Goal: Task Accomplishment & Management: Manage account settings

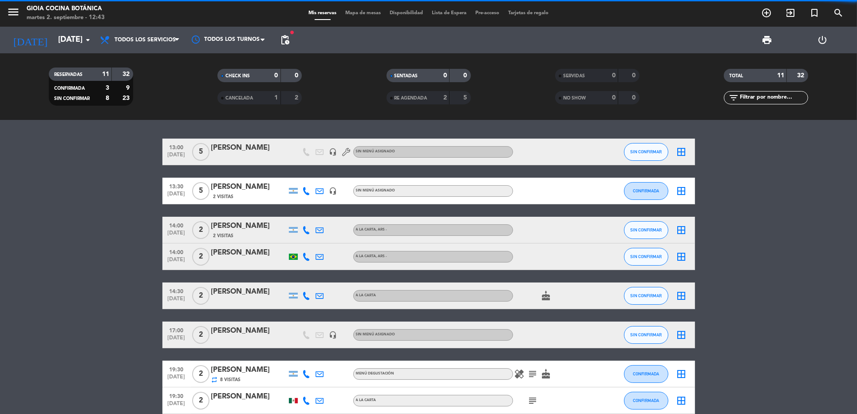
click at [258, 94] on div "CANCELADA" at bounding box center [240, 98] width 41 height 10
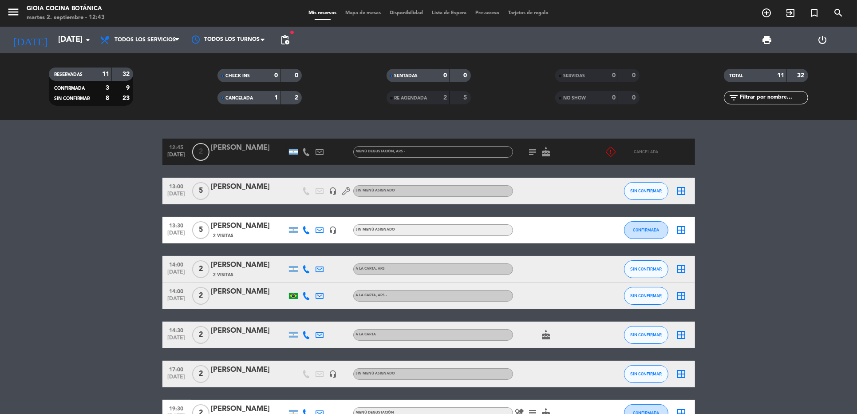
click at [536, 150] on icon "subject" at bounding box center [533, 152] width 11 height 11
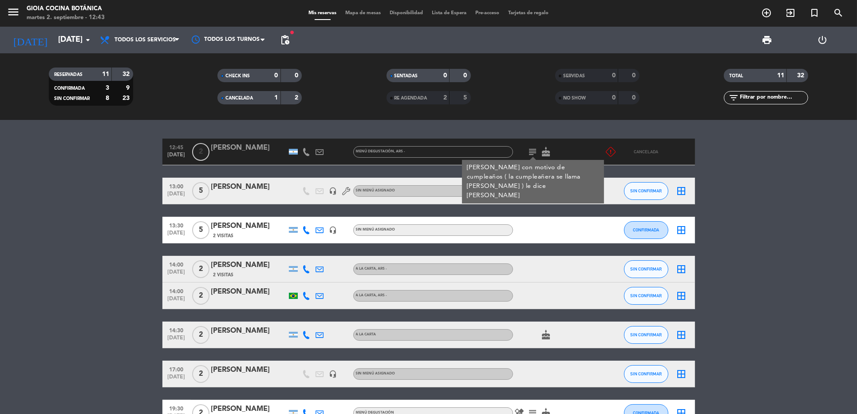
click at [758, 214] on bookings-row "12:45 [DATE] 2 [PERSON_NAME] Menú Degustación , ARS - subject [PERSON_NAME] con…" at bounding box center [428, 342] width 857 height 407
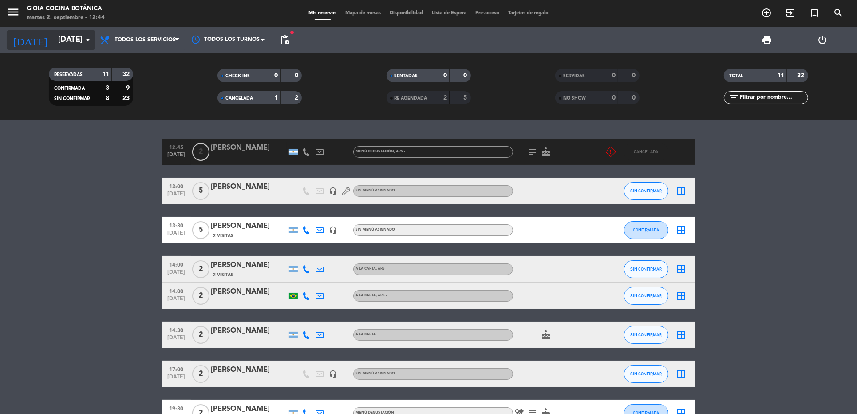
click at [54, 45] on input "[DATE]" at bounding box center [105, 40] width 103 height 18
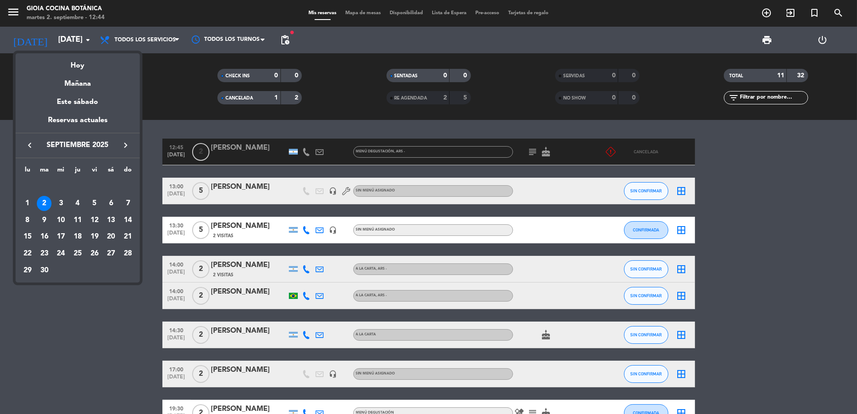
click at [322, 150] on div at bounding box center [428, 207] width 857 height 414
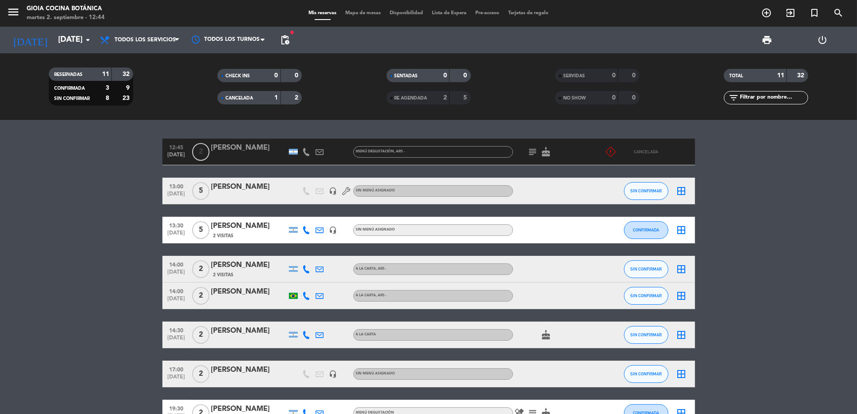
click at [287, 147] on div at bounding box center [293, 152] width 13 height 26
click at [367, 154] on div "Menú Degustación , ARS -" at bounding box center [380, 152] width 49 height 6
click at [252, 145] on div "[PERSON_NAME]" at bounding box center [248, 148] width 75 height 12
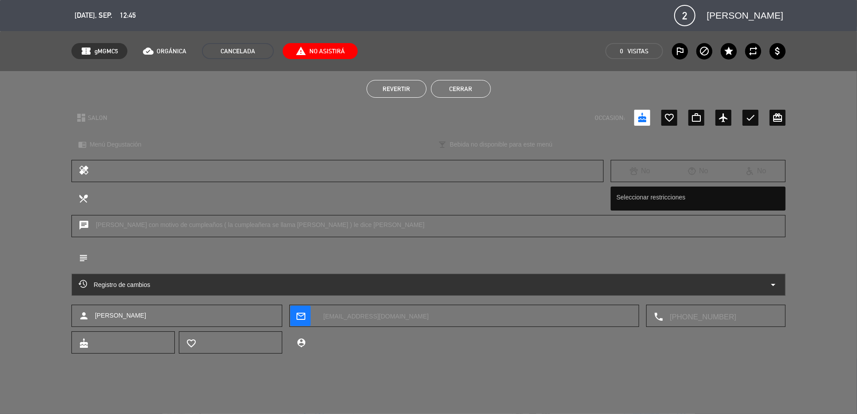
click at [402, 85] on span "Revertir" at bounding box center [397, 88] width 28 height 7
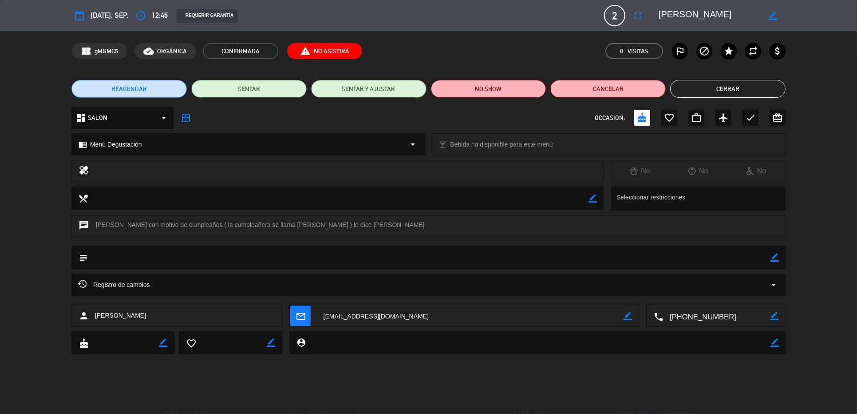
click at [744, 89] on button "Cerrar" at bounding box center [728, 89] width 115 height 18
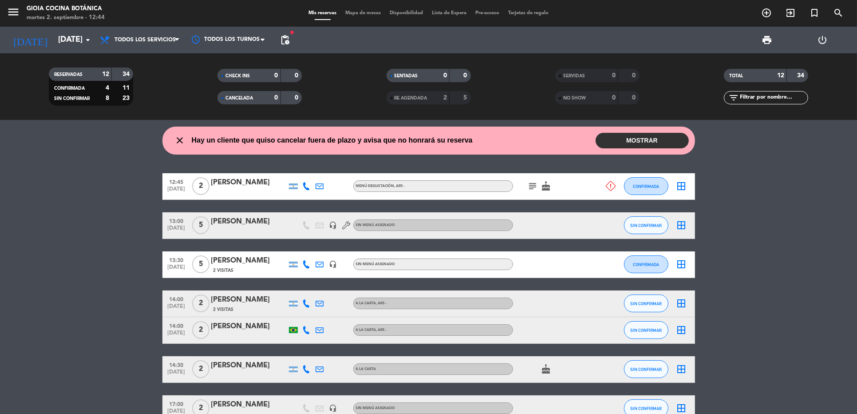
click at [182, 141] on icon "close" at bounding box center [180, 140] width 11 height 11
click at [178, 138] on icon "close" at bounding box center [180, 140] width 11 height 11
click at [54, 36] on input "[DATE]" at bounding box center [105, 40] width 103 height 18
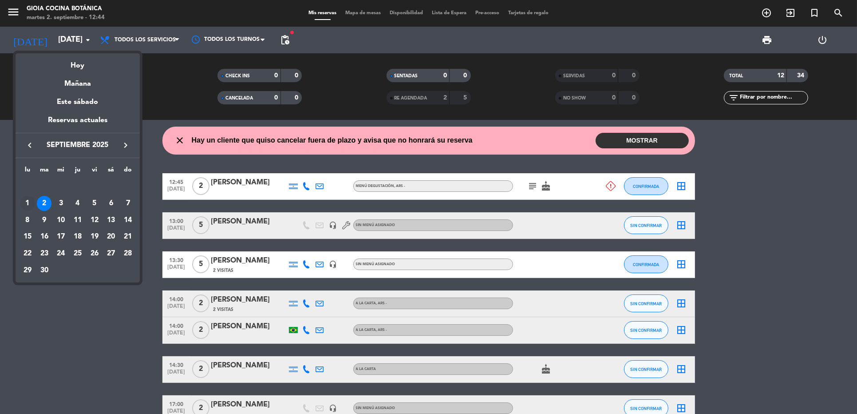
click at [27, 201] on div "1" at bounding box center [27, 203] width 15 height 15
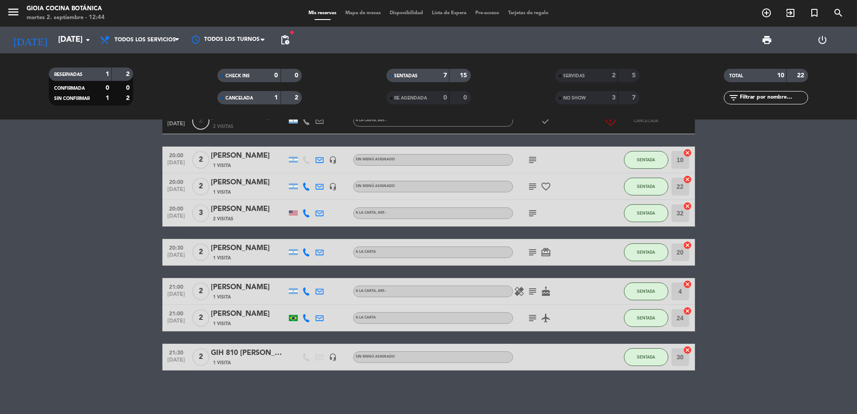
scroll to position [71, 0]
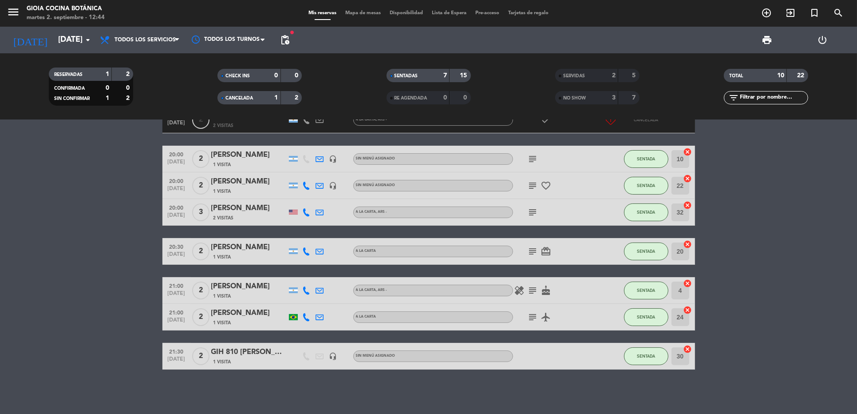
click at [323, 291] on icon at bounding box center [320, 290] width 8 height 8
click at [392, 276] on span "Copiar" at bounding box center [401, 274] width 19 height 9
click at [320, 319] on icon at bounding box center [320, 317] width 8 height 8
click at [389, 303] on span "Copiar" at bounding box center [398, 301] width 19 height 9
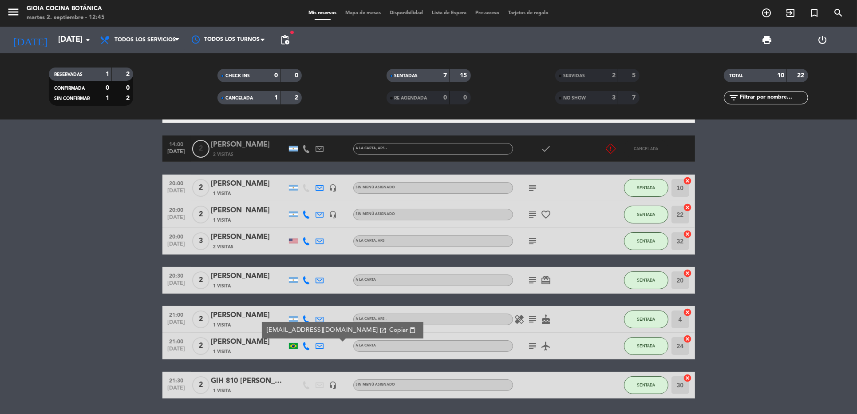
scroll to position [0, 0]
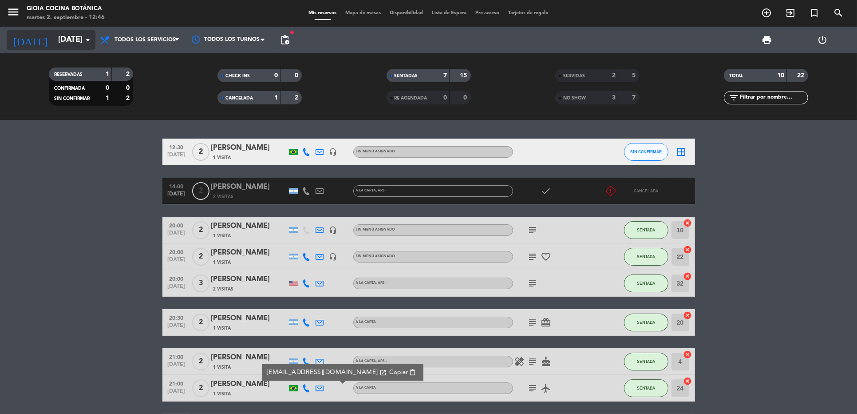
click at [56, 41] on input "[DATE]" at bounding box center [105, 40] width 103 height 18
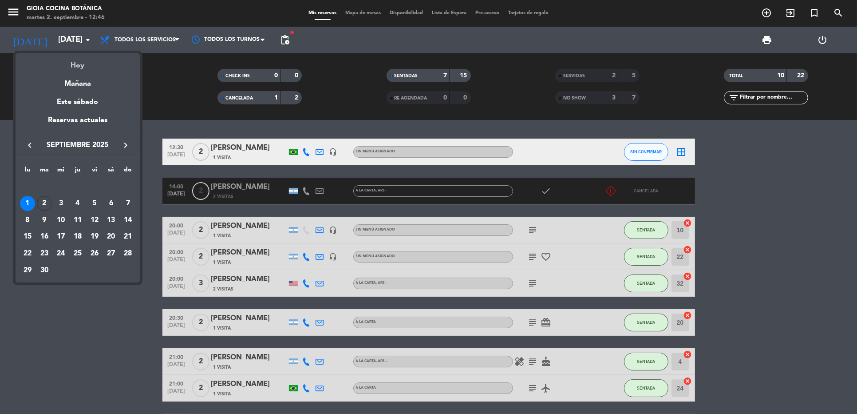
click at [81, 67] on div "Hoy" at bounding box center [78, 62] width 124 height 18
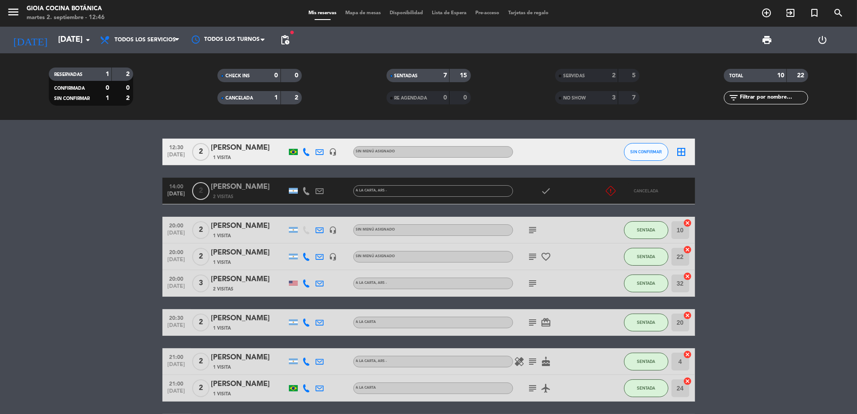
type input "[DATE]"
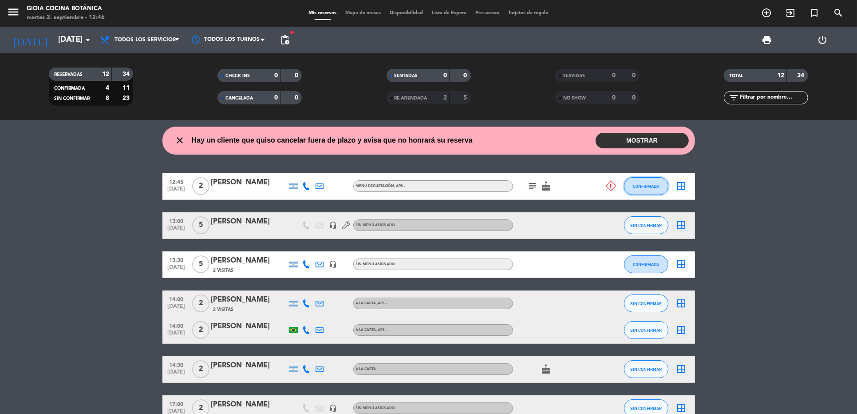
click at [657, 185] on span "CONFIRMADA" at bounding box center [646, 186] width 26 height 5
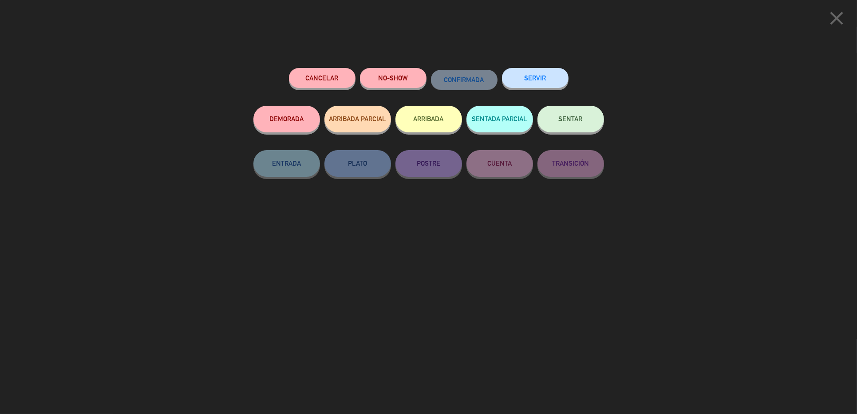
click at [574, 125] on button "SENTAR" at bounding box center [571, 119] width 67 height 27
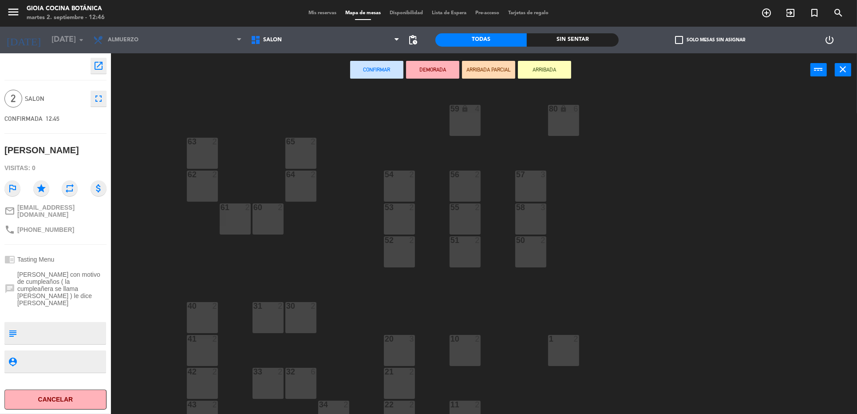
click at [301, 378] on div "32 6" at bounding box center [301, 383] width 31 height 31
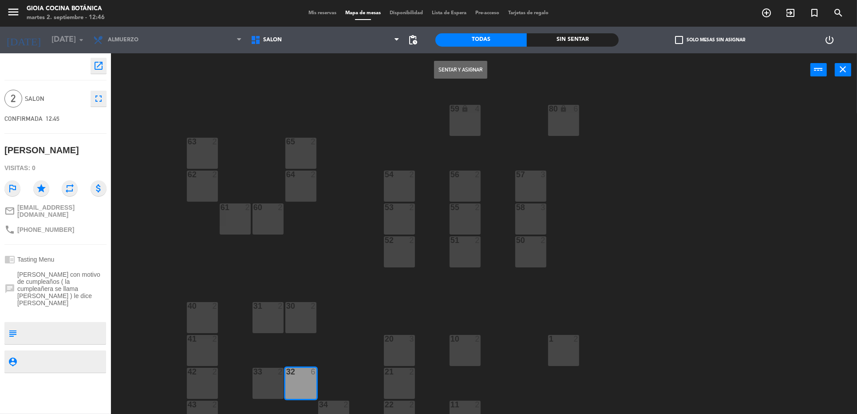
click at [448, 70] on button "Sentar y Asignar" at bounding box center [460, 70] width 53 height 18
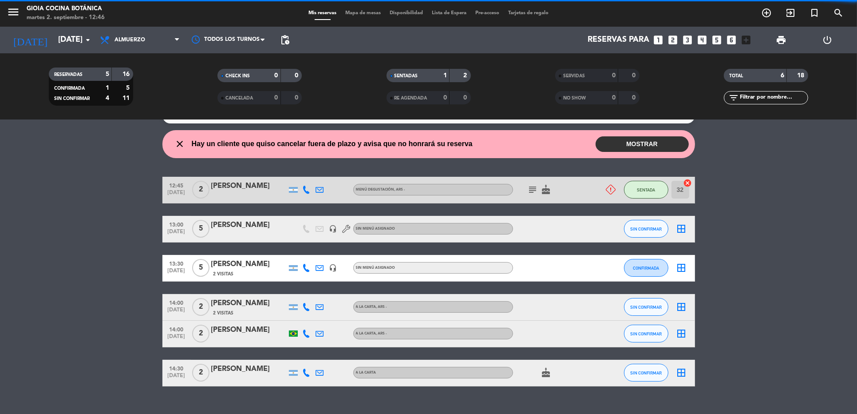
scroll to position [36, 0]
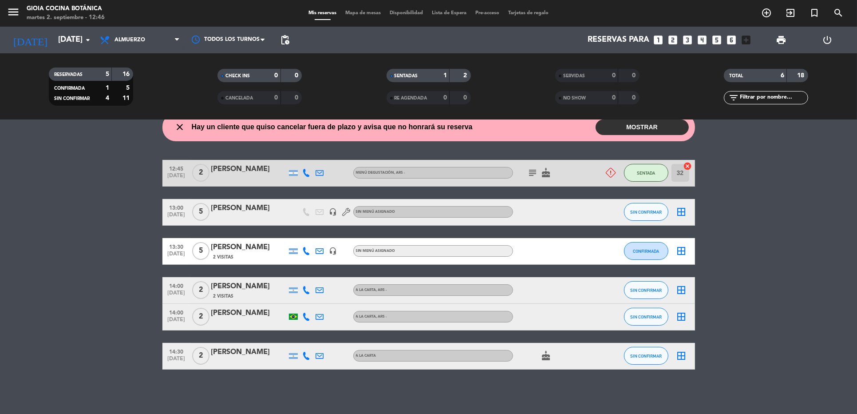
click at [543, 356] on icon "cake" at bounding box center [546, 355] width 11 height 11
click at [813, 276] on bookings-row "12:45 [DATE] 2 [PERSON_NAME] Menú Degustación , ARS - subject cake SENTADA 32 c…" at bounding box center [428, 265] width 857 height 210
click at [265, 251] on div "[PERSON_NAME]" at bounding box center [248, 248] width 75 height 12
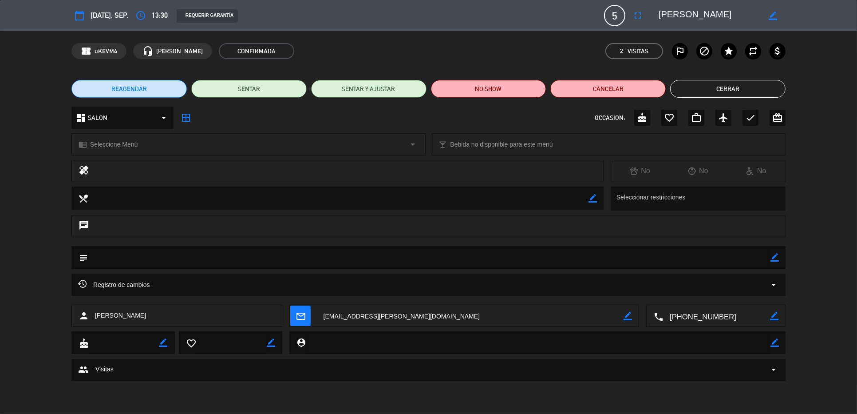
click at [773, 282] on icon "arrow_drop_down" at bounding box center [774, 284] width 11 height 11
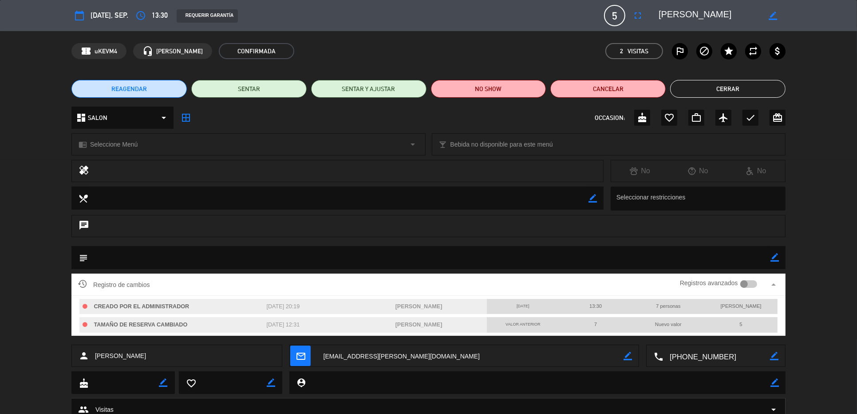
click at [711, 89] on button "Cerrar" at bounding box center [728, 89] width 115 height 18
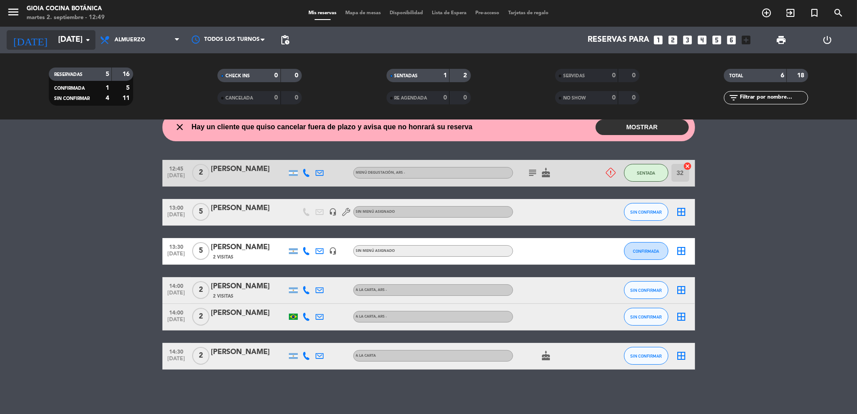
click at [80, 46] on input "[DATE]" at bounding box center [105, 40] width 103 height 18
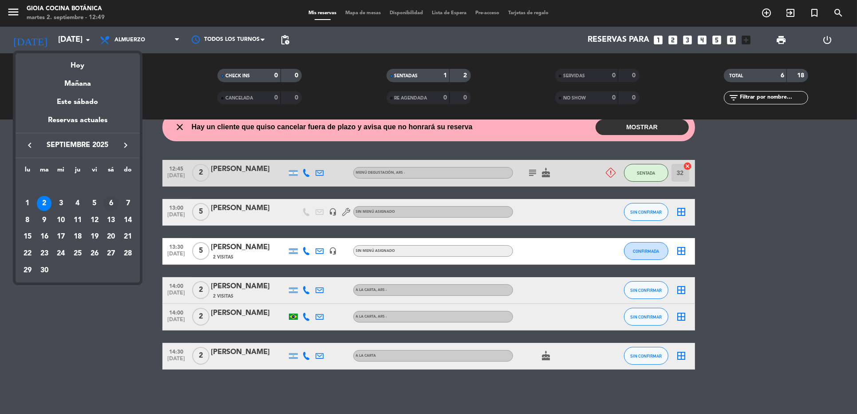
click at [109, 203] on div "6" at bounding box center [110, 203] width 15 height 15
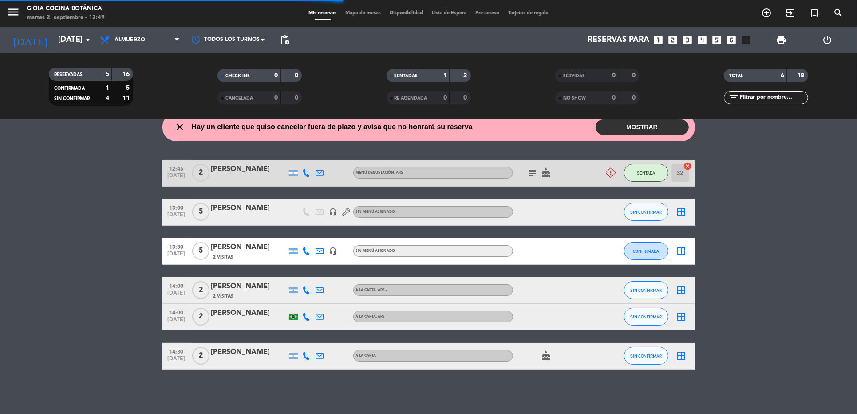
scroll to position [0, 0]
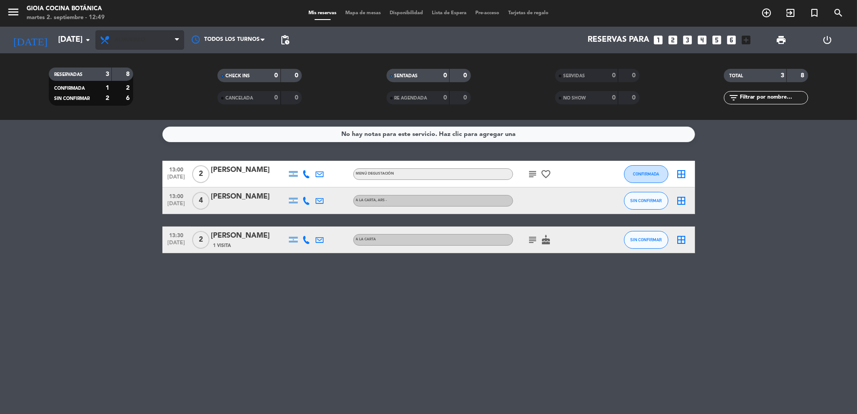
drag, startPoint x: 142, startPoint y: 56, endPoint x: 143, endPoint y: 48, distance: 8.5
click at [142, 55] on div "RESERVADAS 3 8 CONFIRMADA 1 2 SIN CONFIRMAR 2 6 CHECK INS 0 0 CANCELADA 0 0 SEN…" at bounding box center [428, 86] width 857 height 67
click at [143, 45] on span "Almuerzo" at bounding box center [139, 40] width 89 height 20
click at [134, 130] on ng-component "menu [PERSON_NAME] Cocina Botánica [DATE] 2. septiembre - 12:49 Mis reservas Ma…" at bounding box center [428, 207] width 857 height 414
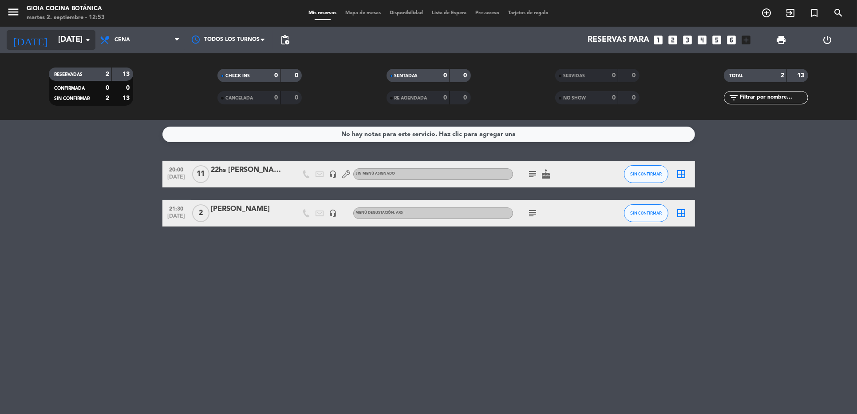
click at [63, 48] on input "[DATE]" at bounding box center [105, 40] width 103 height 18
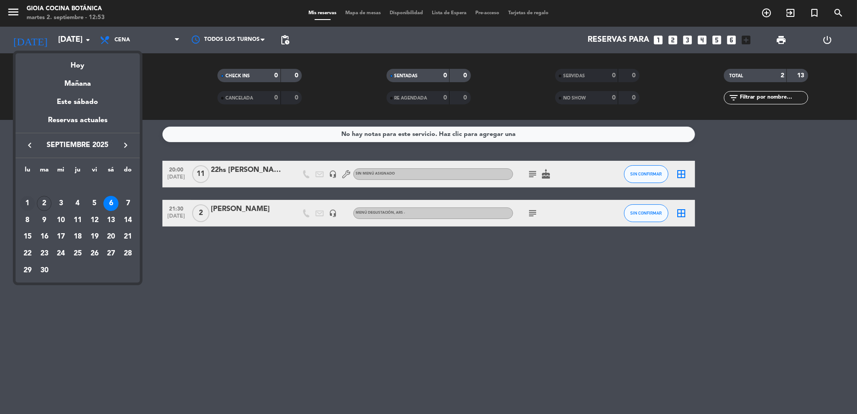
click at [32, 202] on div "1" at bounding box center [27, 203] width 15 height 15
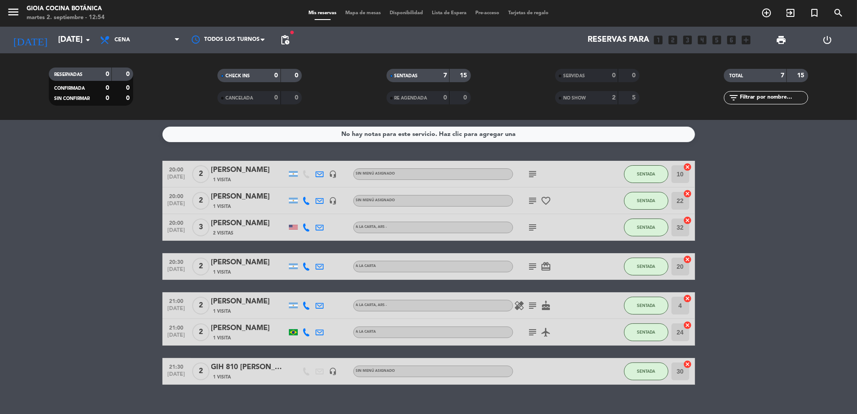
click at [320, 333] on icon at bounding box center [320, 332] width 8 height 8
click at [54, 40] on input "[DATE]" at bounding box center [105, 40] width 103 height 18
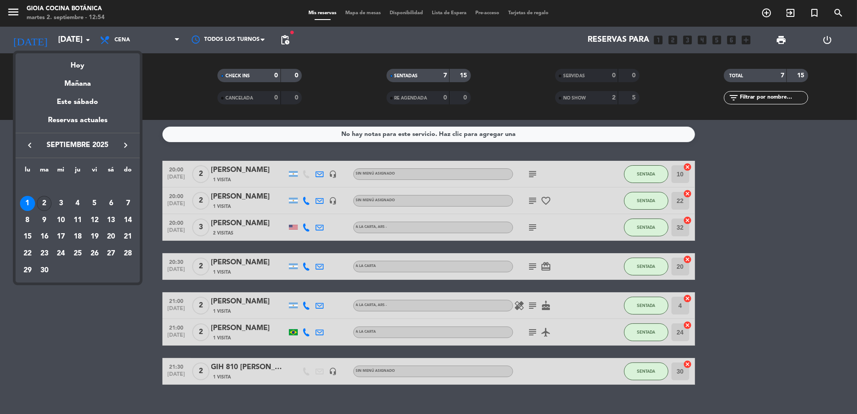
click at [41, 206] on div "2" at bounding box center [44, 203] width 15 height 15
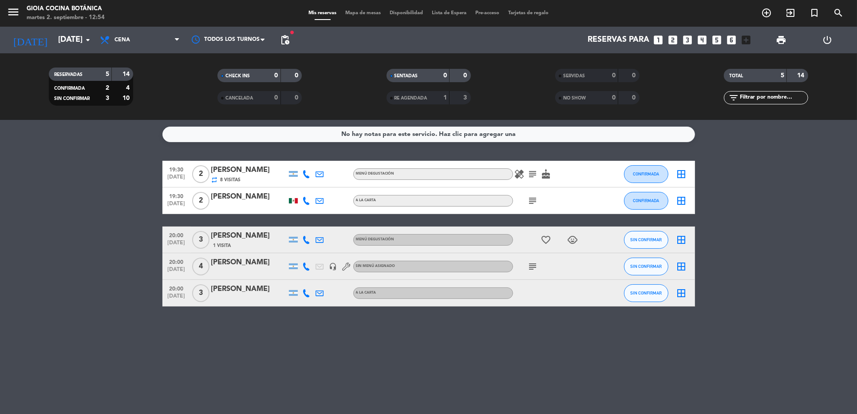
click at [536, 172] on icon "subject" at bounding box center [533, 174] width 11 height 11
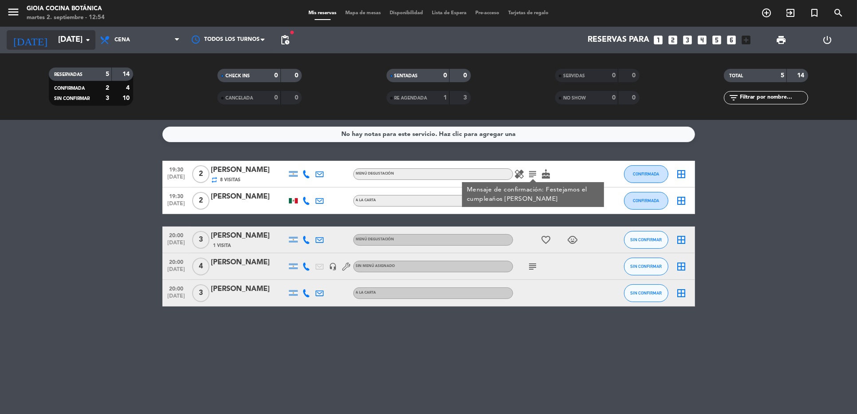
click at [72, 45] on input "[DATE]" at bounding box center [105, 40] width 103 height 18
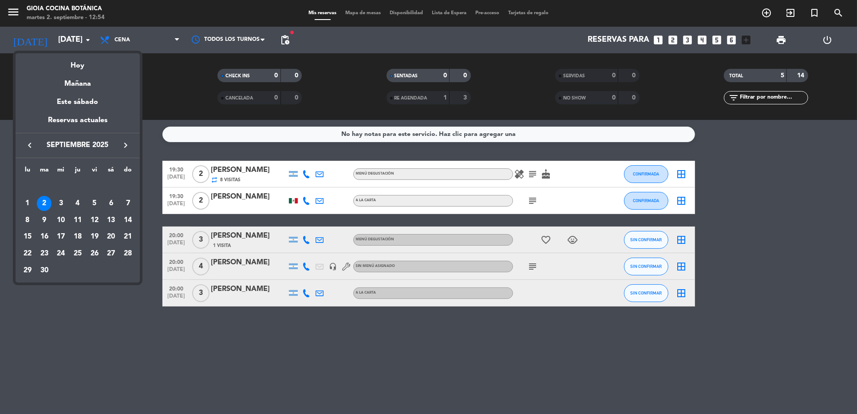
click at [139, 40] on div at bounding box center [428, 207] width 857 height 414
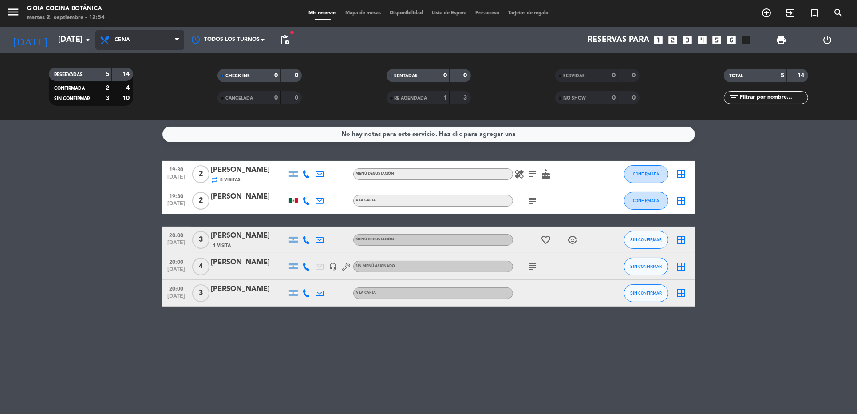
click at [130, 44] on span "Cena" at bounding box center [139, 40] width 89 height 20
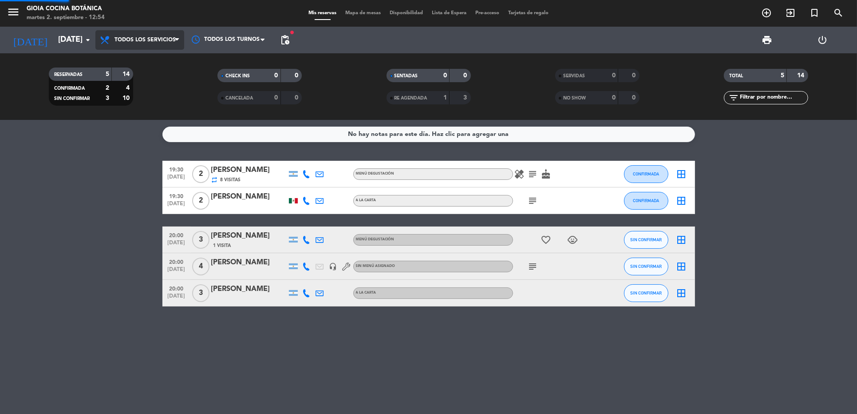
click at [132, 59] on div "menu [PERSON_NAME] Cocina Botánica [DATE] 2. septiembre - 12:54 Mis reservas Ma…" at bounding box center [428, 60] width 857 height 120
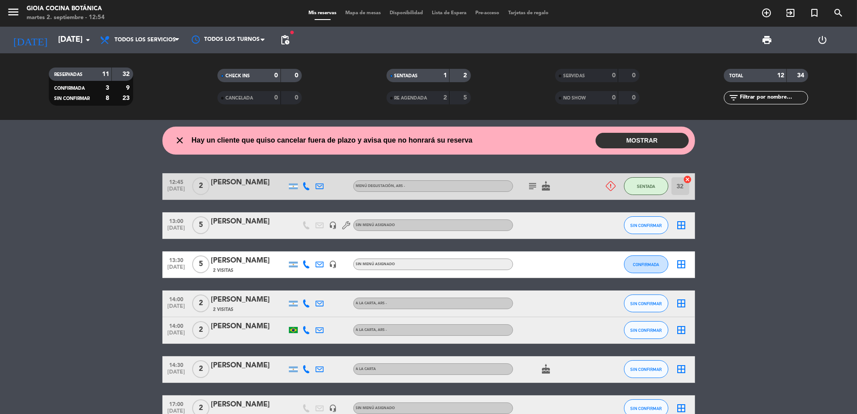
click at [319, 183] on icon at bounding box center [320, 186] width 8 height 8
click at [410, 169] on span "content_paste" at bounding box center [413, 170] width 7 height 7
click at [318, 263] on icon at bounding box center [320, 264] width 8 height 8
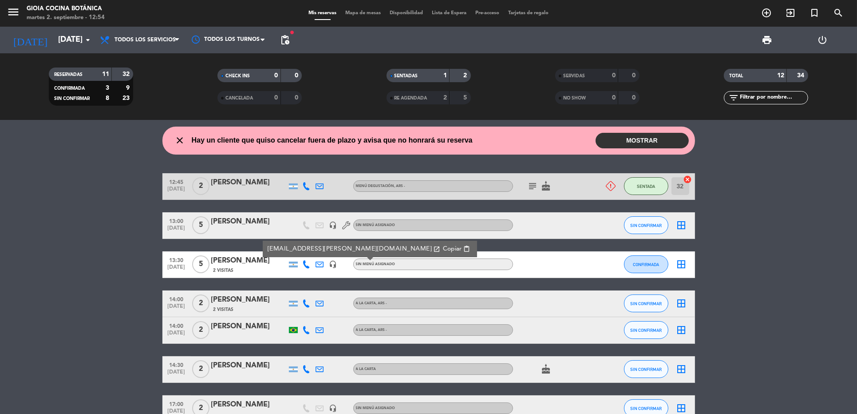
click at [443, 246] on span "Copiar" at bounding box center [452, 248] width 19 height 9
click at [0, 277] on html "close × [PERSON_NAME] Cocina Botánica × chrome_reader_mode Listado de Reservas …" at bounding box center [428, 207] width 857 height 414
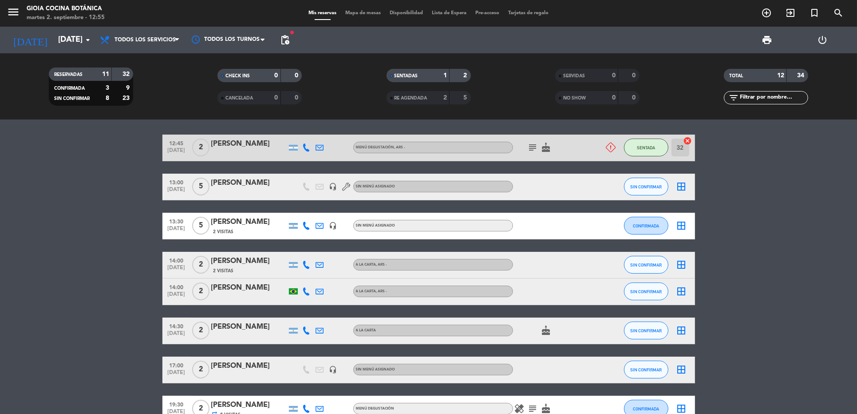
scroll to position [56, 0]
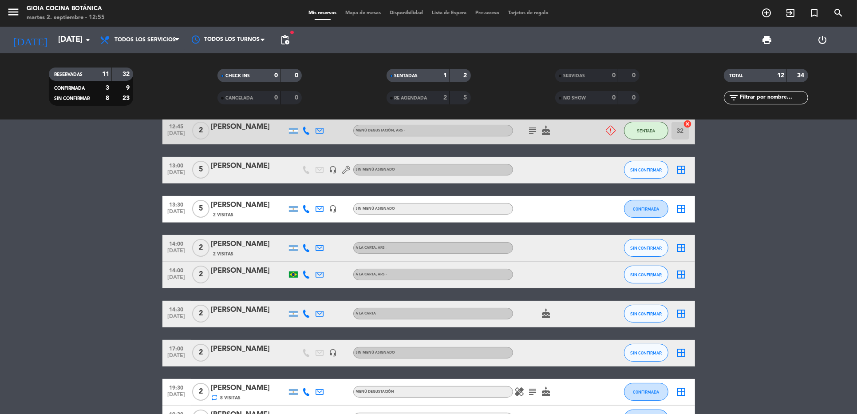
click at [324, 249] on div at bounding box center [319, 248] width 13 height 26
click at [320, 245] on icon at bounding box center [320, 248] width 8 height 8
click at [321, 274] on icon at bounding box center [320, 274] width 8 height 8
click at [407, 258] on span "content_paste" at bounding box center [410, 259] width 7 height 7
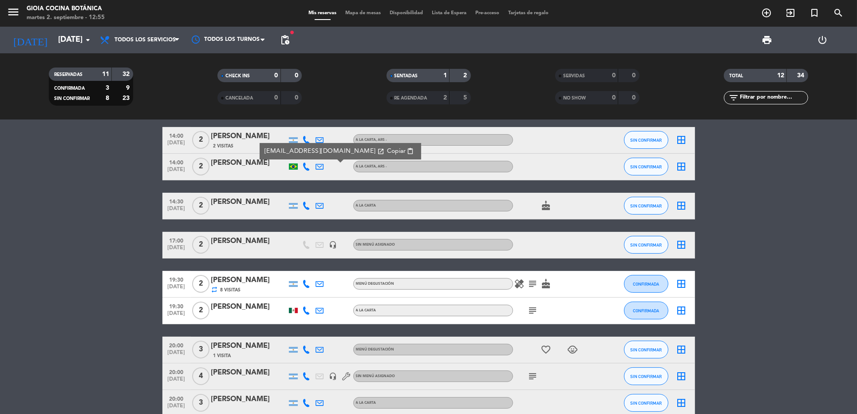
scroll to position [167, 0]
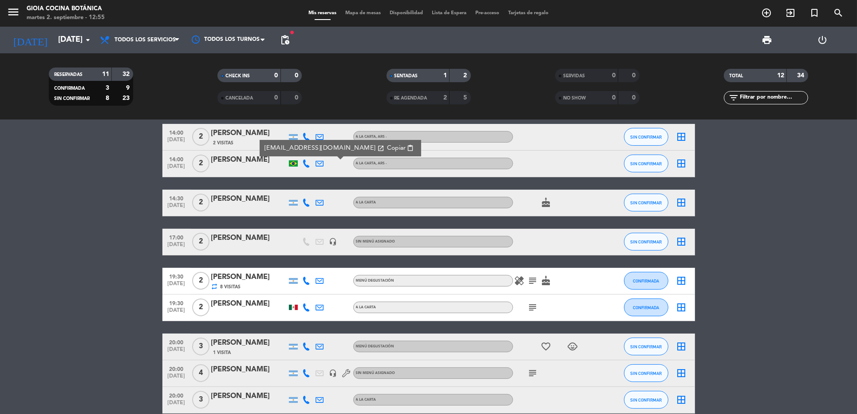
click at [320, 200] on icon at bounding box center [320, 202] width 8 height 8
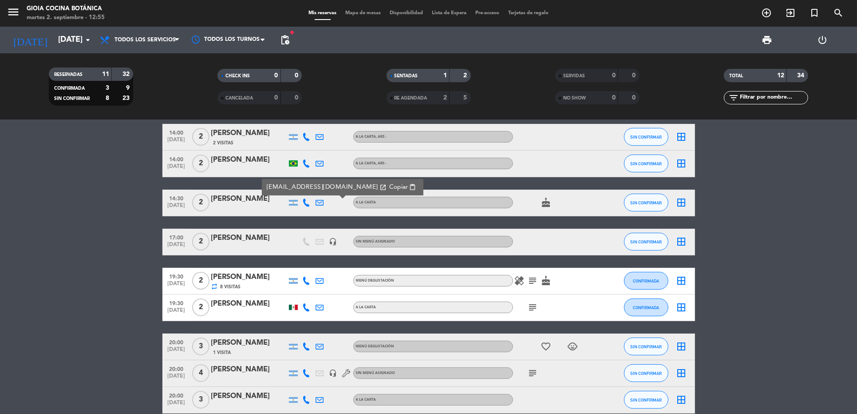
click at [389, 186] on span "Copiar" at bounding box center [398, 187] width 19 height 9
click at [321, 278] on icon at bounding box center [320, 281] width 8 height 8
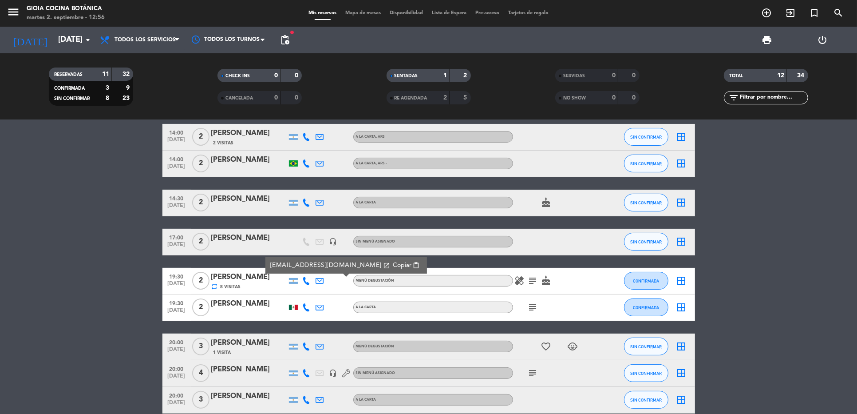
click at [317, 305] on icon at bounding box center [320, 307] width 8 height 8
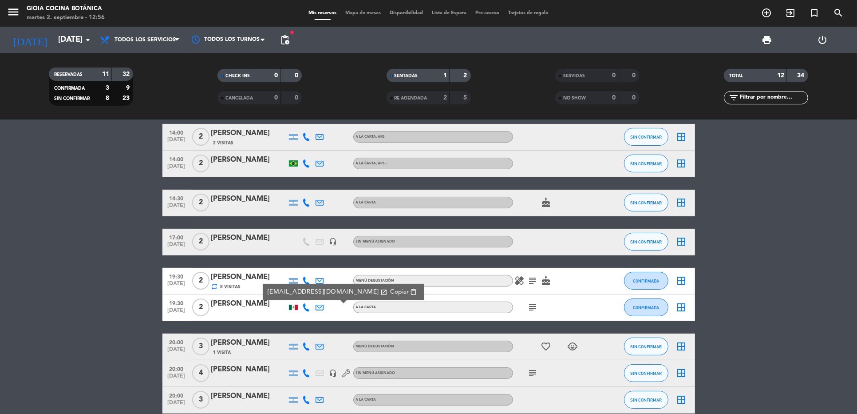
click at [410, 292] on span "content_paste" at bounding box center [413, 292] width 7 height 7
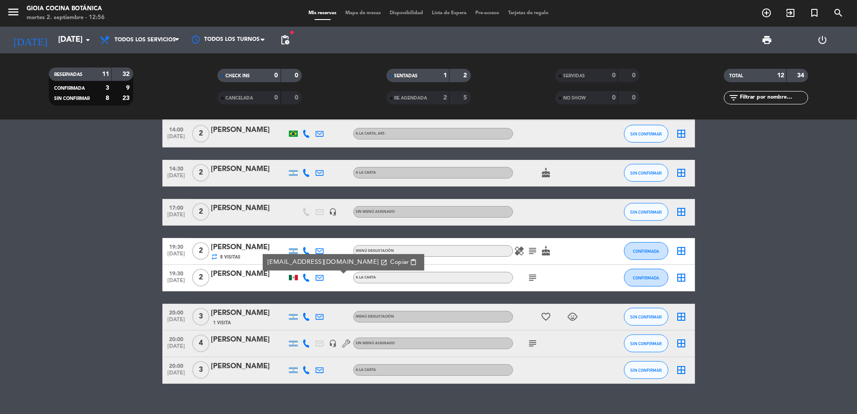
scroll to position [210, 0]
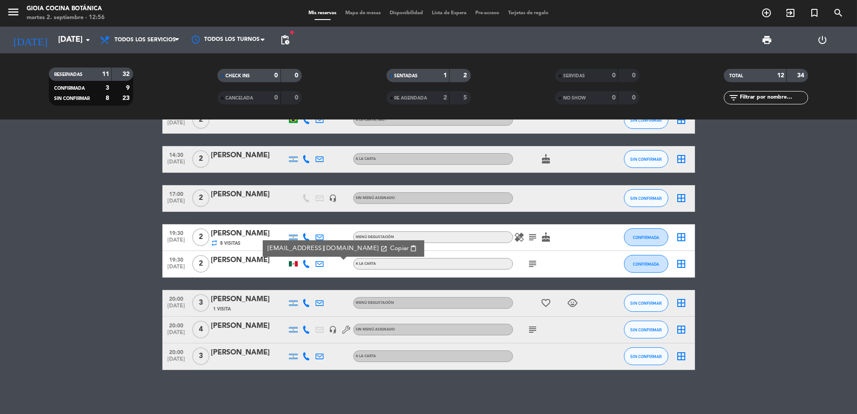
click at [320, 299] on icon at bounding box center [320, 303] width 8 height 8
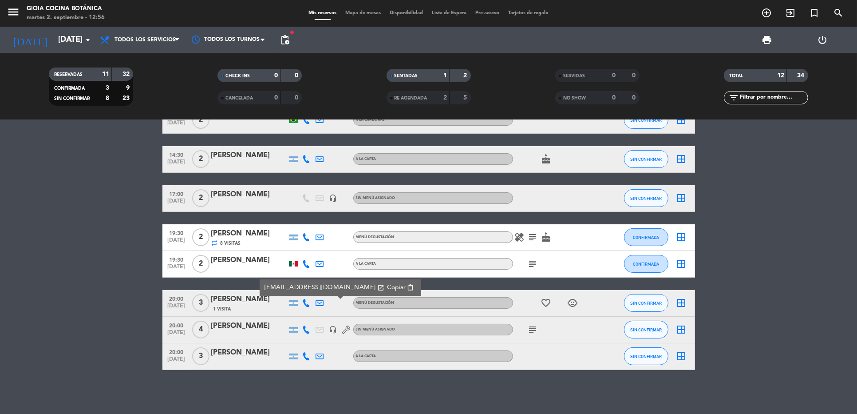
click at [384, 291] on button "Copiar content_paste" at bounding box center [400, 287] width 32 height 10
click at [322, 353] on icon at bounding box center [320, 356] width 8 height 8
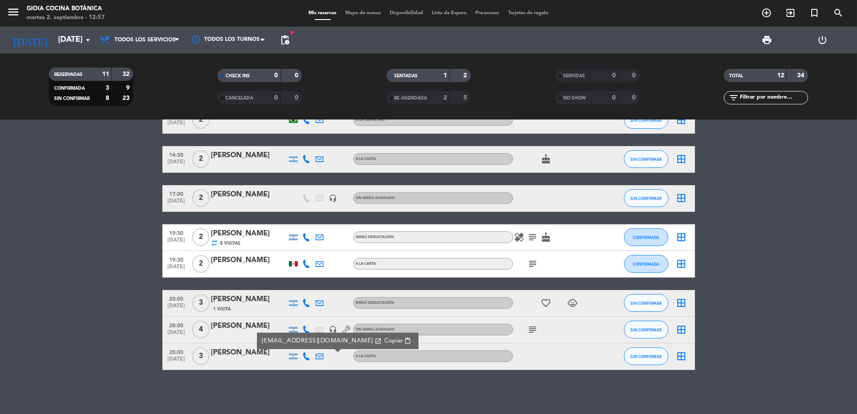
click at [405, 340] on span "content_paste" at bounding box center [408, 340] width 7 height 7
click at [69, 40] on input "[DATE]" at bounding box center [105, 40] width 103 height 18
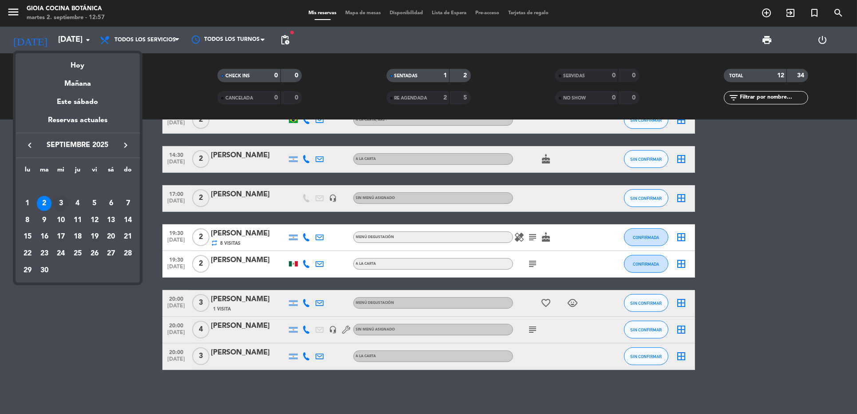
click at [63, 205] on div "3" at bounding box center [60, 203] width 15 height 15
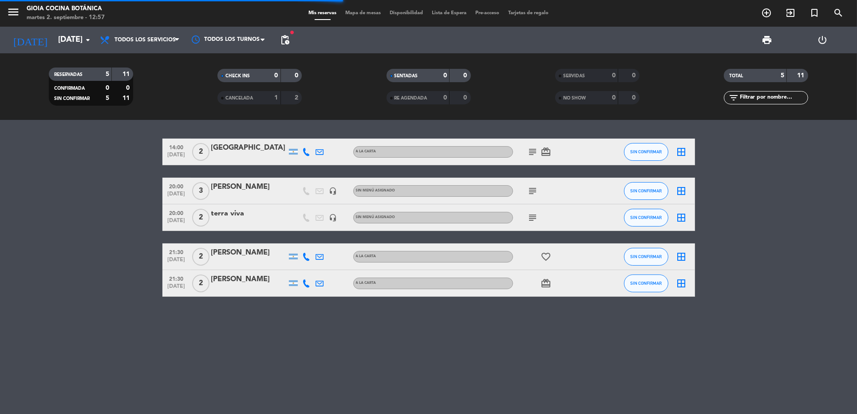
scroll to position [0, 0]
click at [321, 151] on icon at bounding box center [320, 152] width 8 height 8
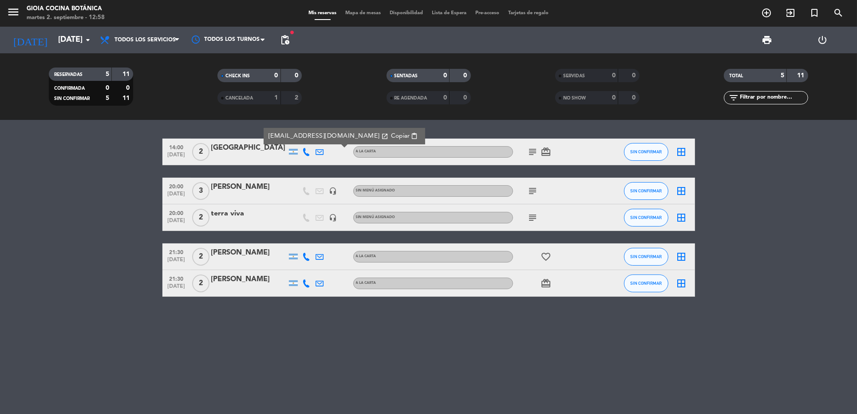
click at [529, 150] on icon "subject" at bounding box center [533, 152] width 11 height 11
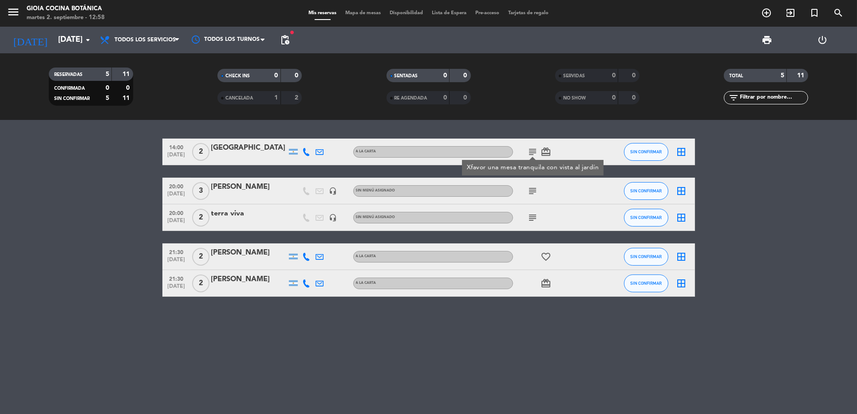
click at [317, 152] on icon at bounding box center [320, 152] width 8 height 8
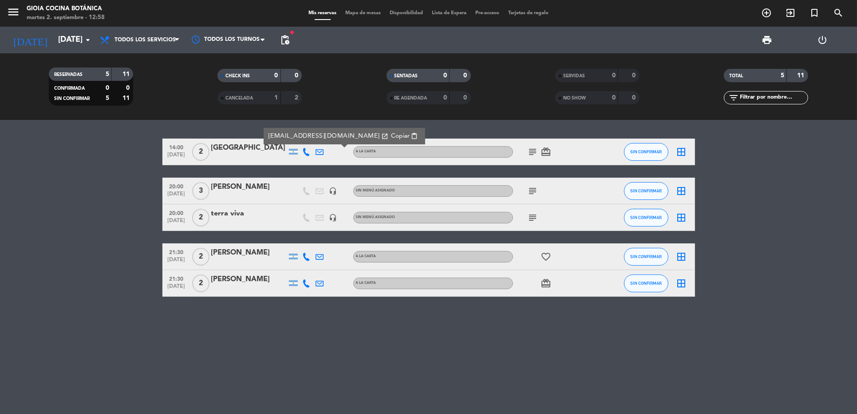
click at [391, 139] on span "Copiar" at bounding box center [400, 135] width 19 height 9
click at [323, 260] on icon at bounding box center [320, 257] width 8 height 8
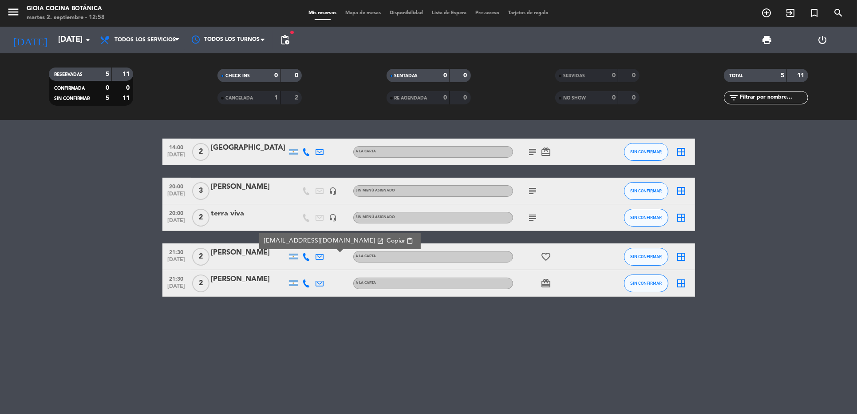
click at [386, 242] on span "Copiar" at bounding box center [395, 240] width 19 height 9
click at [316, 281] on icon at bounding box center [320, 283] width 8 height 8
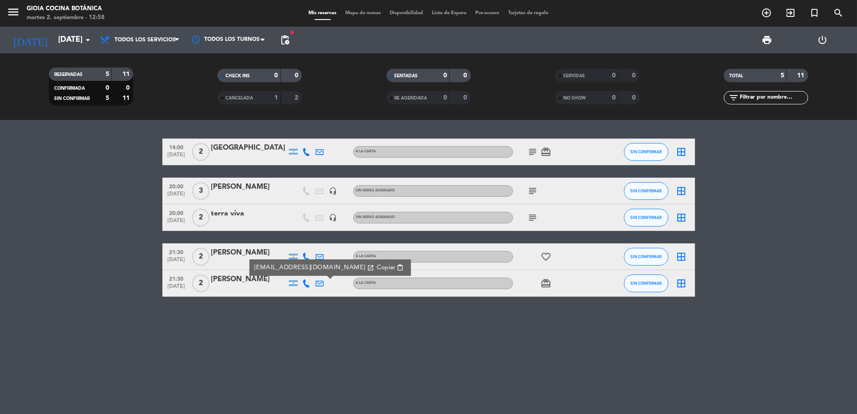
click at [397, 265] on span "content_paste" at bounding box center [400, 267] width 7 height 7
click at [282, 280] on div "[PERSON_NAME]" at bounding box center [248, 280] width 75 height 12
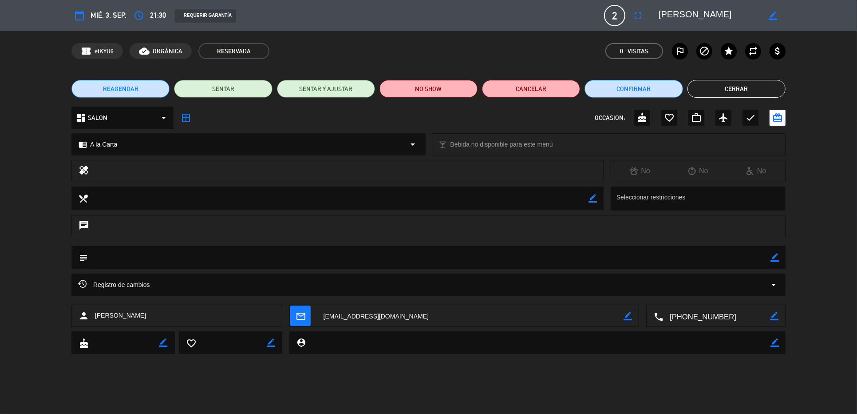
click at [707, 91] on button "Cerrar" at bounding box center [737, 89] width 98 height 18
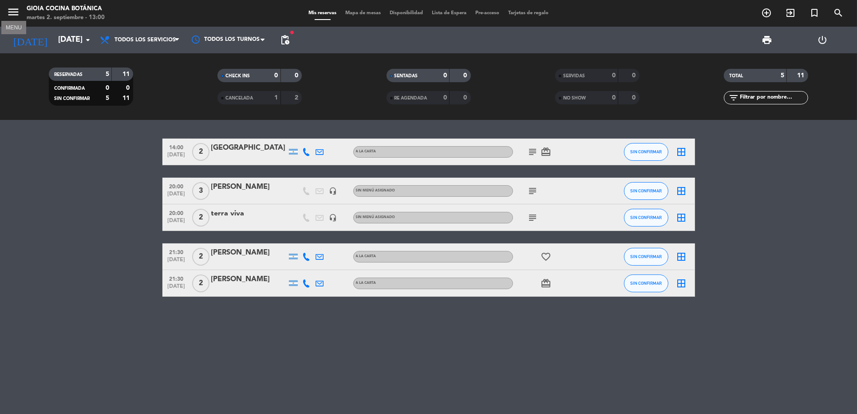
click at [16, 17] on icon "menu" at bounding box center [13, 11] width 13 height 13
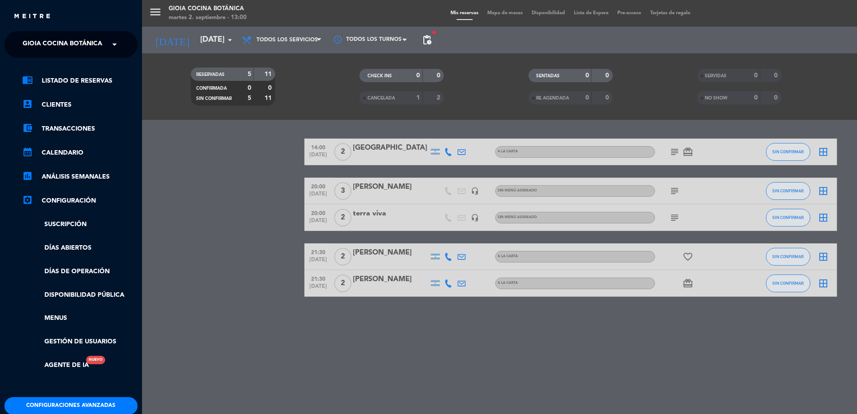
click at [238, 181] on div "menu [PERSON_NAME] Cocina Botánica [DATE] 2. septiembre - 13:00 Mis reservas Ma…" at bounding box center [570, 207] width 857 height 414
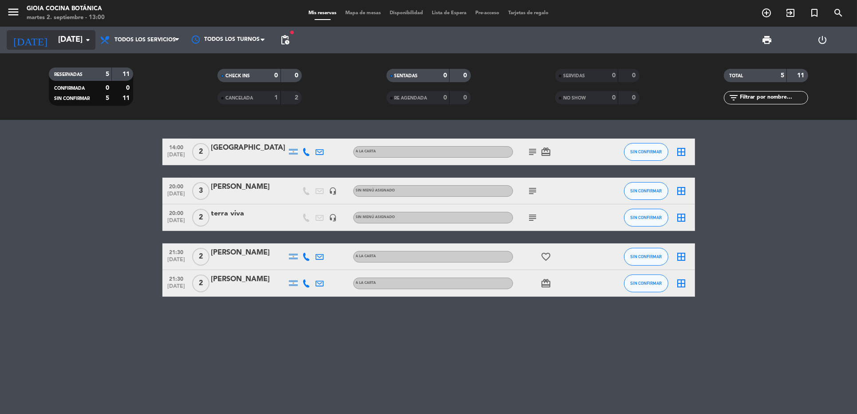
click at [83, 37] on icon "arrow_drop_down" at bounding box center [88, 40] width 11 height 11
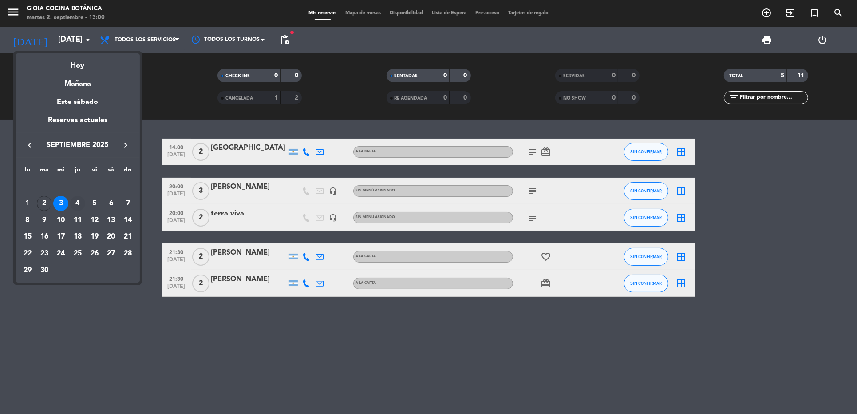
click at [76, 202] on div "4" at bounding box center [77, 203] width 15 height 15
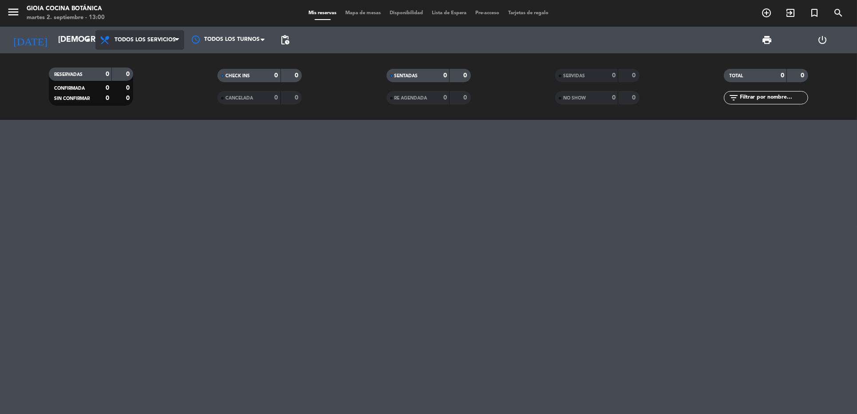
click at [134, 35] on span "Todos los servicios" at bounding box center [139, 40] width 89 height 20
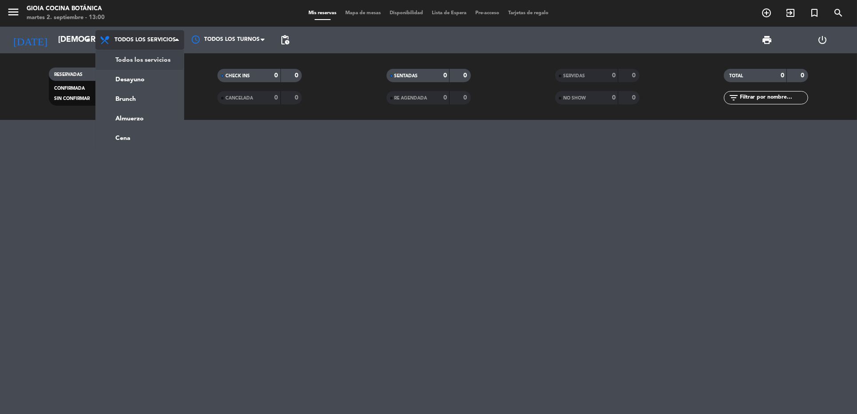
click at [141, 51] on div "Todos los servicios Desayuno Brunch Almuerzo Cena Todos los servicios Todos los…" at bounding box center [139, 40] width 89 height 27
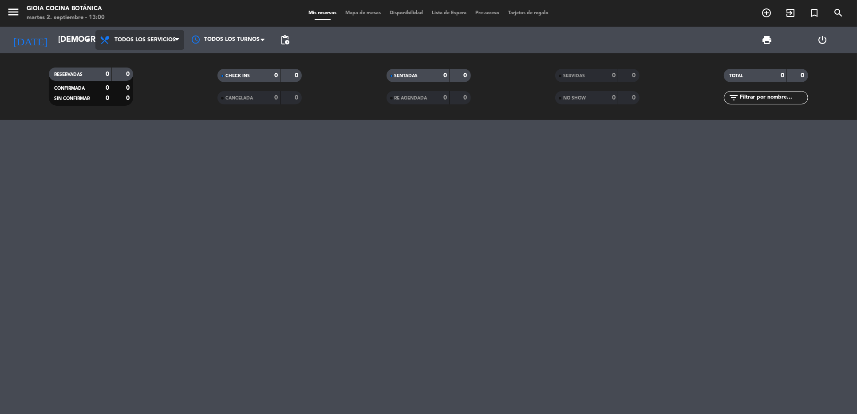
click at [139, 32] on span "Todos los servicios" at bounding box center [139, 40] width 89 height 20
click at [139, 60] on div "menu [PERSON_NAME] Cocina Botánica [DATE] 2. septiembre - 13:00 Mis reservas Ma…" at bounding box center [428, 60] width 857 height 120
click at [54, 40] on input "[DEMOGRAPHIC_DATA][DATE]" at bounding box center [105, 40] width 103 height 18
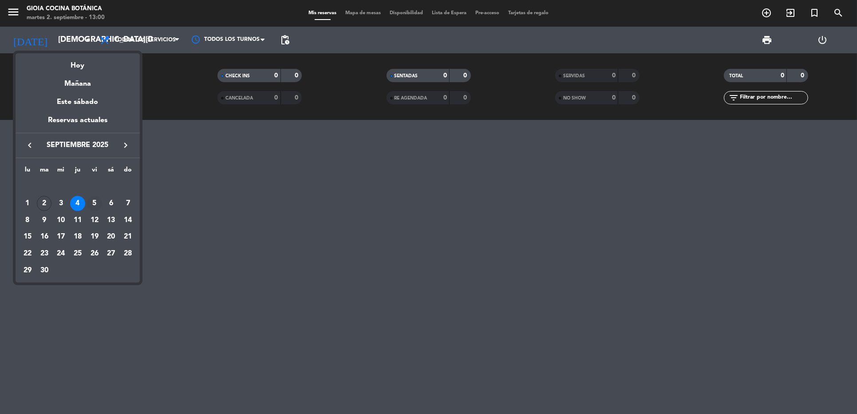
click at [92, 199] on div "5" at bounding box center [94, 203] width 15 height 15
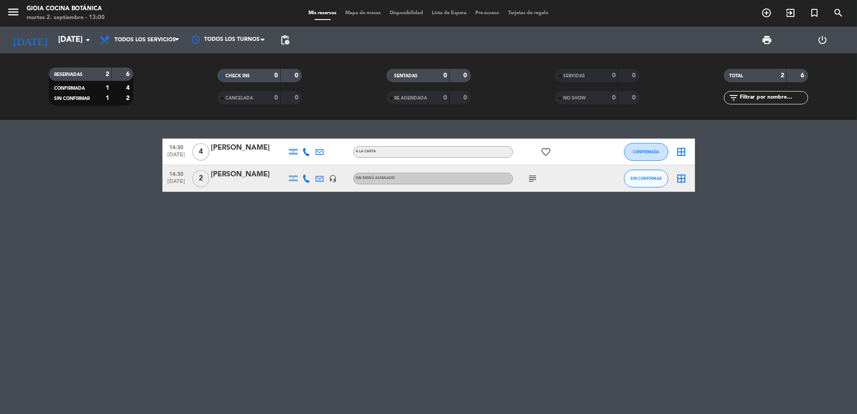
click at [196, 219] on div "14:30 [DATE] 4 [PERSON_NAME] A la Carta favorite_border CONFIRMADA border_all 1…" at bounding box center [428, 267] width 857 height 294
click at [319, 154] on icon at bounding box center [320, 152] width 8 height 8
click at [382, 134] on span "Copiar" at bounding box center [391, 135] width 19 height 9
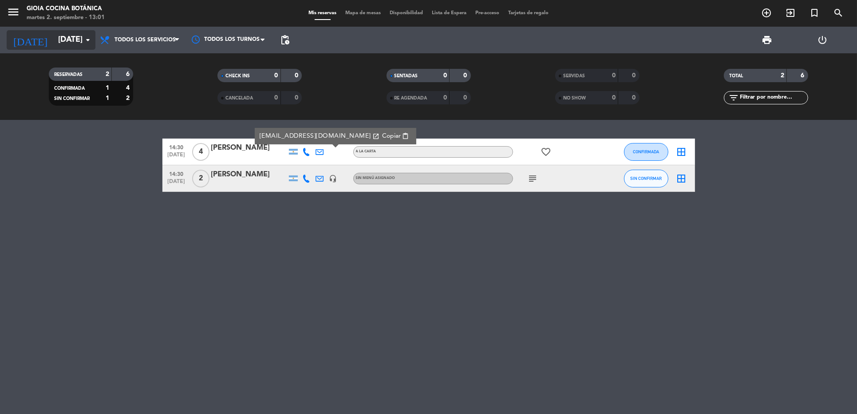
click at [54, 34] on input "[DATE]" at bounding box center [105, 40] width 103 height 18
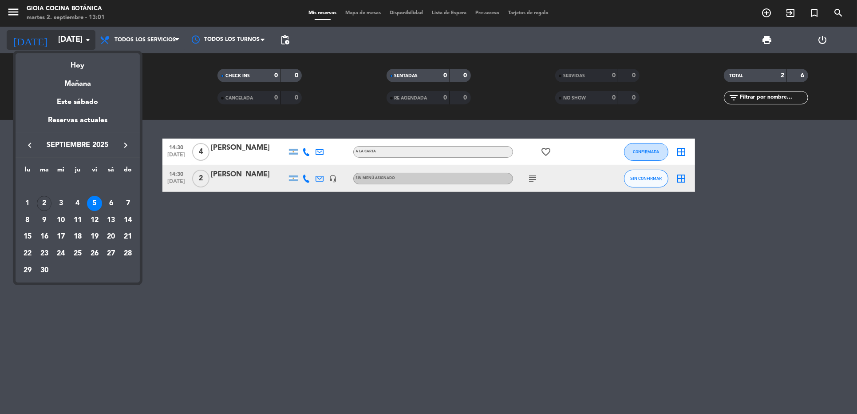
click at [75, 61] on div "Hoy" at bounding box center [78, 62] width 124 height 18
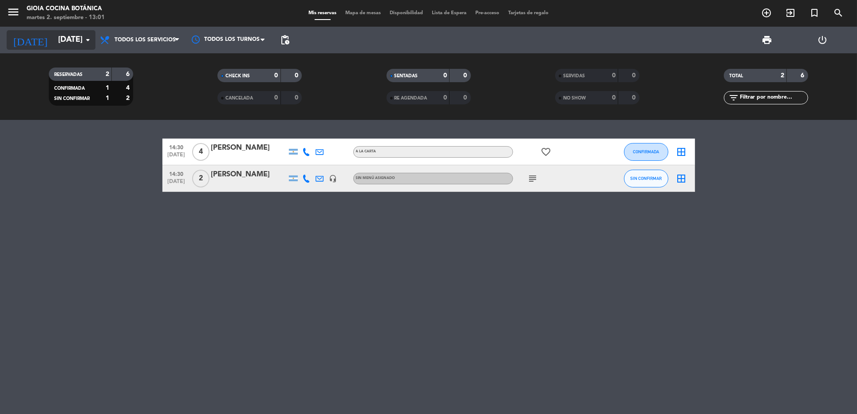
type input "[DATE]"
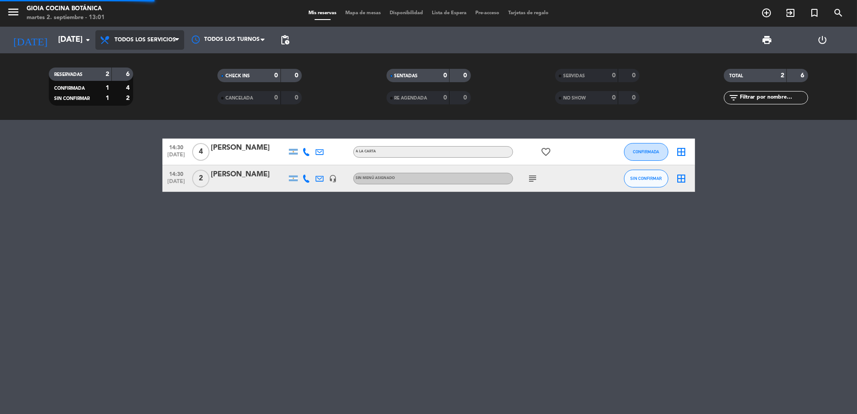
click at [129, 44] on span "Todos los servicios" at bounding box center [139, 40] width 89 height 20
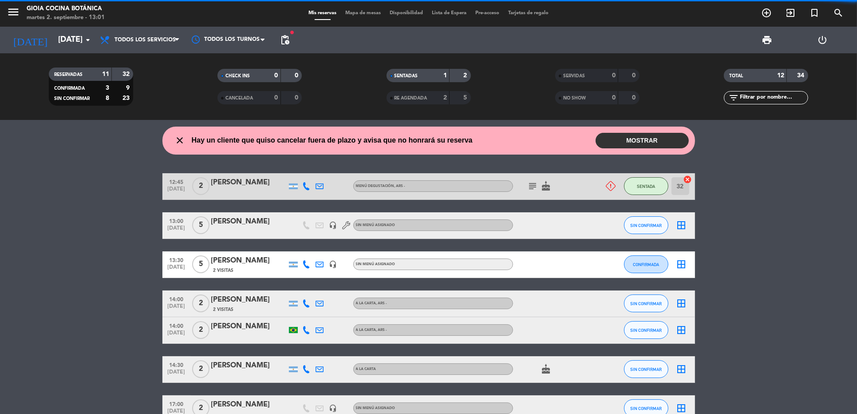
click at [134, 230] on bookings-row "12:45 [DATE] 2 [PERSON_NAME] Menú Degustación , ARS - subject cake SENTADA 32 c…" at bounding box center [428, 376] width 857 height 407
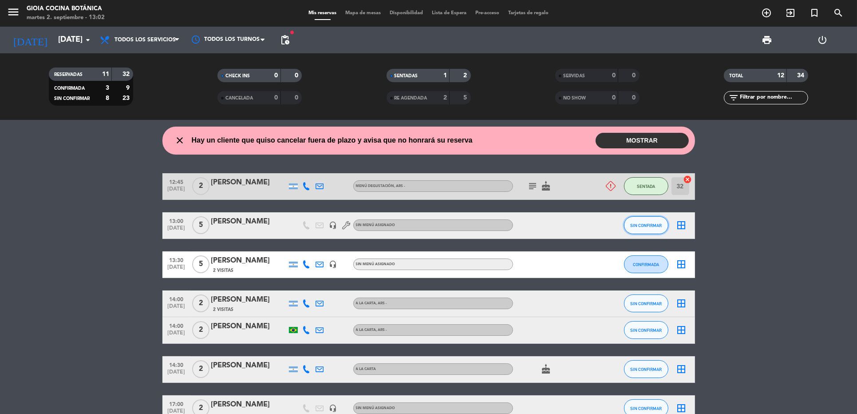
click at [646, 230] on button "SIN CONFIRMAR" at bounding box center [646, 225] width 44 height 18
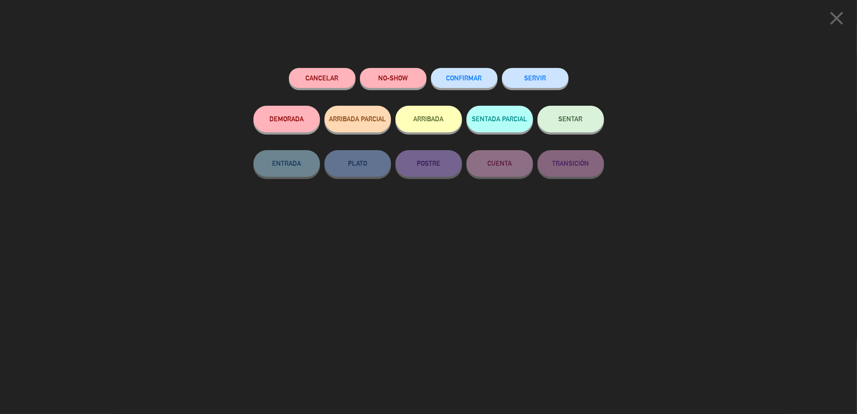
click at [572, 125] on button "SENTAR" at bounding box center [571, 119] width 67 height 27
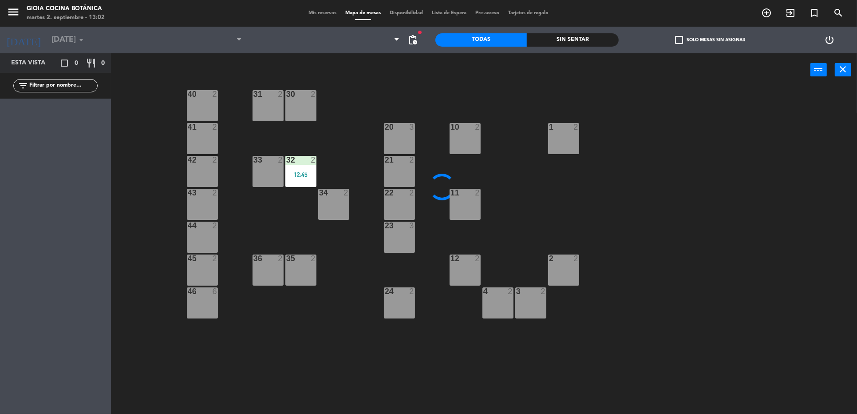
scroll to position [222, 0]
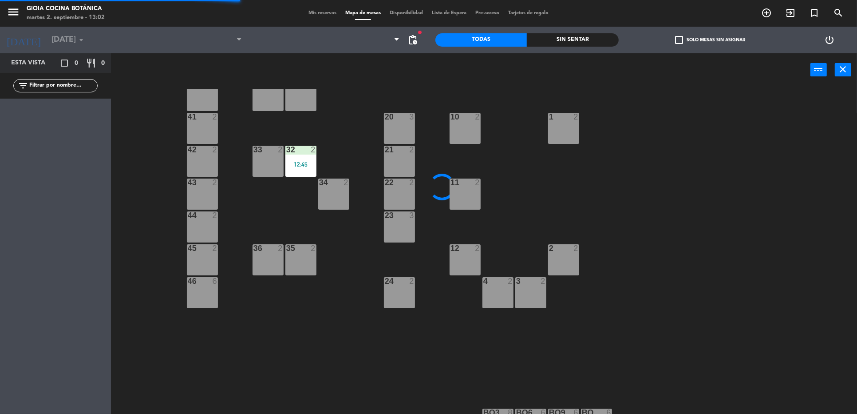
click at [265, 246] on div at bounding box center [268, 248] width 15 height 8
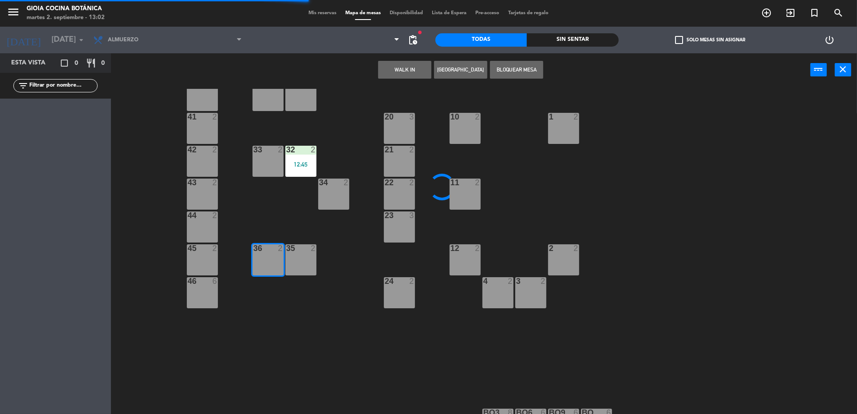
click at [297, 258] on div "35 2" at bounding box center [301, 259] width 31 height 31
click at [335, 180] on div at bounding box center [333, 183] width 15 height 8
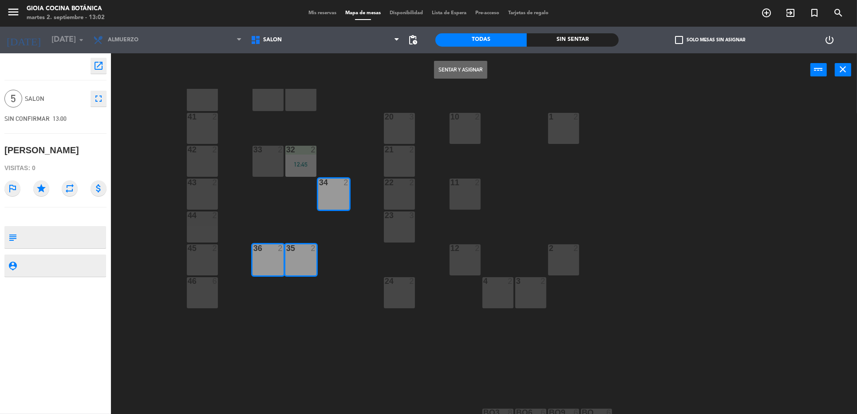
click at [461, 61] on button "Sentar y Asignar" at bounding box center [460, 70] width 53 height 18
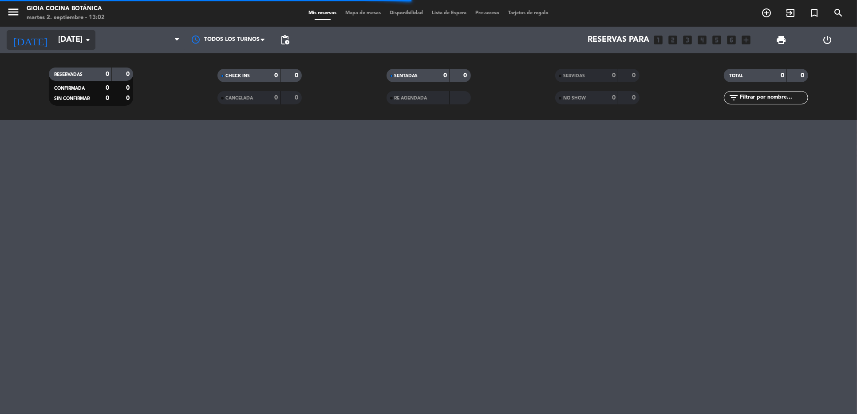
click at [53, 49] on div "[DATE] [DATE] arrow_drop_down" at bounding box center [51, 40] width 89 height 20
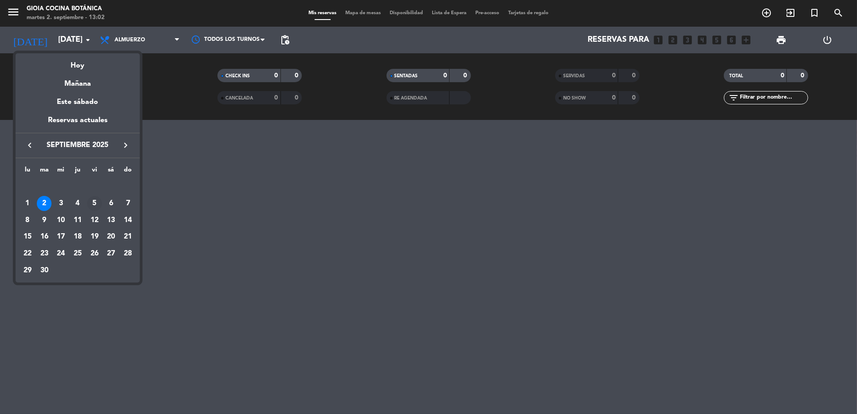
click at [94, 202] on div "5" at bounding box center [94, 203] width 15 height 15
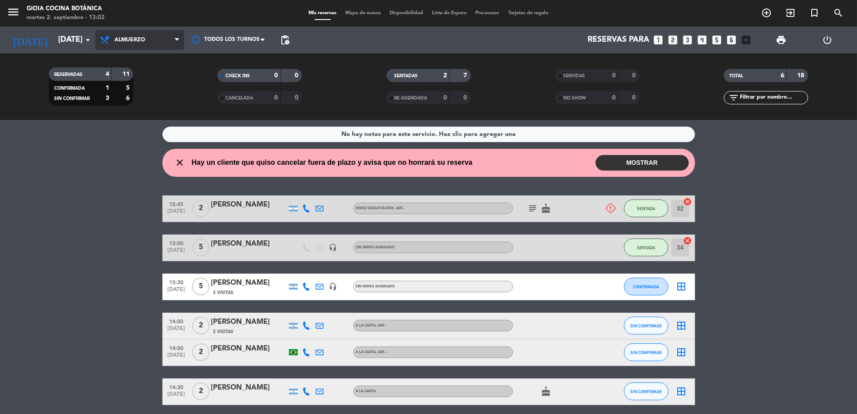
click at [124, 46] on span "Almuerzo" at bounding box center [139, 40] width 89 height 20
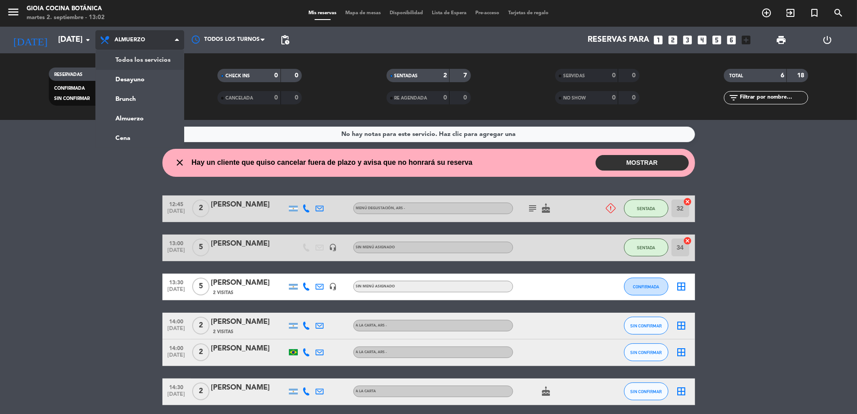
click at [135, 61] on div "menu [PERSON_NAME] Cocina Botánica [DATE] 2. septiembre - 13:02 Mis reservas Ma…" at bounding box center [428, 60] width 857 height 120
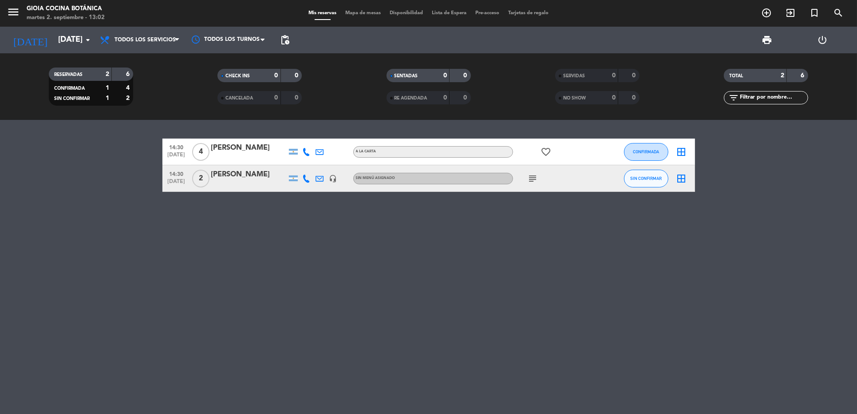
click at [316, 176] on icon at bounding box center [320, 179] width 8 height 8
click at [321, 179] on icon at bounding box center [320, 179] width 8 height 8
click at [377, 161] on span "Copiar" at bounding box center [386, 162] width 19 height 9
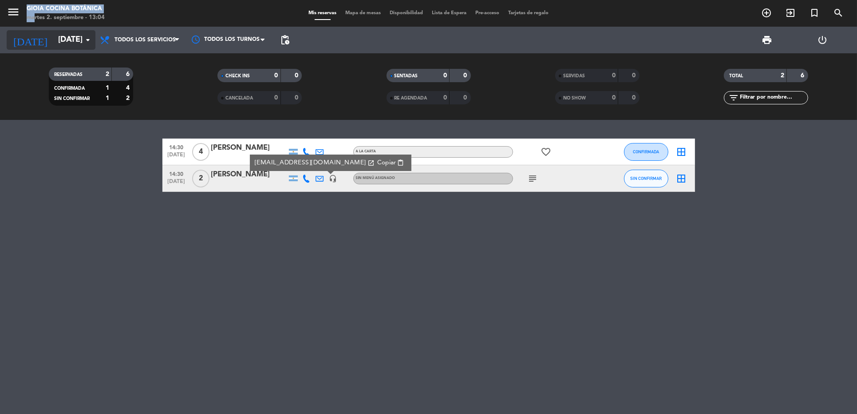
drag, startPoint x: 25, startPoint y: 10, endPoint x: 41, endPoint y: 37, distance: 31.1
click at [32, 18] on div "menu [PERSON_NAME] Cocina Botánica [DATE] 2. septiembre - 13:04" at bounding box center [107, 13] width 214 height 21
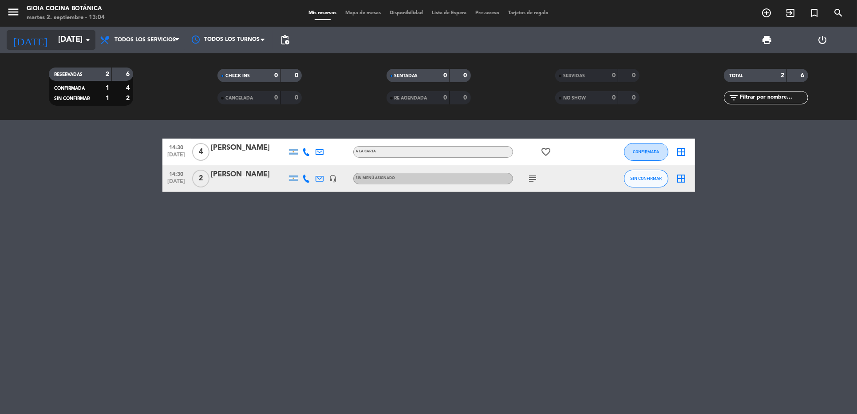
click at [54, 40] on input "[DATE]" at bounding box center [105, 40] width 103 height 18
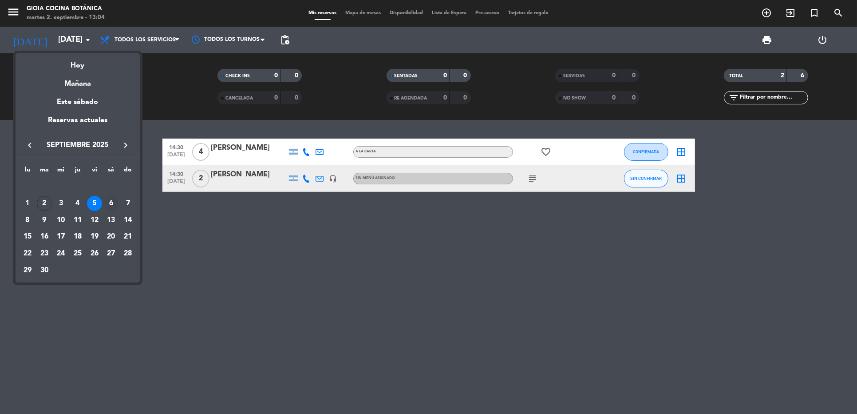
click at [111, 200] on div "6" at bounding box center [110, 203] width 15 height 15
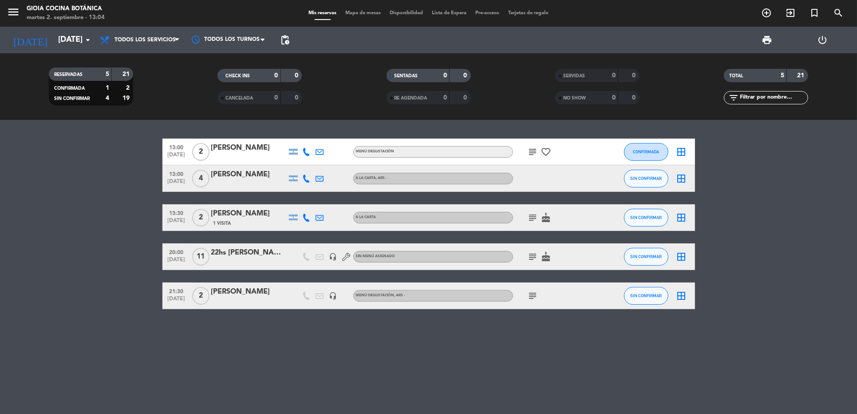
click at [322, 155] on icon at bounding box center [320, 152] width 8 height 8
click at [383, 134] on span "Copiar" at bounding box center [392, 135] width 19 height 9
drag, startPoint x: 316, startPoint y: 179, endPoint x: 332, endPoint y: 180, distance: 15.6
click at [318, 179] on icon at bounding box center [320, 179] width 8 height 8
click at [388, 161] on span "Copiar" at bounding box center [397, 162] width 19 height 9
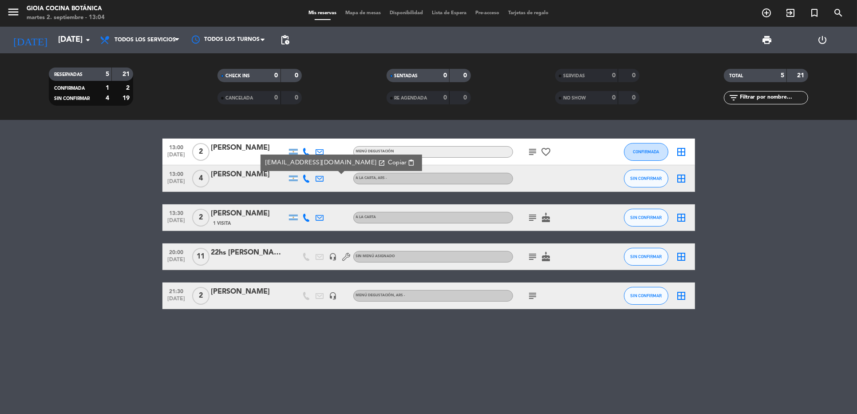
click at [320, 220] on icon at bounding box center [320, 218] width 8 height 8
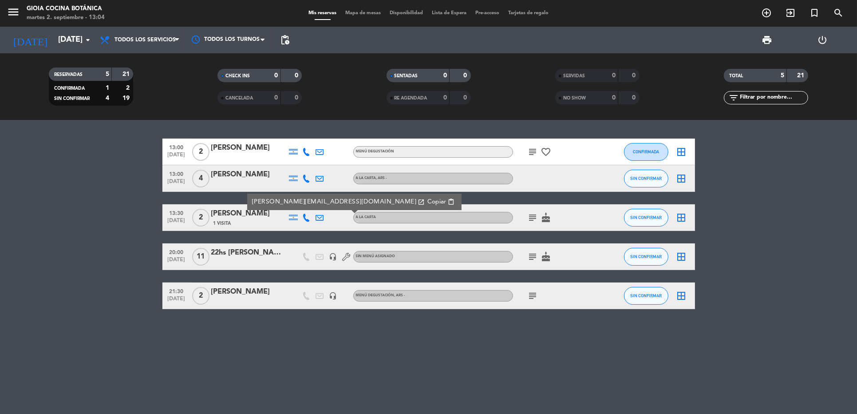
click at [376, 196] on div "[PERSON_NAME][EMAIL_ADDRESS][DOMAIN_NAME] open_in_new Copiar content_paste" at bounding box center [354, 202] width 214 height 16
click at [428, 199] on span "Copiar" at bounding box center [437, 201] width 19 height 9
click at [258, 256] on div "22hs [PERSON_NAME]" at bounding box center [248, 253] width 75 height 12
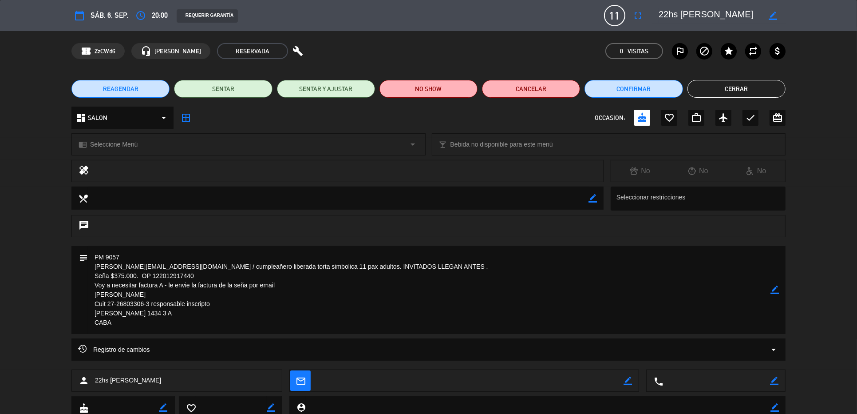
click at [719, 87] on button "Cerrar" at bounding box center [737, 89] width 98 height 18
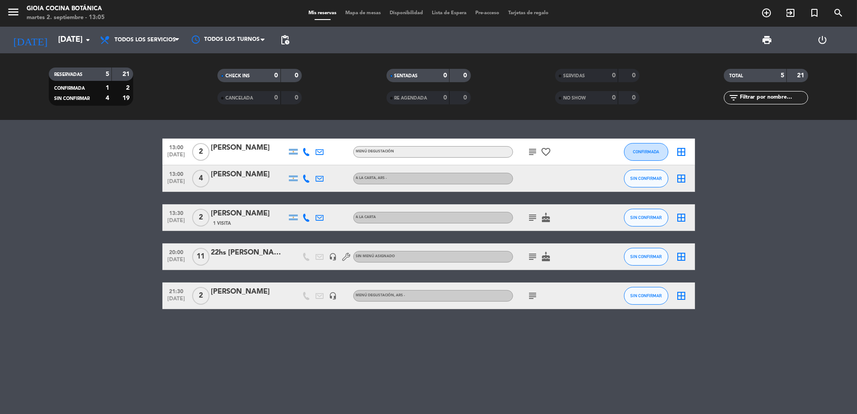
click at [329, 251] on div "headset_mic" at bounding box center [333, 256] width 13 height 26
click at [332, 254] on icon "headset_mic" at bounding box center [333, 257] width 8 height 8
click at [531, 258] on icon "subject" at bounding box center [533, 256] width 11 height 11
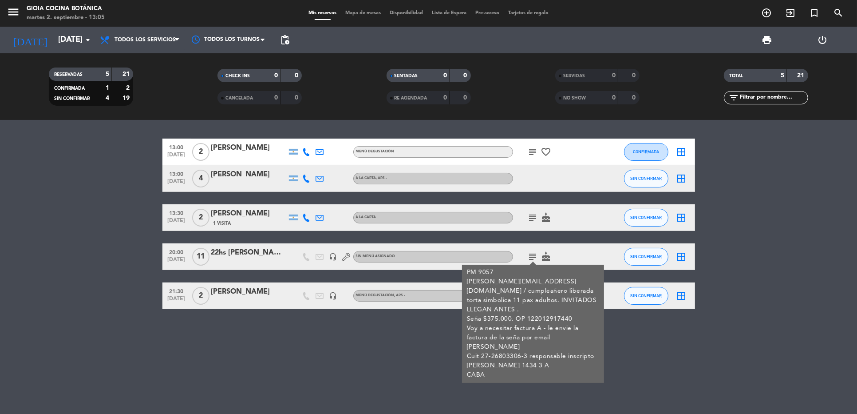
click at [547, 256] on icon "cake" at bounding box center [546, 256] width 11 height 11
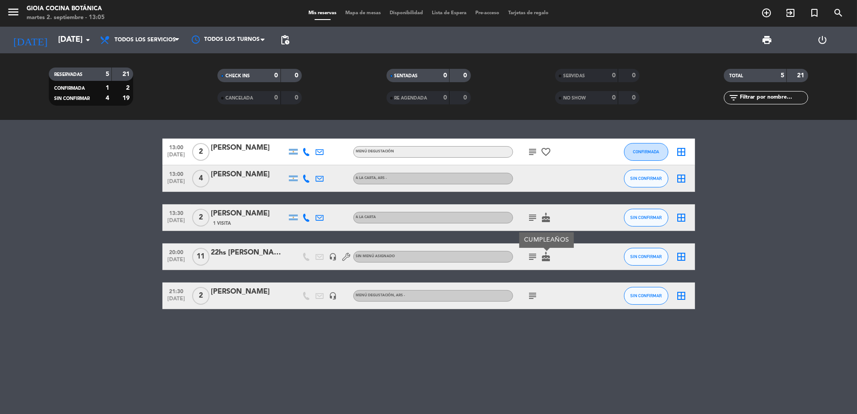
drag, startPoint x: 231, startPoint y: 344, endPoint x: 235, endPoint y: 338, distance: 7.6
click at [231, 344] on div "13:00 [DATE] 2 [PERSON_NAME] Menú Degustación subject favorite_border CONFIRMAD…" at bounding box center [428, 267] width 857 height 294
click at [56, 44] on input "[DATE]" at bounding box center [105, 40] width 103 height 18
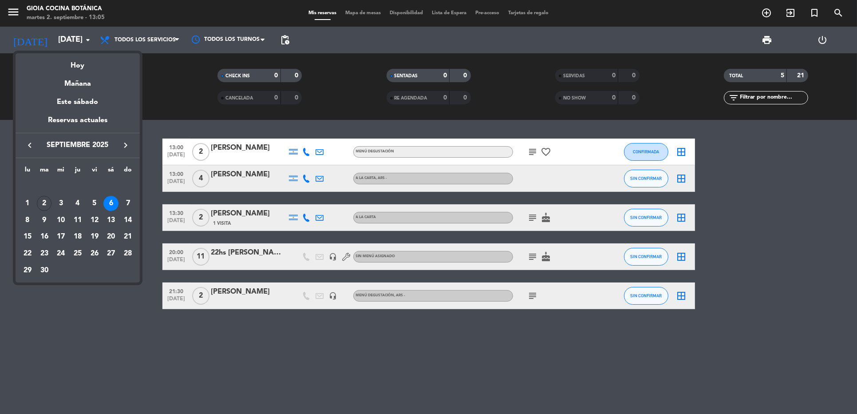
click at [12, 13] on div at bounding box center [428, 207] width 857 height 414
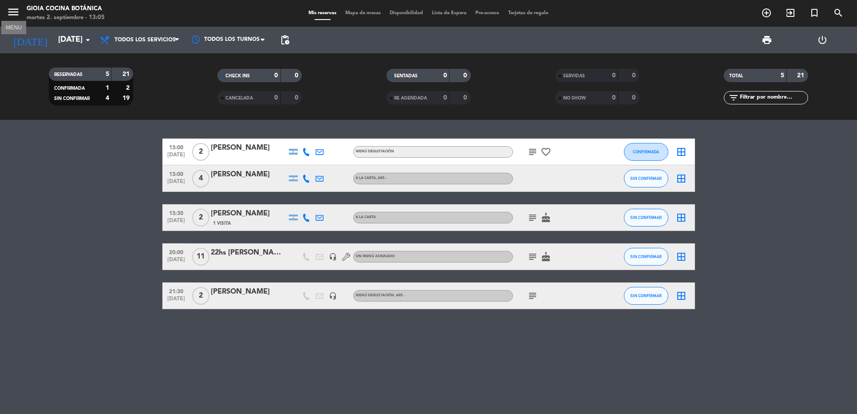
click at [12, 14] on icon "menu" at bounding box center [13, 11] width 13 height 13
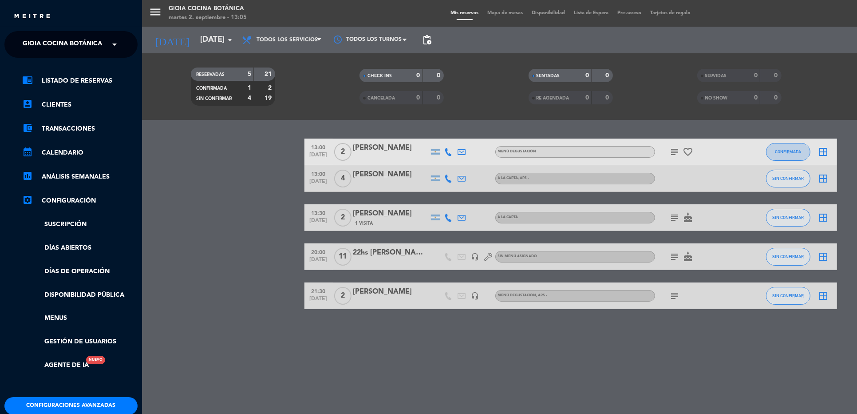
click at [94, 45] on span "Gioia Cocina Botánica" at bounding box center [62, 44] width 79 height 19
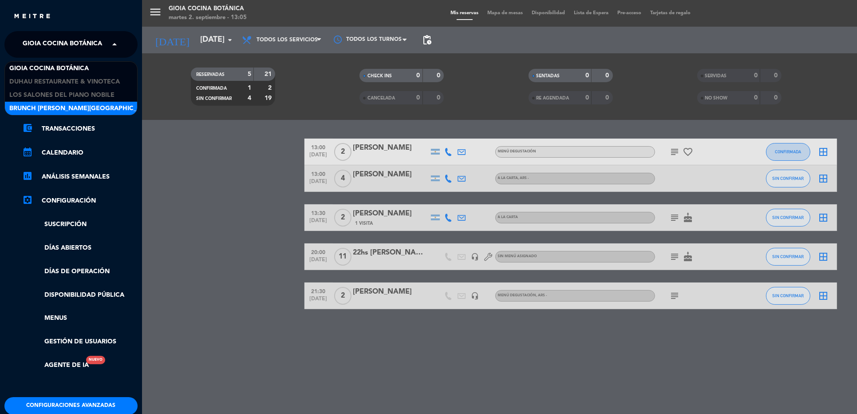
click at [74, 103] on span "Brunch [PERSON_NAME][GEOGRAPHIC_DATA][PERSON_NAME]" at bounding box center [107, 108] width 197 height 10
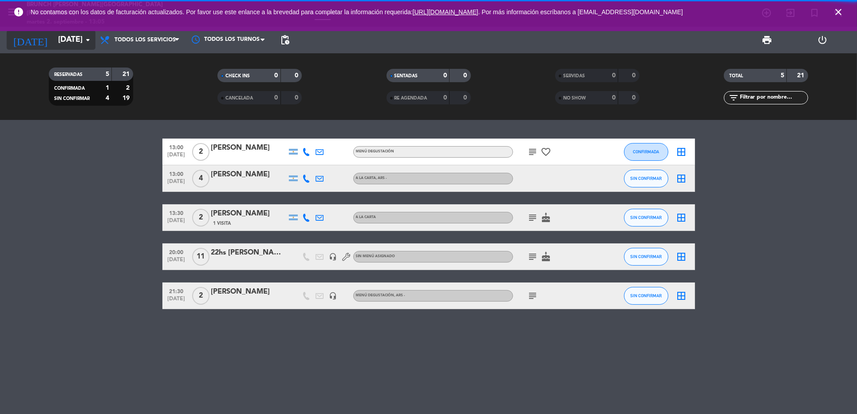
click at [78, 40] on input "[DATE]" at bounding box center [105, 40] width 103 height 18
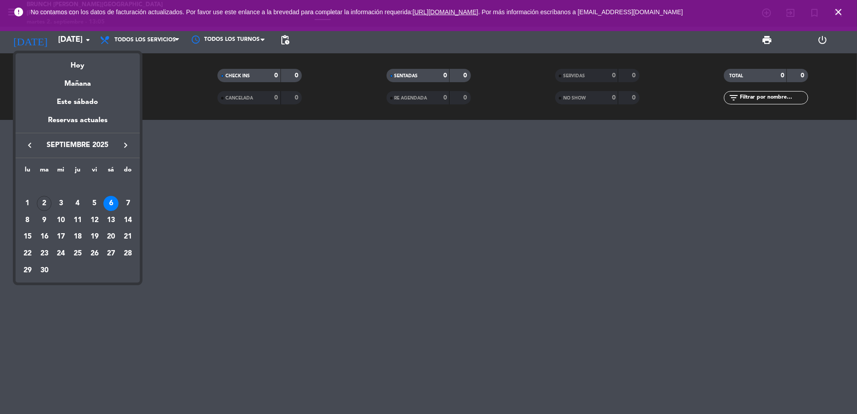
click at [32, 147] on icon "keyboard_arrow_left" at bounding box center [29, 145] width 11 height 11
click at [130, 249] on div "31" at bounding box center [127, 253] width 15 height 15
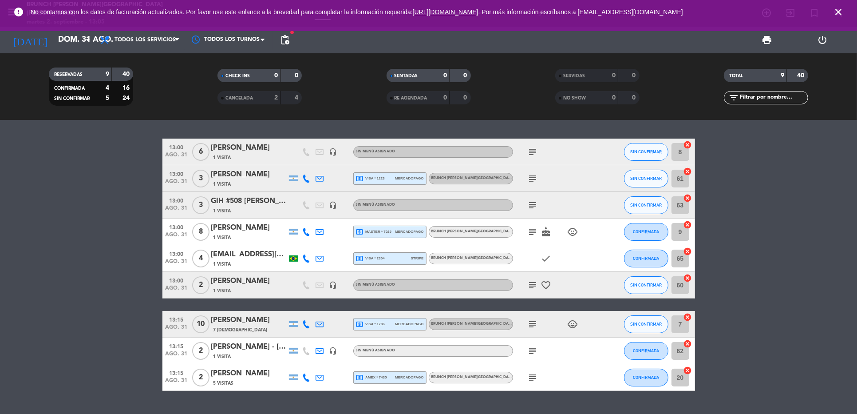
click at [320, 175] on icon at bounding box center [320, 179] width 8 height 8
click at [348, 167] on div "[EMAIL_ADDRESS][DOMAIN_NAME] open_in_new Copiar content_paste" at bounding box center [344, 163] width 162 height 16
click at [390, 161] on span "Copiar" at bounding box center [399, 162] width 19 height 9
click at [320, 230] on icon at bounding box center [320, 232] width 8 height 8
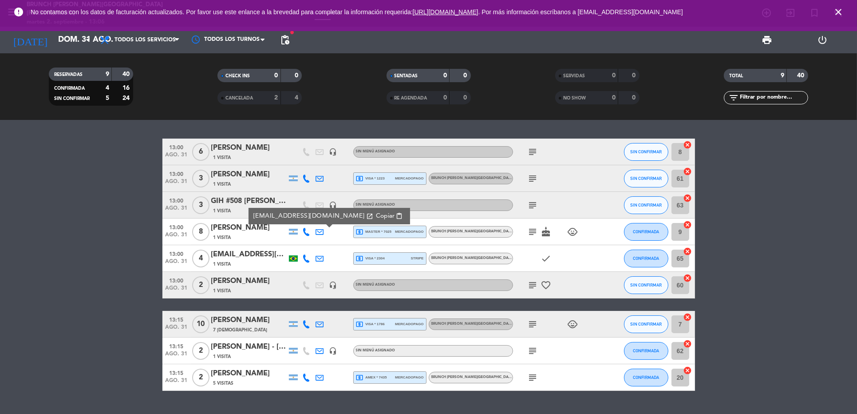
click at [396, 218] on span "content_paste" at bounding box center [399, 216] width 7 height 7
click at [320, 254] on icon at bounding box center [320, 258] width 8 height 8
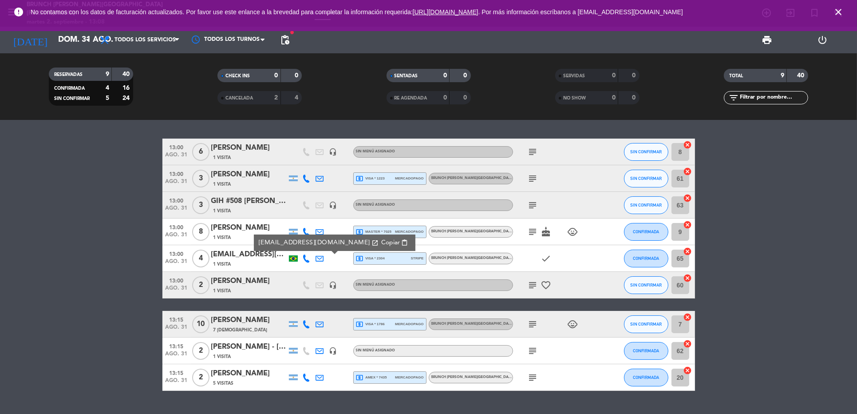
click at [536, 376] on icon "subject" at bounding box center [533, 377] width 11 height 11
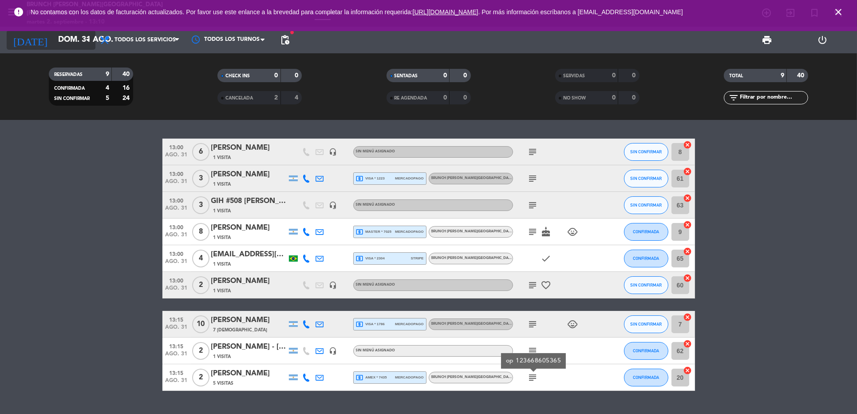
click at [79, 48] on input "dom. 31 ago." at bounding box center [105, 40] width 103 height 18
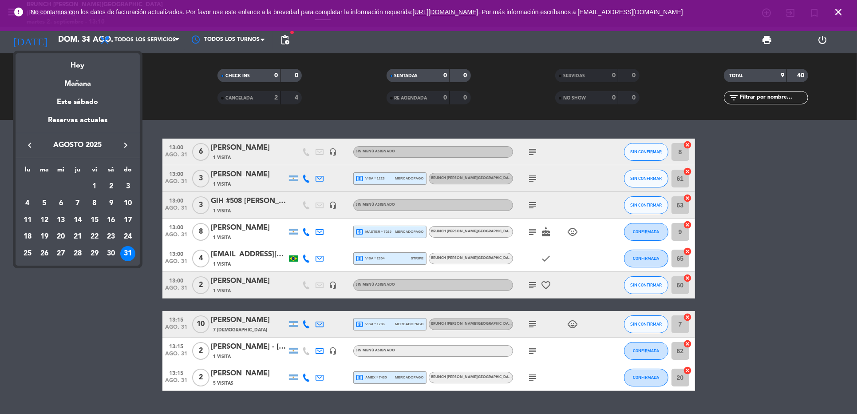
click at [120, 143] on icon "keyboard_arrow_right" at bounding box center [125, 145] width 11 height 11
click at [132, 198] on div "7" at bounding box center [127, 203] width 15 height 15
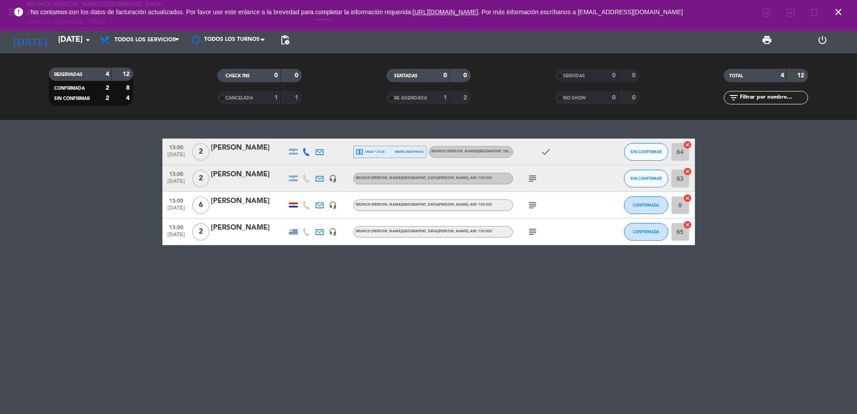
click at [320, 151] on icon at bounding box center [320, 152] width 8 height 8
click at [230, 289] on div "13:00 [DATE] 2 [PERSON_NAME] [EMAIL_ADDRESS][DOMAIN_NAME] open_in_new Copiar co…" at bounding box center [428, 267] width 857 height 294
click at [840, 10] on icon "close" at bounding box center [838, 12] width 11 height 11
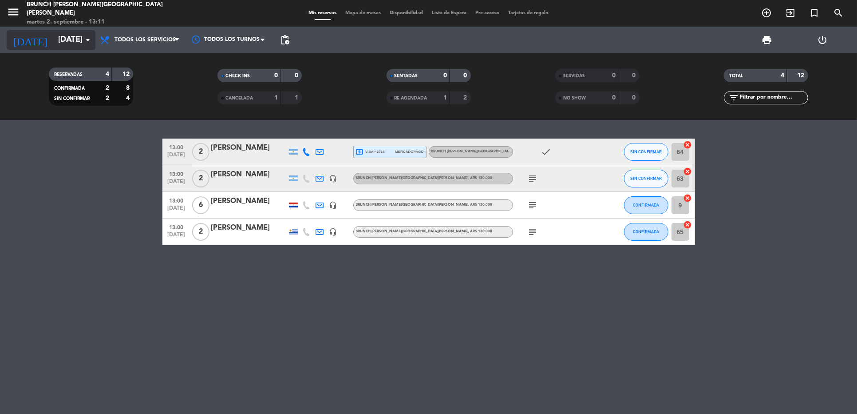
click at [54, 31] on input "[DATE]" at bounding box center [105, 40] width 103 height 18
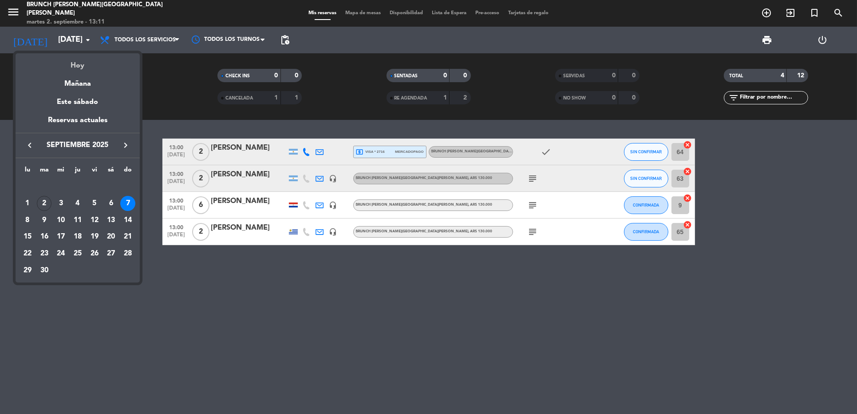
click at [87, 67] on div "Hoy" at bounding box center [78, 62] width 124 height 18
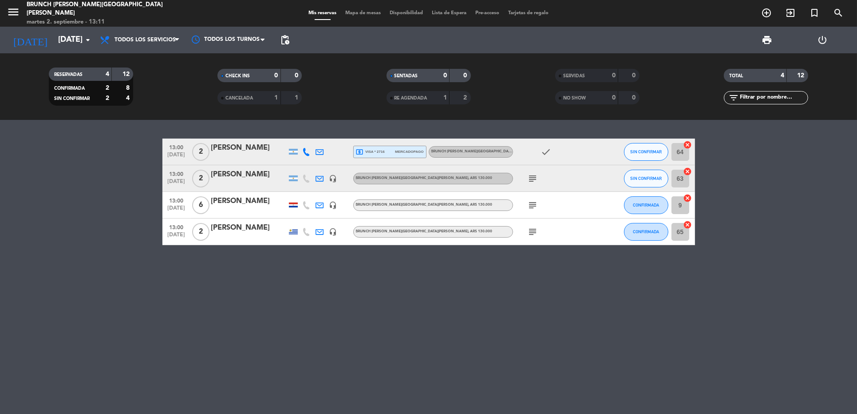
type input "[DATE]"
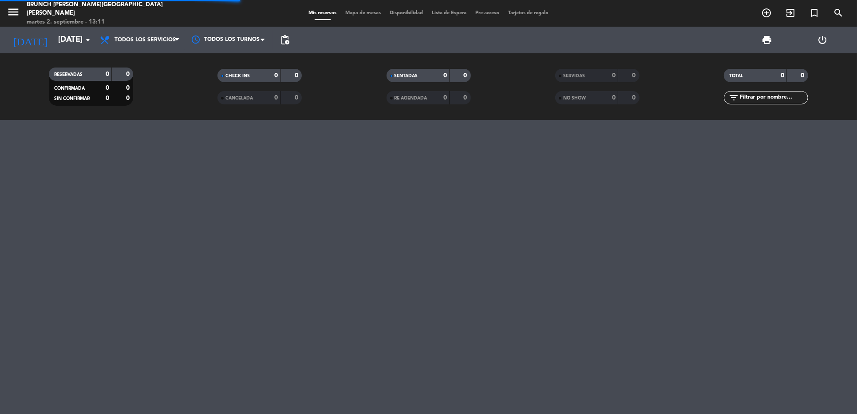
drag, startPoint x: 25, startPoint y: 9, endPoint x: 12, endPoint y: 12, distance: 13.4
click at [24, 8] on span "menu" at bounding box center [17, 13] width 20 height 21
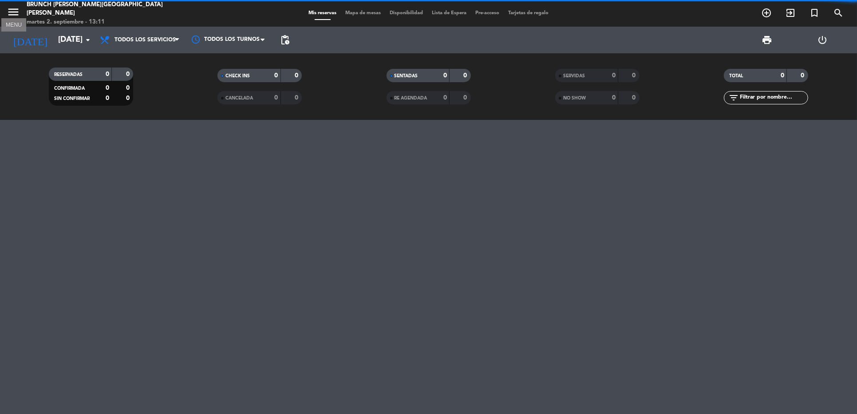
click at [12, 12] on icon "menu" at bounding box center [13, 11] width 13 height 13
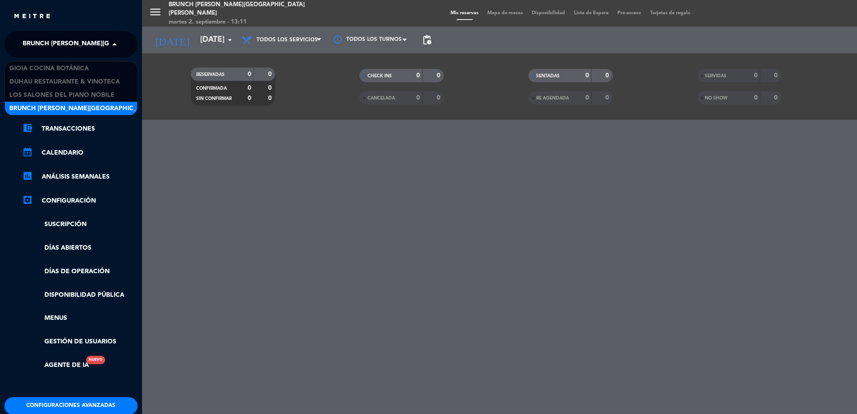
click at [76, 40] on span "Brunch [PERSON_NAME][GEOGRAPHIC_DATA][PERSON_NAME]" at bounding box center [121, 44] width 197 height 19
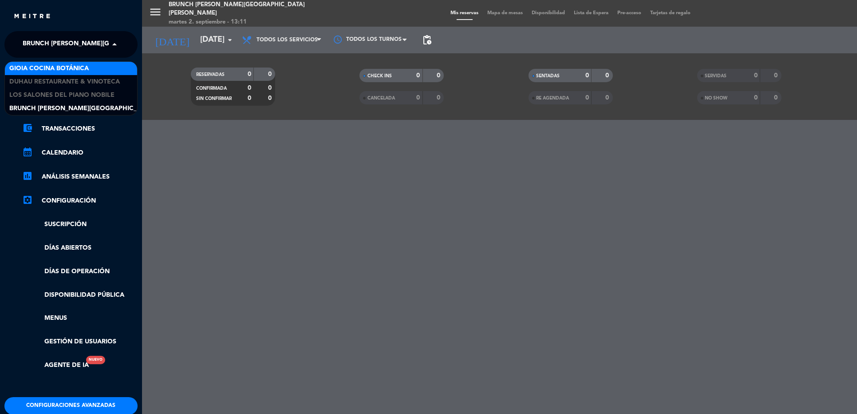
click at [92, 68] on div "Gioia Cocina Botánica" at bounding box center [71, 68] width 132 height 13
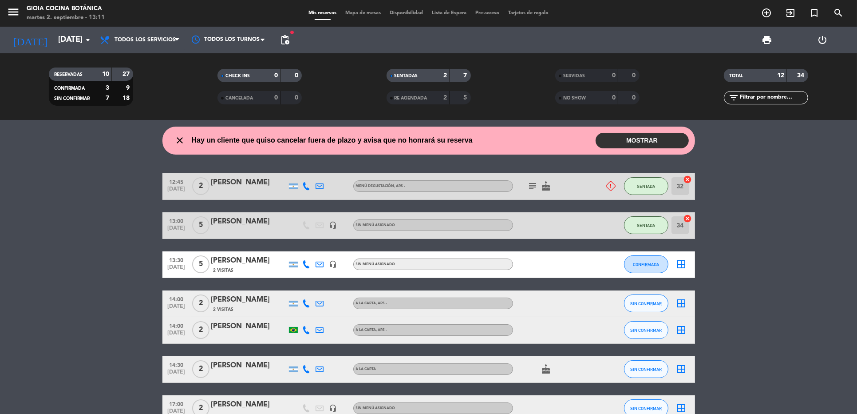
click at [181, 144] on icon "close" at bounding box center [180, 140] width 11 height 11
click at [178, 140] on icon "close" at bounding box center [180, 140] width 11 height 11
click at [179, 140] on icon "close" at bounding box center [180, 140] width 11 height 11
click at [673, 137] on button "MOSTRAR" at bounding box center [642, 141] width 93 height 16
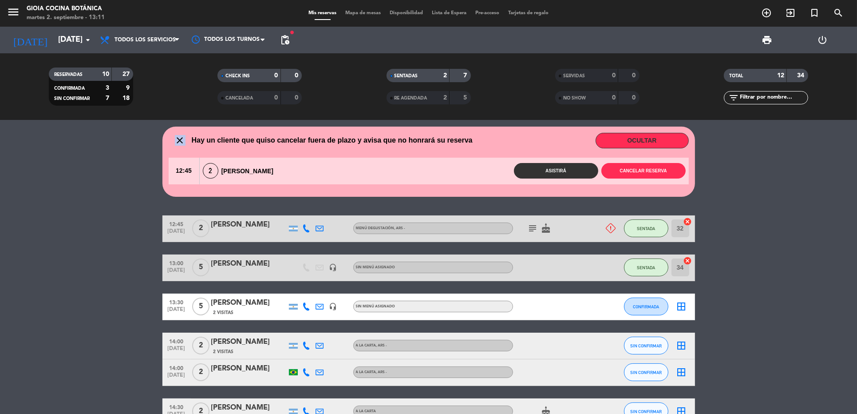
click at [582, 168] on button "Asistirá" at bounding box center [556, 171] width 84 height 16
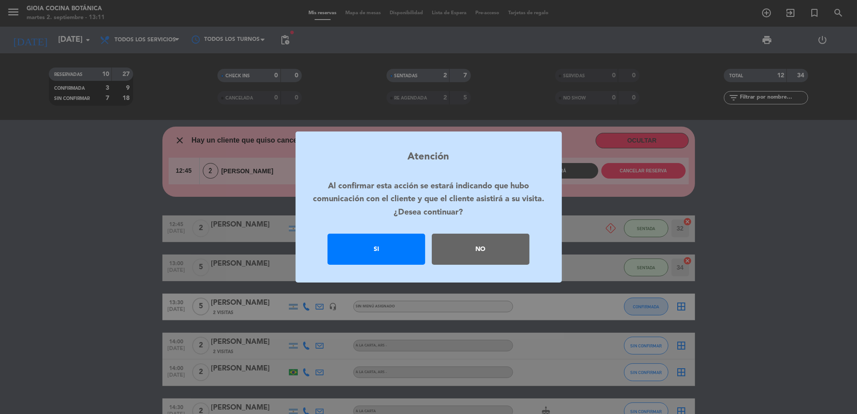
click at [393, 251] on div "Si" at bounding box center [377, 249] width 98 height 31
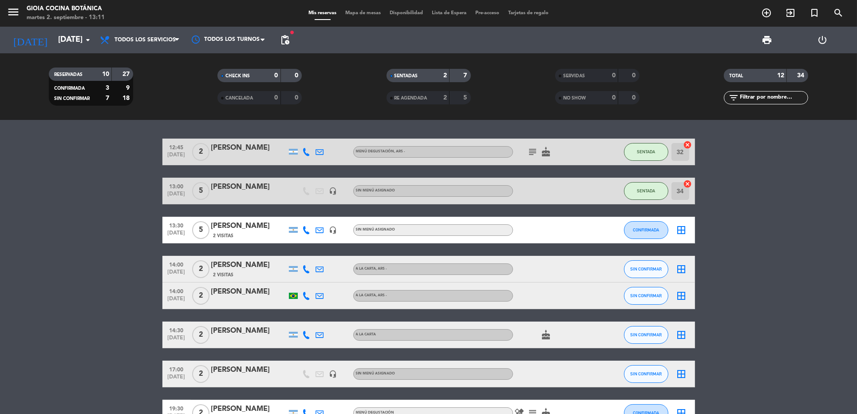
scroll to position [56, 0]
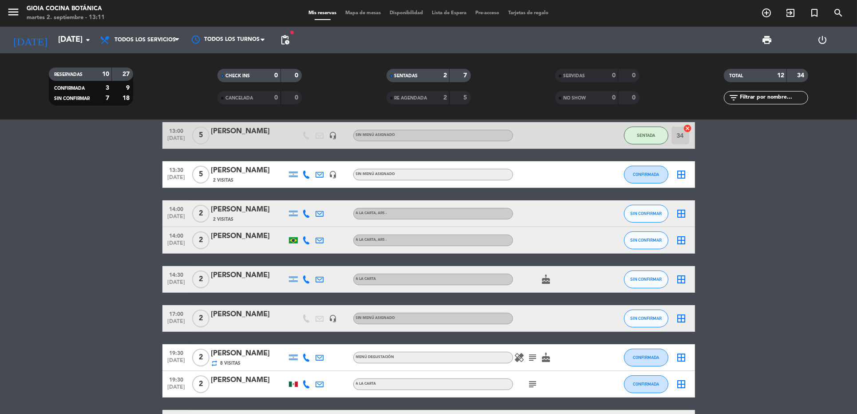
click at [333, 173] on icon "headset_mic" at bounding box center [333, 175] width 8 height 8
click at [533, 353] on icon "subject" at bounding box center [533, 357] width 11 height 11
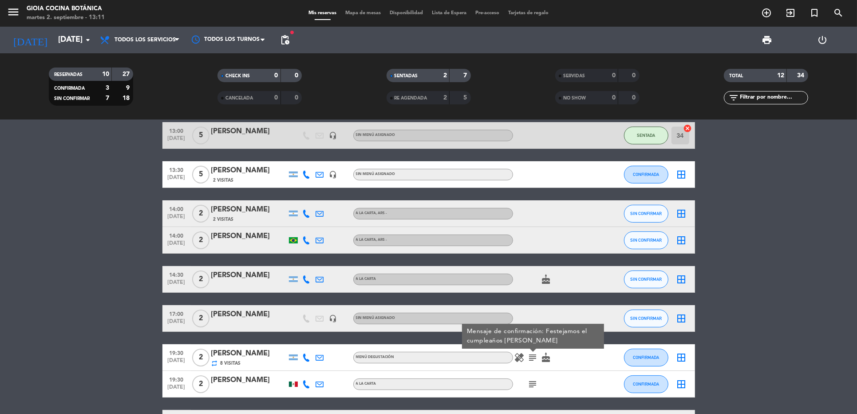
click at [521, 354] on icon "healing" at bounding box center [520, 357] width 11 height 11
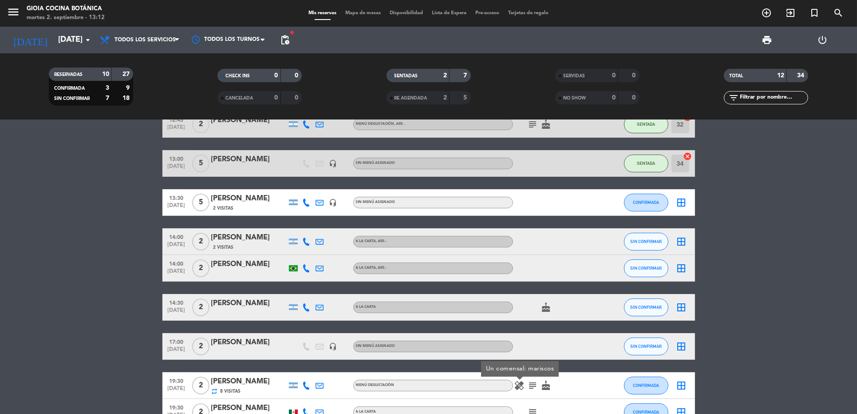
scroll to position [0, 0]
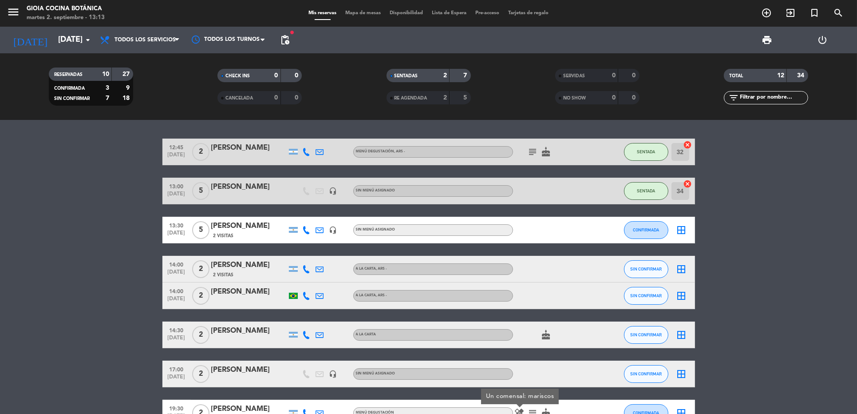
click at [522, 187] on div at bounding box center [553, 191] width 80 height 26
click at [689, 182] on icon "cancel" at bounding box center [688, 183] width 9 height 9
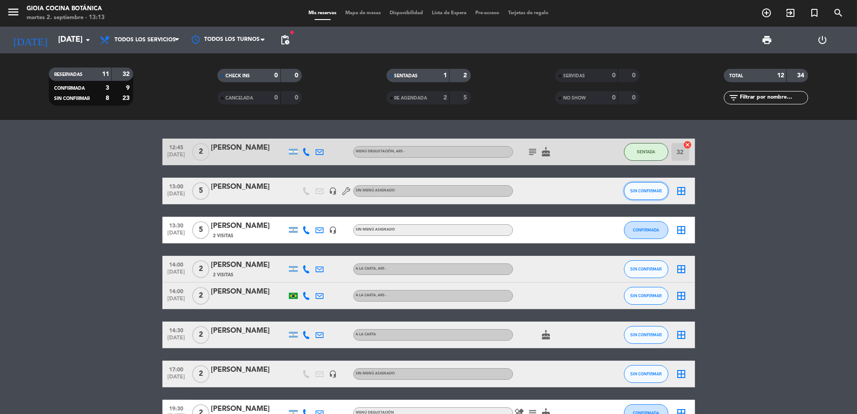
click at [651, 189] on span "SIN CONFIRMAR" at bounding box center [647, 190] width 32 height 5
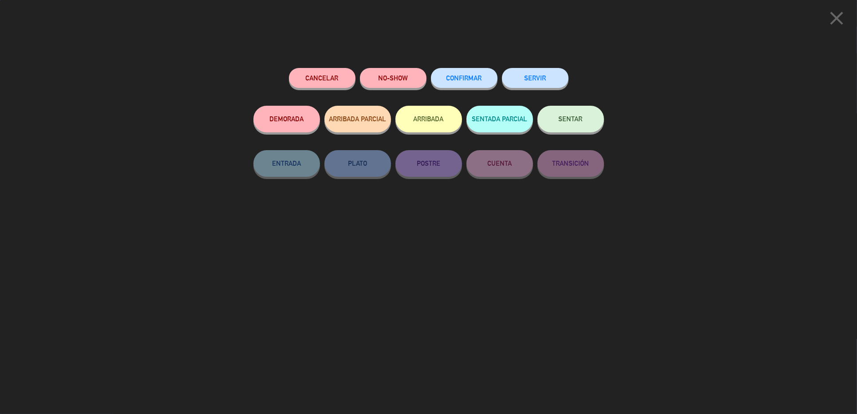
click at [576, 117] on span "SENTAR" at bounding box center [571, 119] width 24 height 8
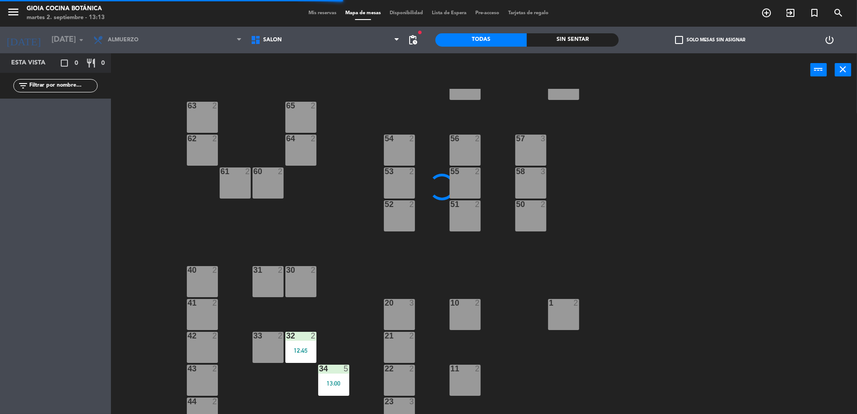
scroll to position [56, 0]
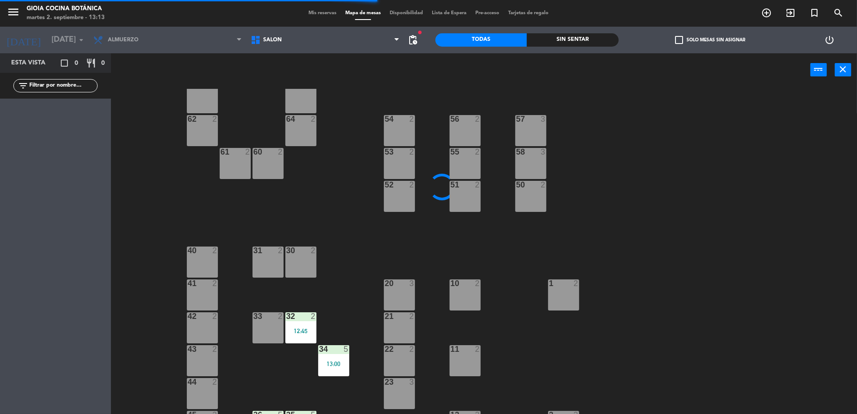
click at [202, 254] on div at bounding box center [202, 250] width 15 height 8
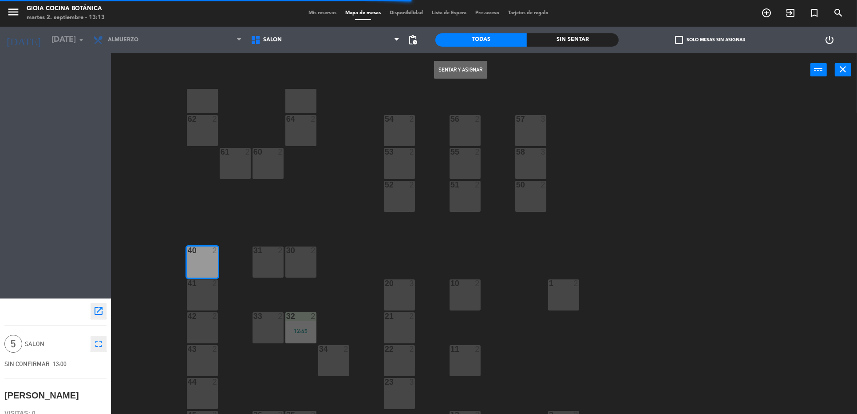
click at [209, 290] on div "41 2" at bounding box center [202, 294] width 31 height 31
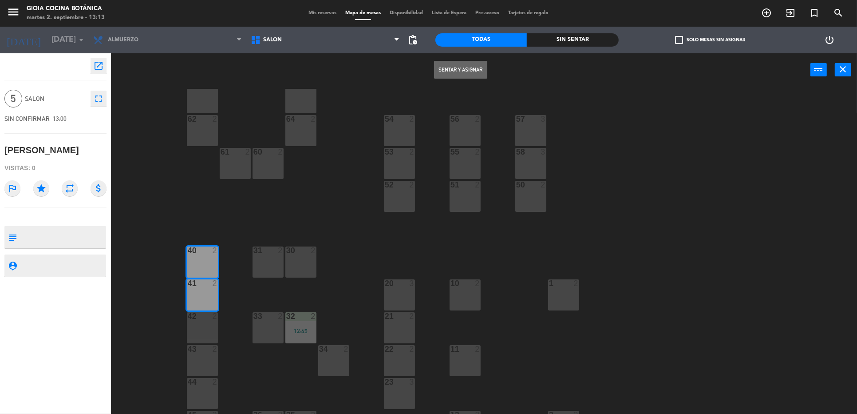
click at [203, 317] on div at bounding box center [202, 316] width 15 height 8
click at [448, 72] on button "Sentar y Asignar" at bounding box center [460, 70] width 53 height 18
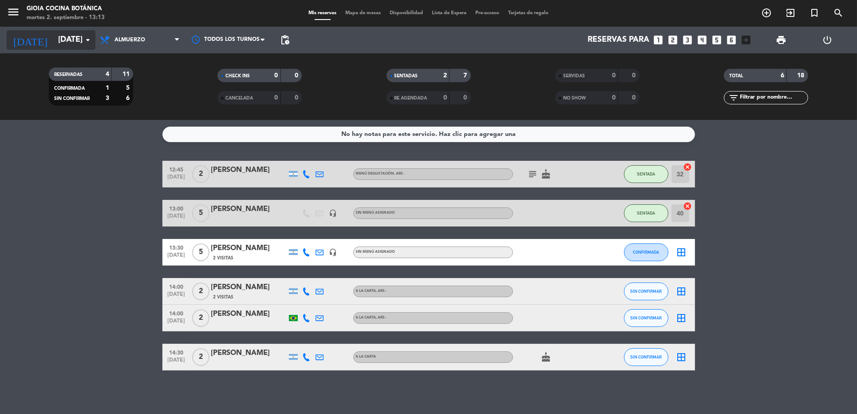
click at [61, 42] on input "[DATE]" at bounding box center [105, 40] width 103 height 18
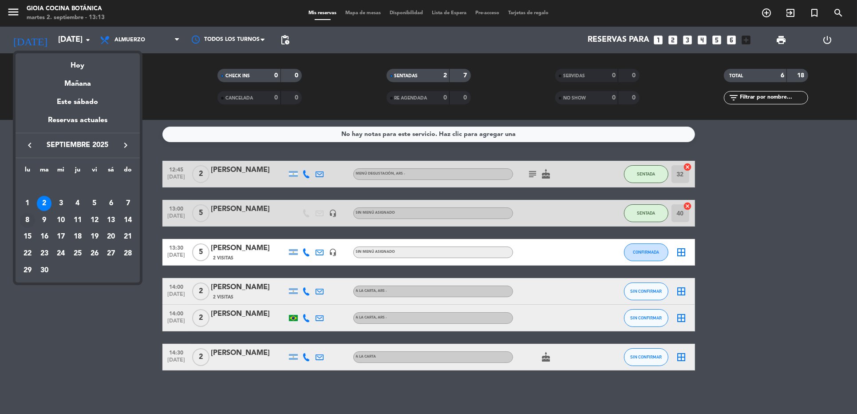
click at [31, 217] on div "8" at bounding box center [27, 220] width 15 height 15
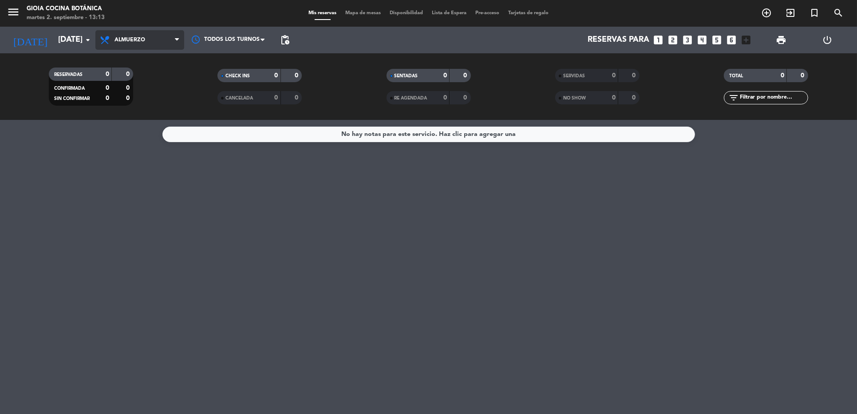
click at [147, 49] on span "Almuerzo" at bounding box center [139, 40] width 89 height 20
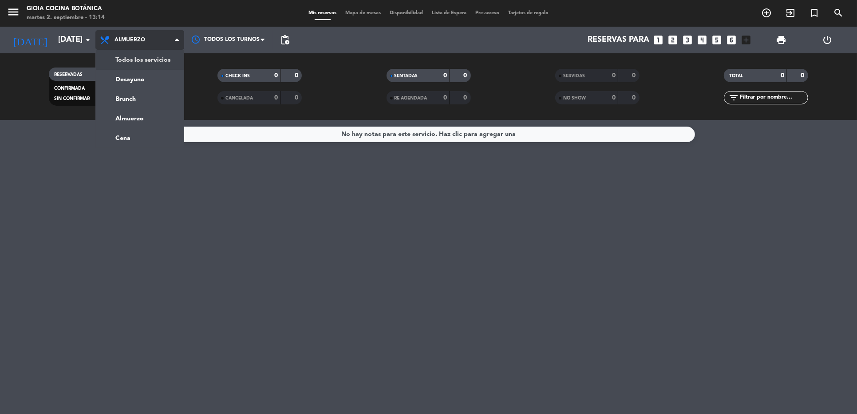
click at [155, 59] on div "menu [PERSON_NAME] Cocina Botánica [DATE] 2. septiembre - 13:14 Mis reservas Ma…" at bounding box center [428, 60] width 857 height 120
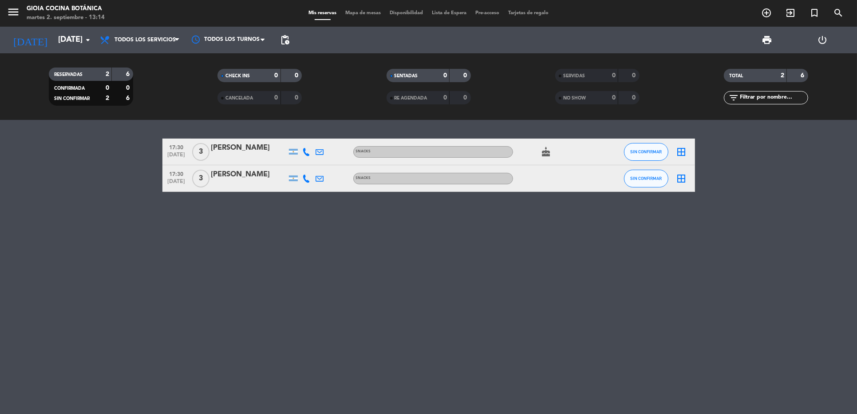
click at [321, 150] on icon at bounding box center [320, 152] width 8 height 8
click at [387, 137] on span "Copiar" at bounding box center [396, 135] width 19 height 9
click at [317, 179] on icon at bounding box center [320, 179] width 8 height 8
click at [386, 161] on span "Copiar" at bounding box center [395, 162] width 19 height 9
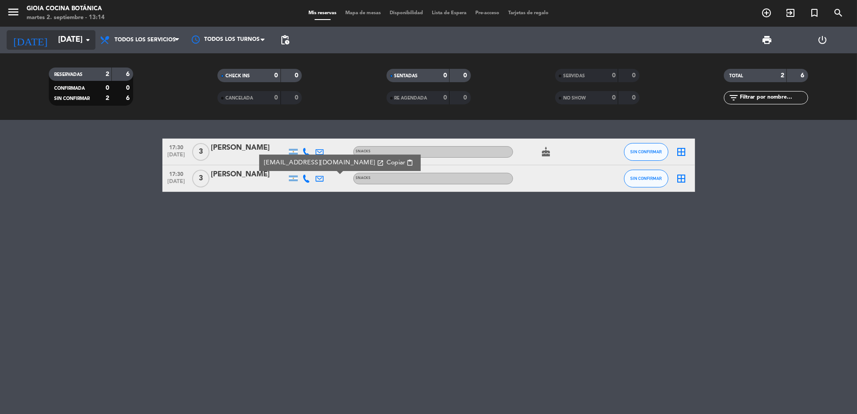
click at [74, 43] on input "[DATE]" at bounding box center [105, 40] width 103 height 18
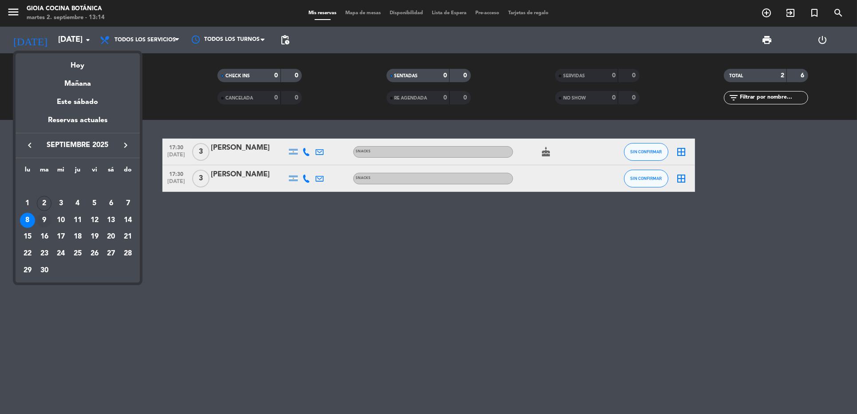
click at [44, 214] on div "9" at bounding box center [44, 220] width 15 height 15
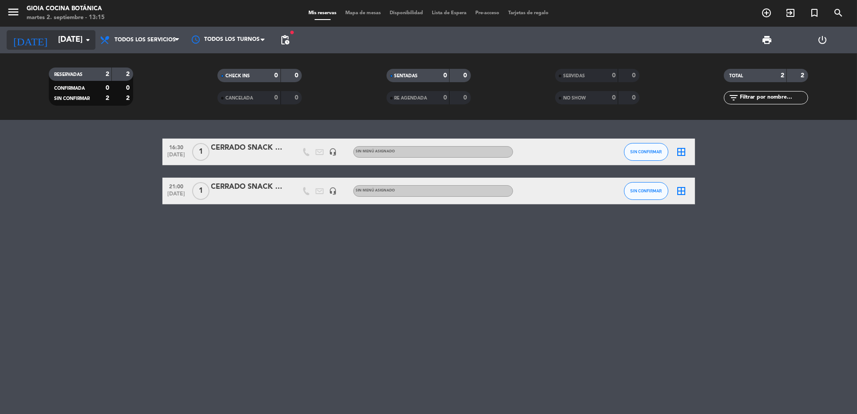
click at [27, 40] on icon "[DATE]" at bounding box center [30, 40] width 47 height 20
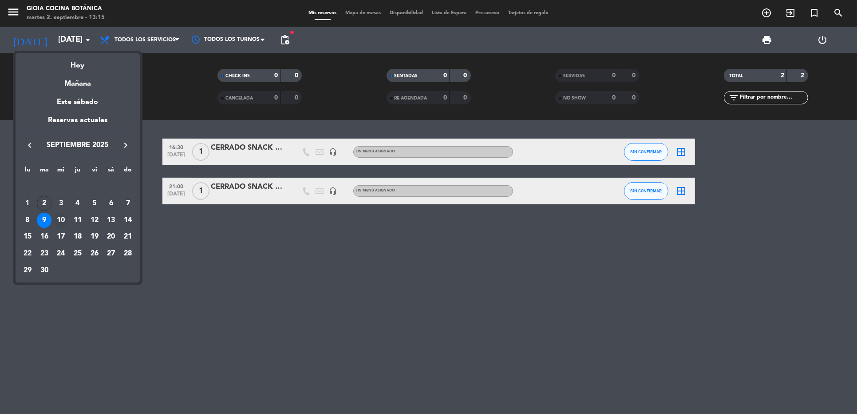
click at [61, 218] on div "10" at bounding box center [60, 220] width 15 height 15
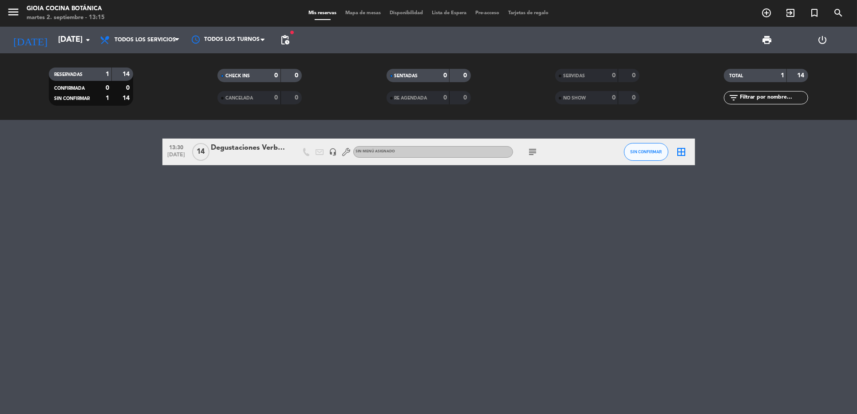
click at [531, 154] on icon "subject" at bounding box center [533, 152] width 11 height 11
click at [329, 154] on icon "headset_mic" at bounding box center [333, 152] width 8 height 8
click at [71, 34] on input "[DATE]" at bounding box center [105, 40] width 103 height 18
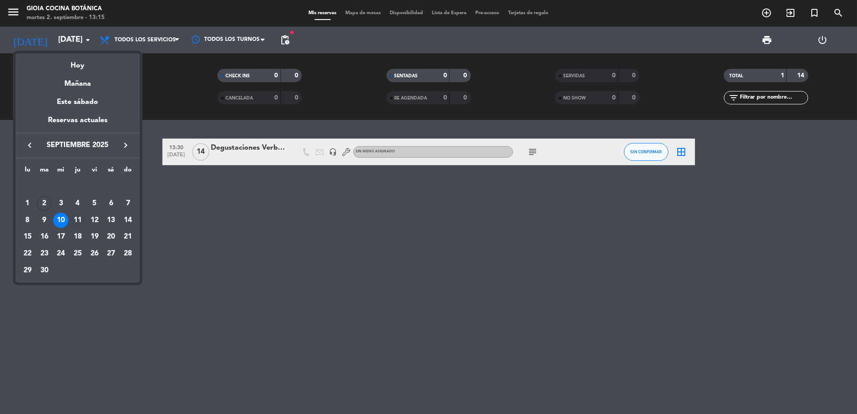
click at [78, 218] on div "11" at bounding box center [77, 220] width 15 height 15
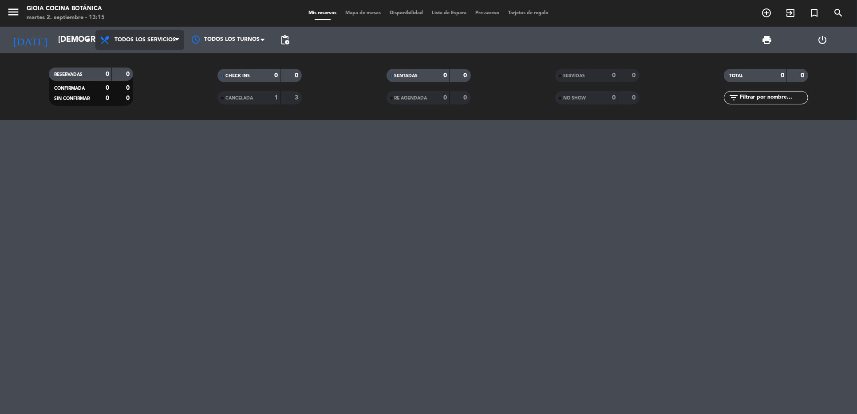
click at [163, 37] on span "Todos los servicios" at bounding box center [145, 40] width 61 height 6
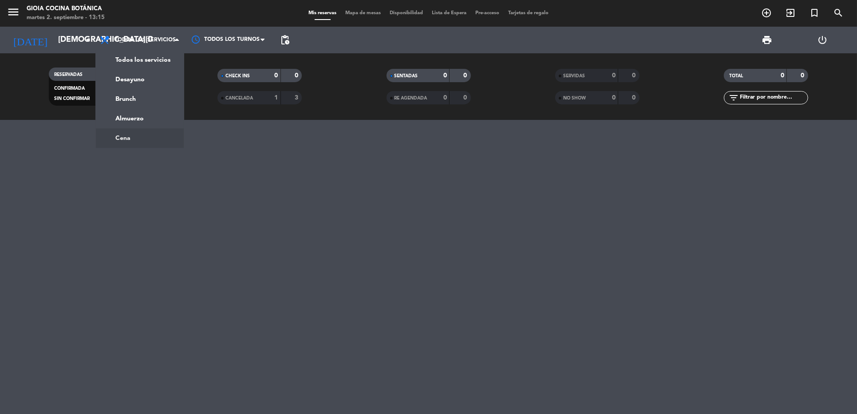
click at [245, 91] on div "CANCELADA 1 3" at bounding box center [260, 97] width 84 height 13
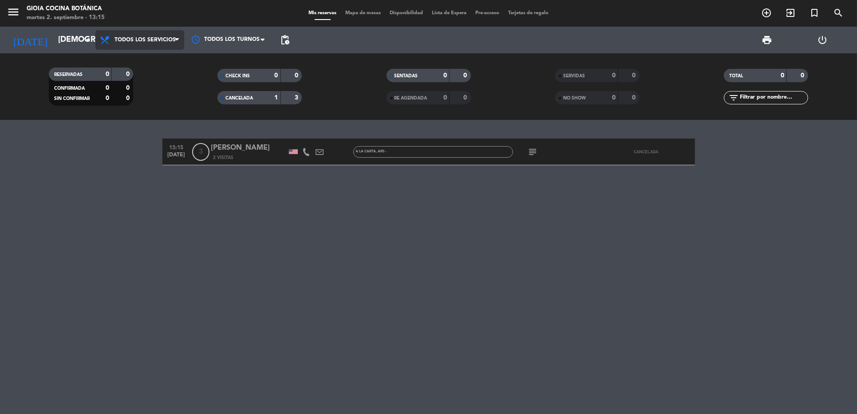
click at [136, 44] on span "Todos los servicios" at bounding box center [139, 40] width 89 height 20
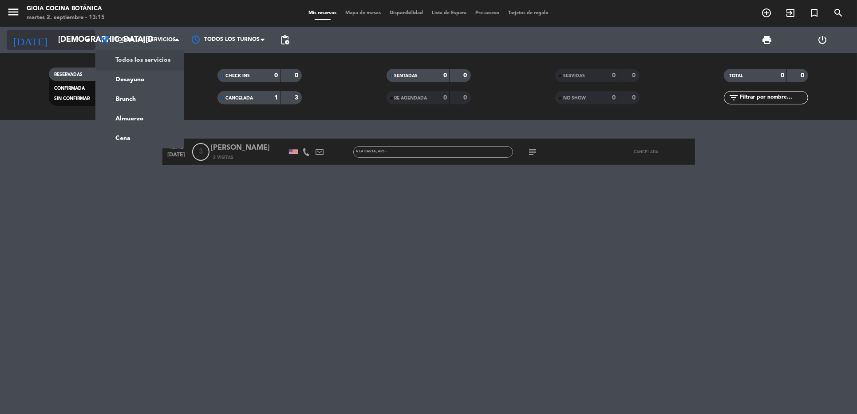
click at [70, 34] on input "[DEMOGRAPHIC_DATA][DATE]" at bounding box center [105, 40] width 103 height 18
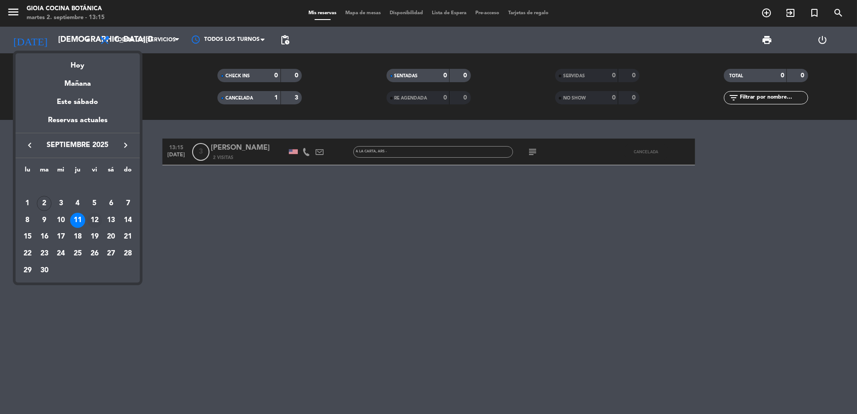
click at [96, 216] on div "12" at bounding box center [94, 220] width 15 height 15
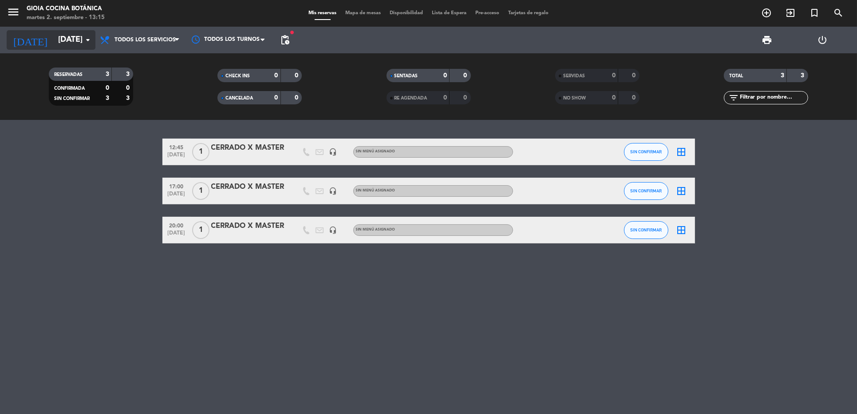
click at [75, 34] on input "[DATE]" at bounding box center [105, 40] width 103 height 18
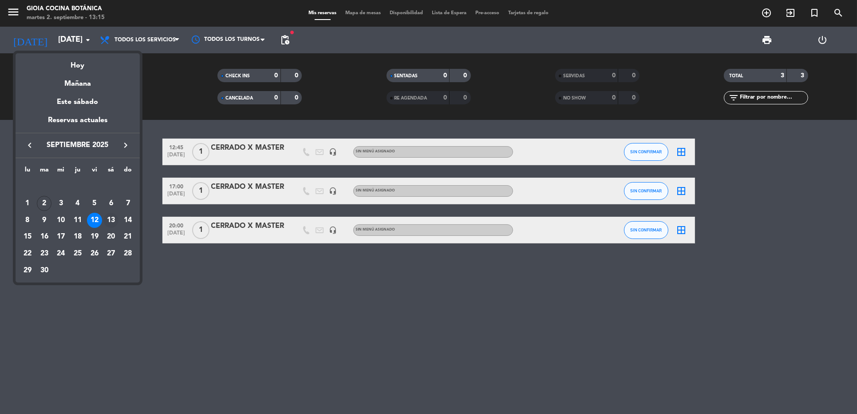
click at [111, 219] on div "13" at bounding box center [110, 220] width 15 height 15
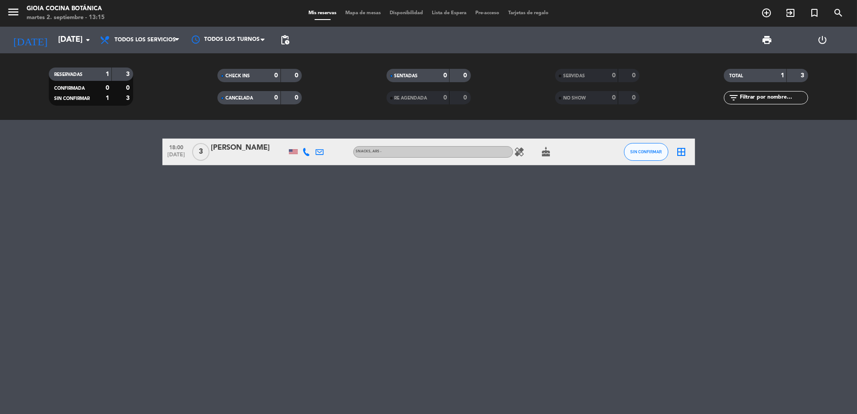
click at [322, 150] on icon at bounding box center [320, 152] width 8 height 8
click at [371, 128] on div "[EMAIL_ADDRESS][DOMAIN_NAME] open_in_new Copiar content_paste" at bounding box center [335, 136] width 162 height 16
click at [402, 136] on span "content_paste" at bounding box center [405, 136] width 7 height 7
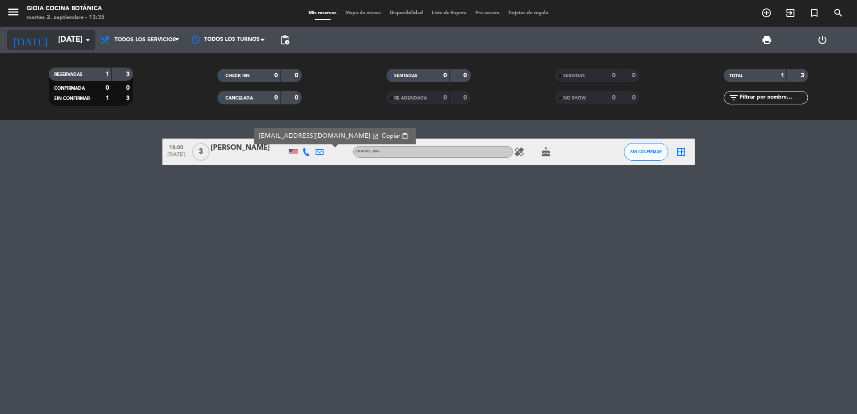
drag, startPoint x: 63, startPoint y: 21, endPoint x: 62, endPoint y: 37, distance: 16.0
click at [63, 21] on div "martes 2. septiembre - 13:35" at bounding box center [66, 17] width 78 height 9
click at [62, 37] on input "[DATE]" at bounding box center [105, 40] width 103 height 18
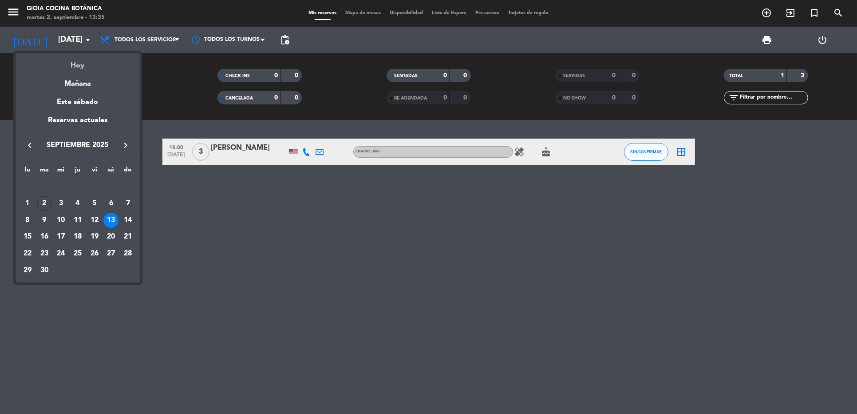
click at [81, 67] on div "Hoy" at bounding box center [78, 62] width 124 height 18
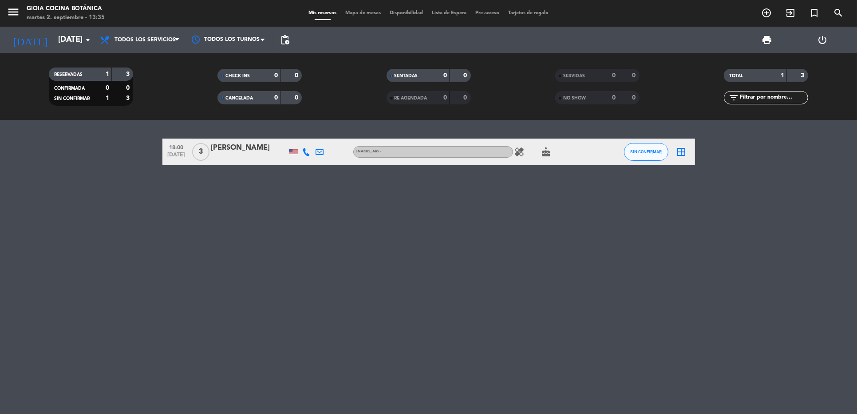
type input "[DATE]"
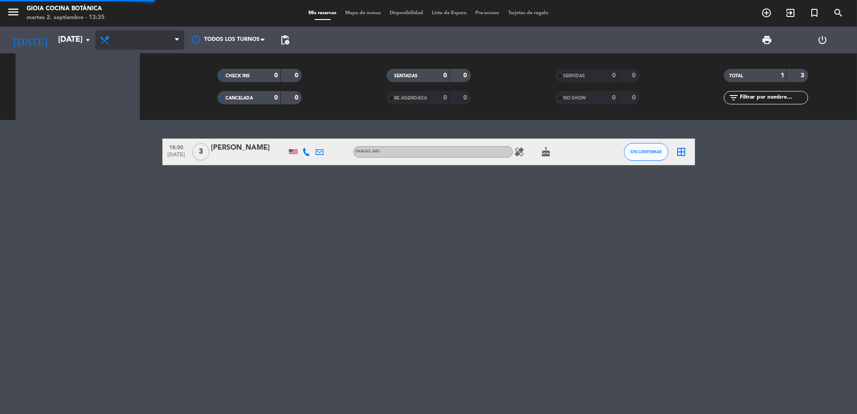
click at [127, 49] on div "Todos los servicios Desayuno Brunch Almuerzo Cena Todos los servicios Todos los…" at bounding box center [139, 40] width 89 height 27
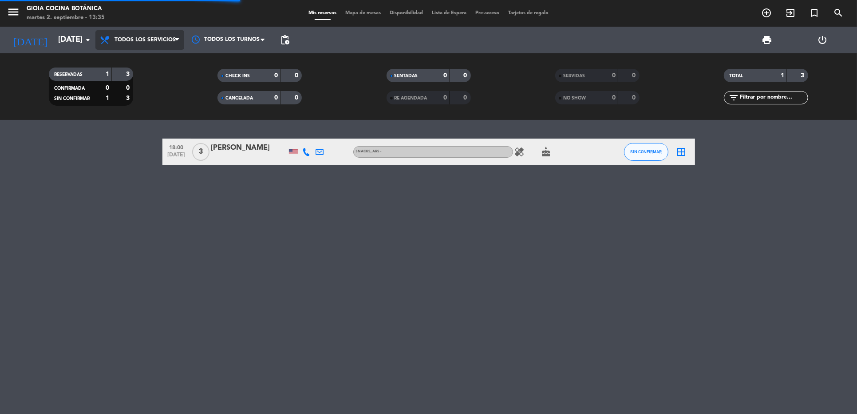
click at [130, 42] on span "Todos los servicios" at bounding box center [145, 40] width 61 height 6
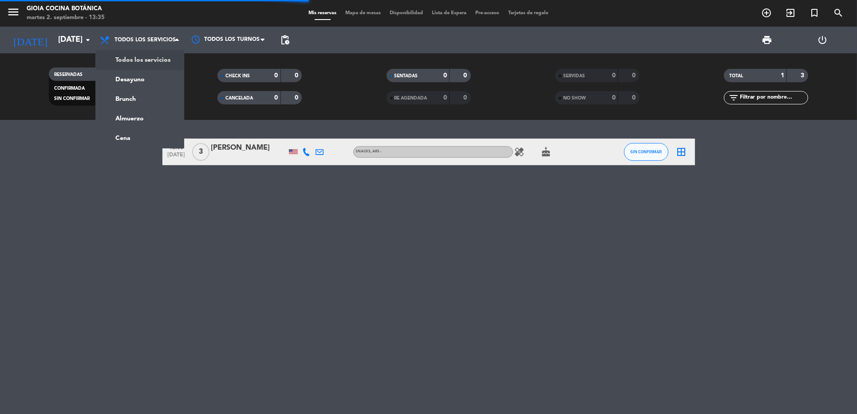
click at [145, 56] on div "RESERVADAS 1 3 CONFIRMADA 0 0 SIN CONFIRMAR 1 3 CHECK INS 0 0 CANCELADA 0 0 SEN…" at bounding box center [428, 86] width 857 height 67
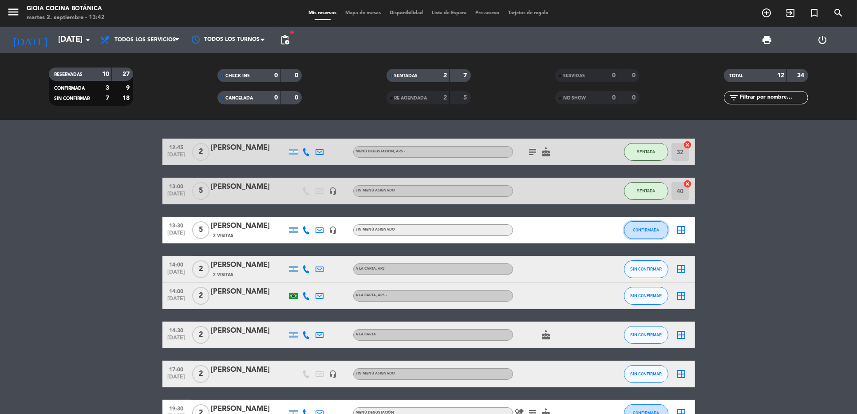
click at [631, 226] on button "CONFIRMADA" at bounding box center [646, 230] width 44 height 18
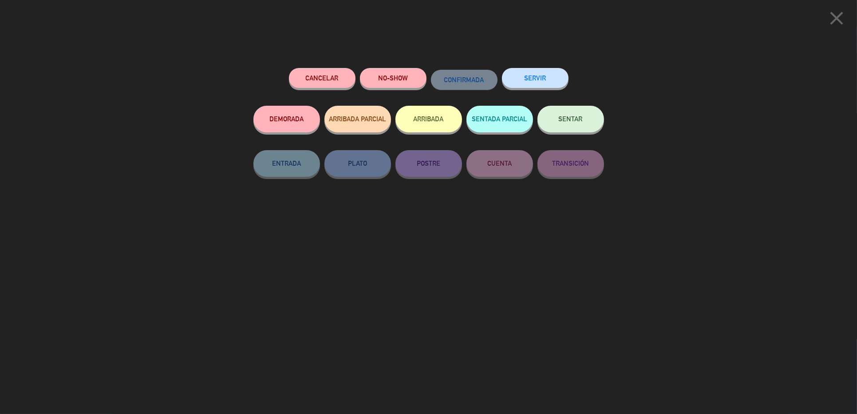
click at [576, 119] on span "SENTAR" at bounding box center [571, 119] width 24 height 8
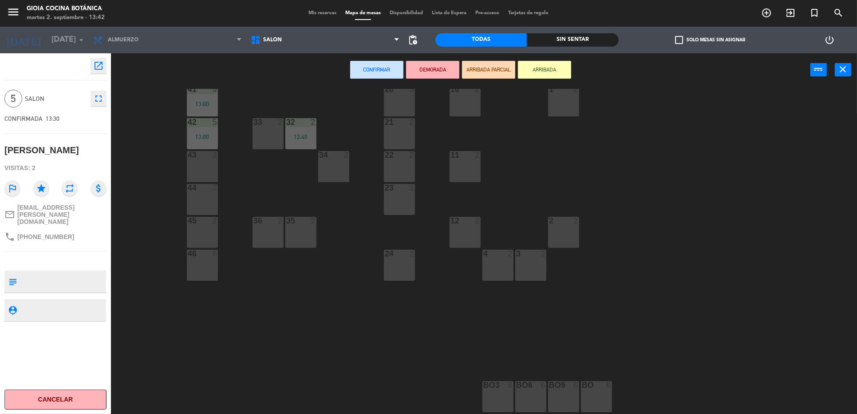
scroll to position [278, 0]
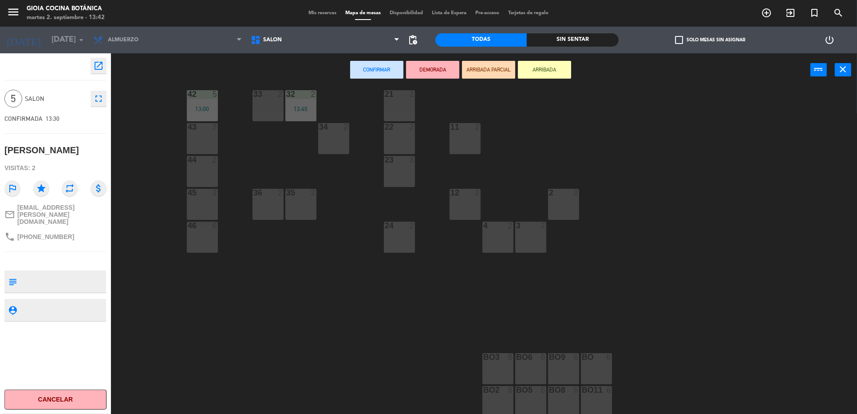
click at [496, 237] on div "4 2" at bounding box center [498, 237] width 31 height 31
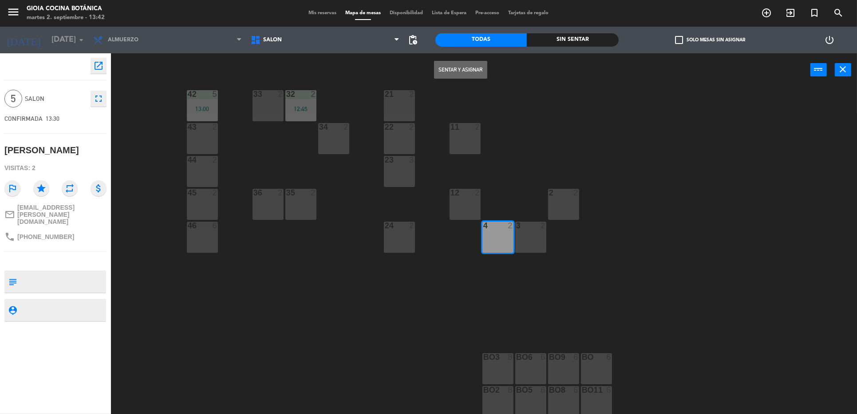
click at [532, 234] on div "3 2" at bounding box center [531, 237] width 31 height 31
click at [461, 75] on button "Sentar y Asignar" at bounding box center [460, 70] width 53 height 18
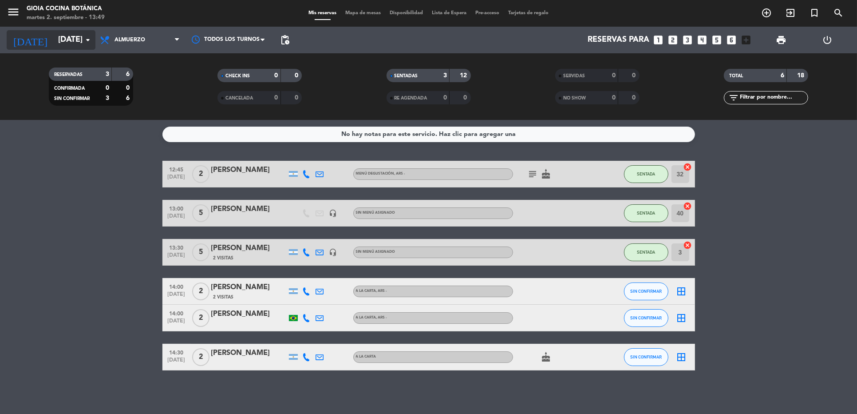
click at [64, 36] on input "[DATE]" at bounding box center [105, 40] width 103 height 18
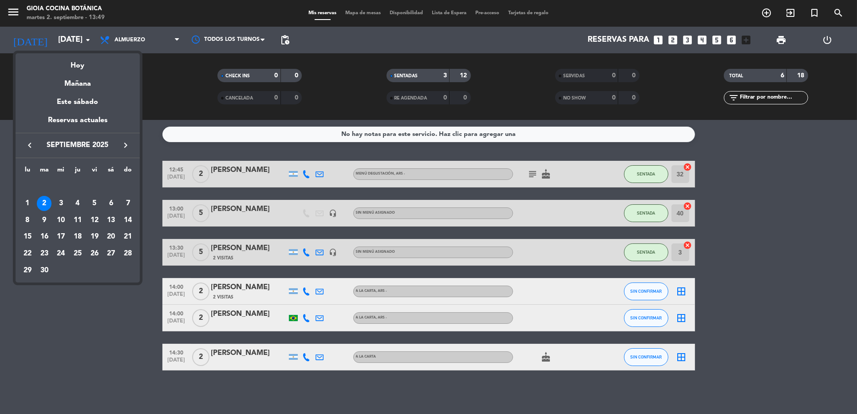
drag, startPoint x: 76, startPoint y: 58, endPoint x: 85, endPoint y: 54, distance: 9.7
click at [78, 58] on div "Hoy" at bounding box center [78, 62] width 124 height 18
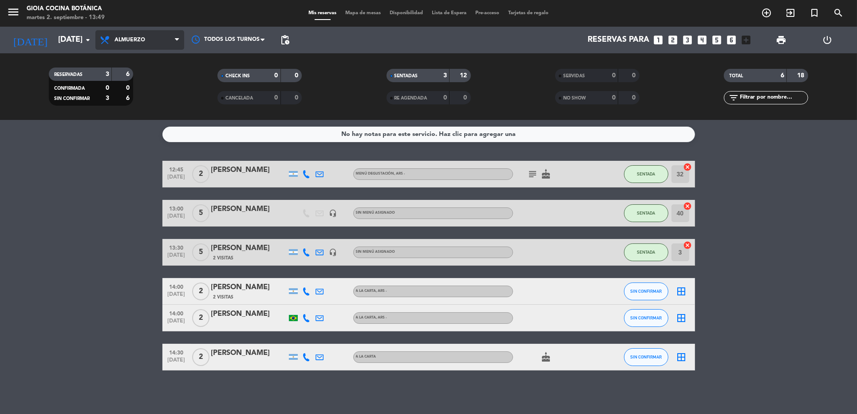
click at [116, 35] on span "Almuerzo" at bounding box center [139, 40] width 89 height 20
click at [138, 112] on div "menu [PERSON_NAME] Cocina Botánica [DATE] 2. septiembre - 13:49 Mis reservas Ma…" at bounding box center [428, 60] width 857 height 120
click at [764, 16] on icon "add_circle_outline" at bounding box center [767, 13] width 11 height 11
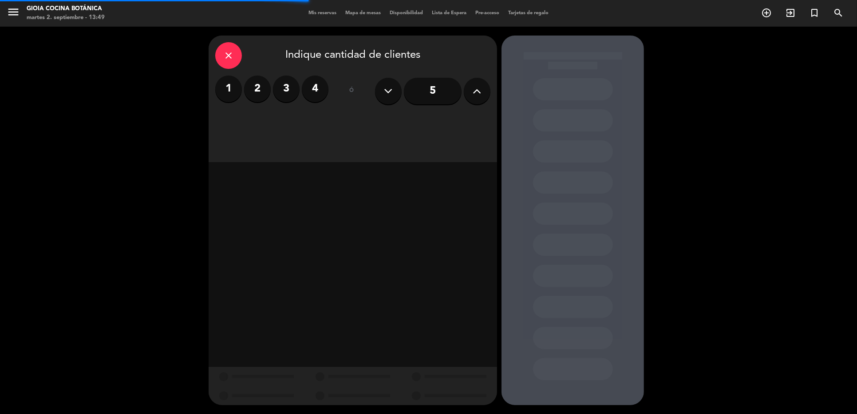
click at [231, 89] on label "1" at bounding box center [228, 88] width 27 height 27
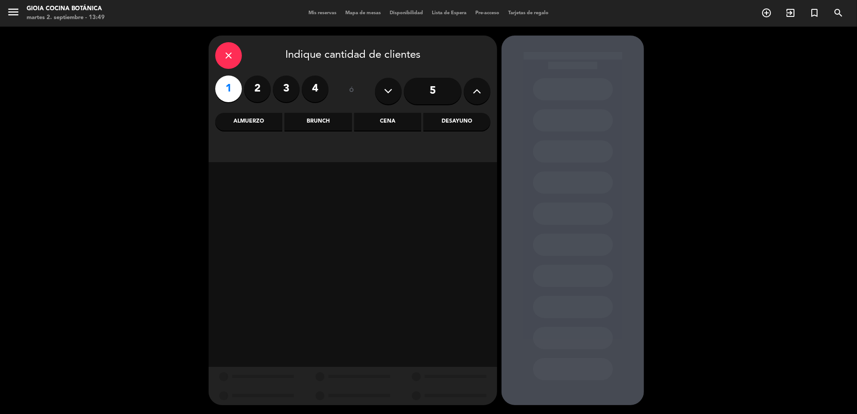
click at [251, 124] on div "Almuerzo" at bounding box center [248, 122] width 67 height 18
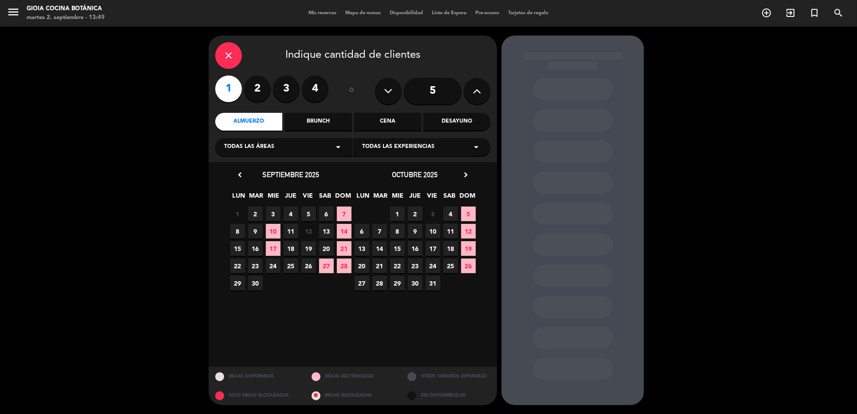
click at [252, 212] on span "2" at bounding box center [255, 213] width 15 height 15
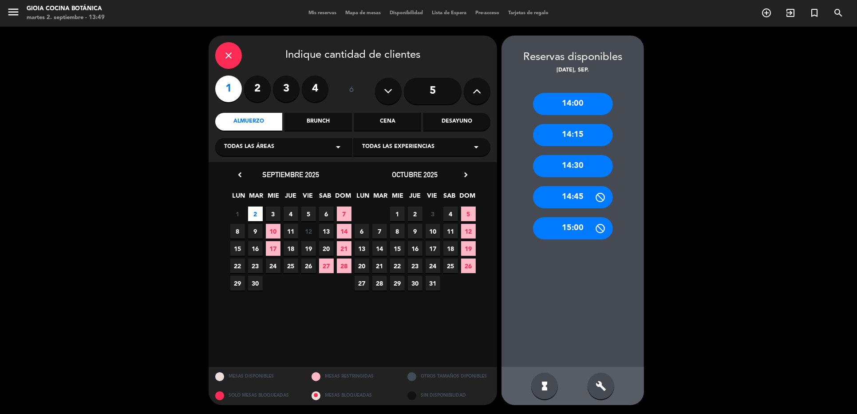
click at [571, 130] on div "14:15" at bounding box center [573, 135] width 80 height 22
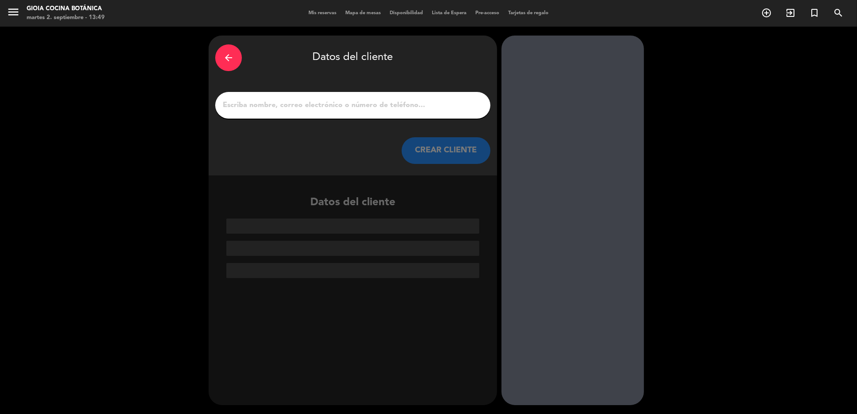
click at [388, 107] on input "1" at bounding box center [353, 105] width 262 height 12
type input "s"
type input "e"
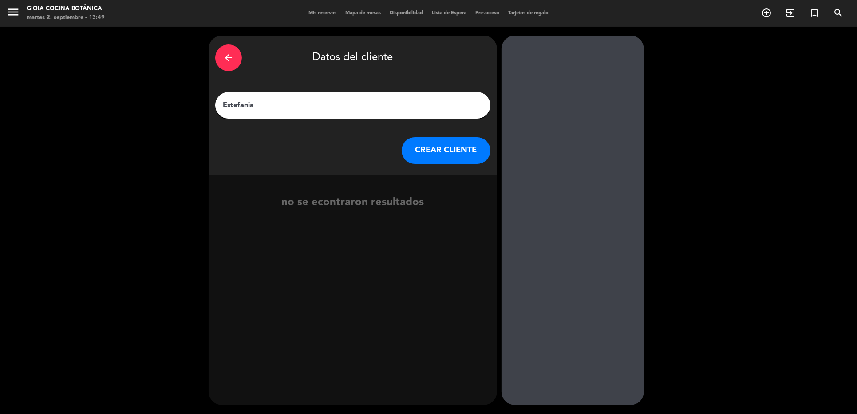
type input "Estefania"
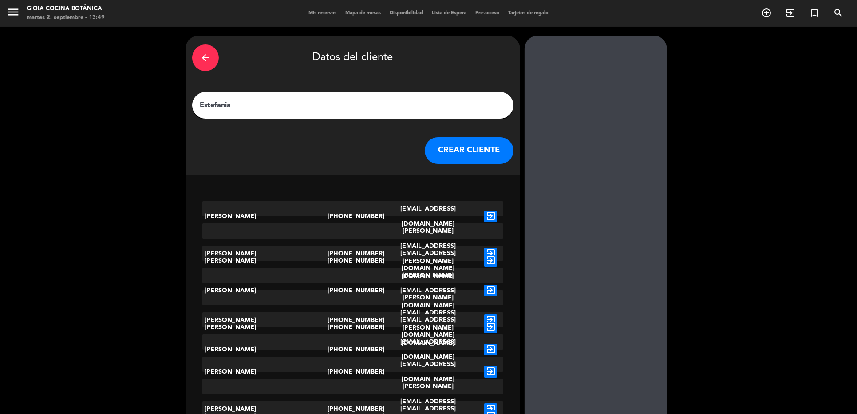
click at [426, 147] on button "CREAR CLIENTE" at bounding box center [469, 150] width 89 height 27
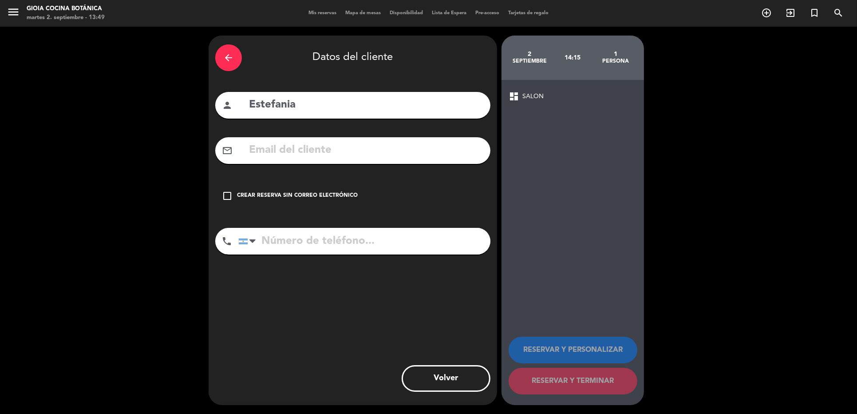
click at [291, 192] on div "Crear reserva sin correo electrónico" at bounding box center [297, 195] width 121 height 9
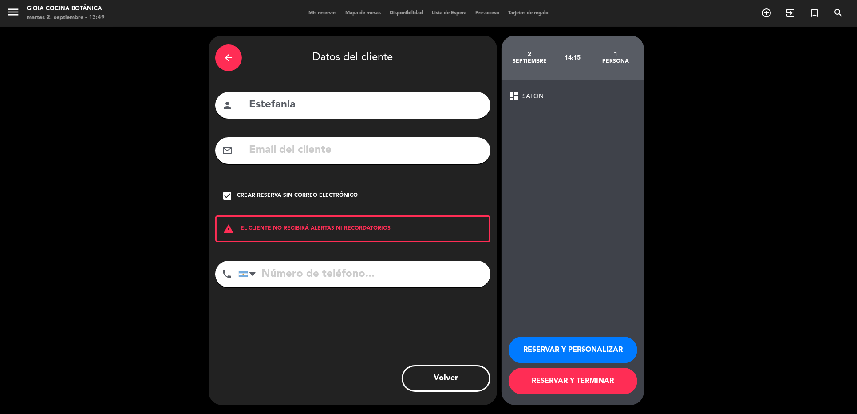
drag, startPoint x: 324, startPoint y: 271, endPoint x: 348, endPoint y: 266, distance: 24.1
click at [341, 268] on input "tel" at bounding box center [364, 274] width 252 height 27
click at [561, 385] on button "RESERVAR Y TERMINAR" at bounding box center [573, 381] width 129 height 27
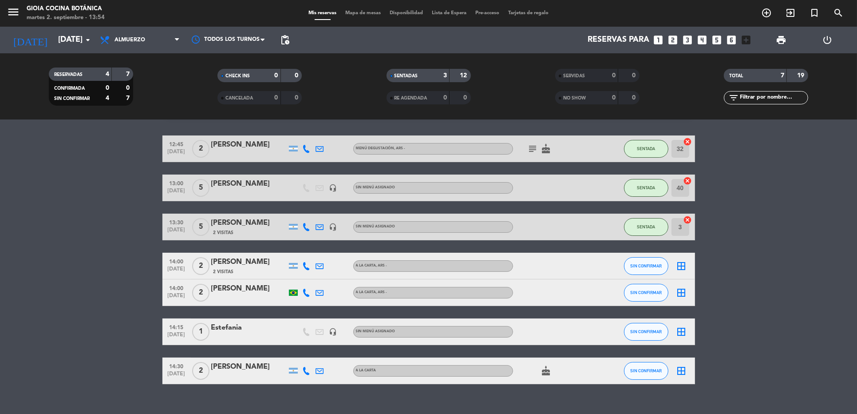
scroll to position [40, 0]
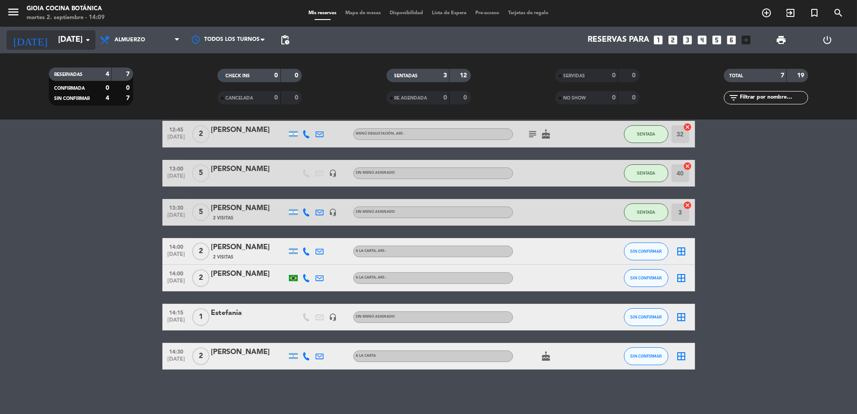
click at [61, 38] on input "[DATE]" at bounding box center [105, 40] width 103 height 18
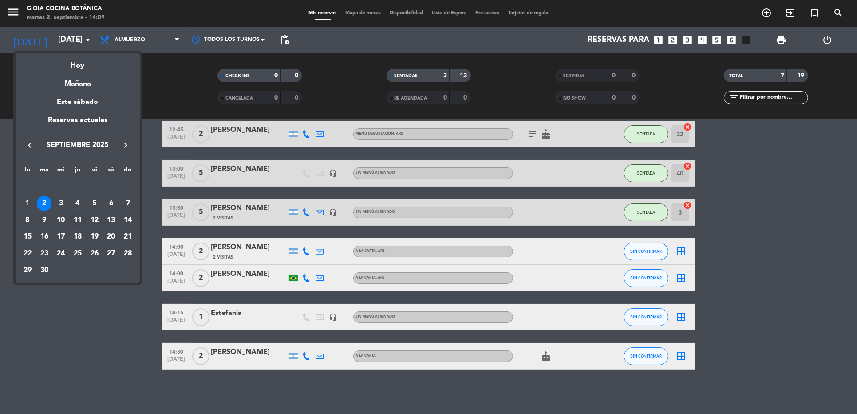
click at [80, 217] on div "11" at bounding box center [77, 220] width 15 height 15
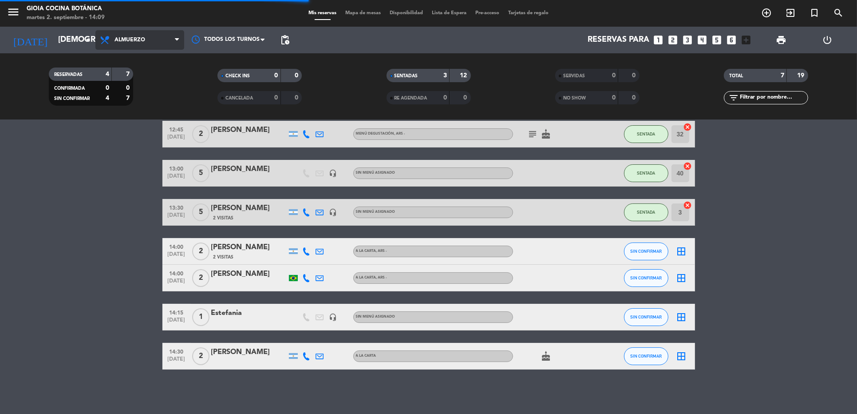
click at [120, 41] on span "Almuerzo" at bounding box center [130, 40] width 31 height 6
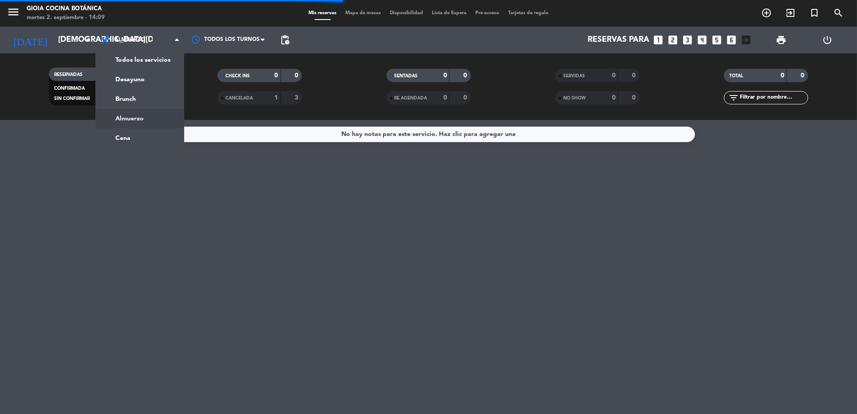
scroll to position [0, 0]
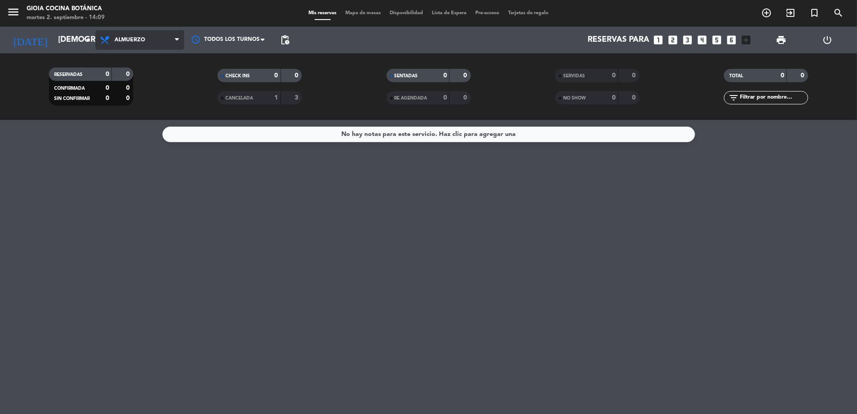
click at [132, 48] on span "Almuerzo" at bounding box center [139, 40] width 89 height 20
click at [136, 76] on div "menu [PERSON_NAME] Cocina Botánica [DATE] 2. septiembre - 14:09 Mis reservas Ma…" at bounding box center [428, 60] width 857 height 120
click at [54, 38] on input "[DEMOGRAPHIC_DATA][DATE]" at bounding box center [105, 40] width 103 height 18
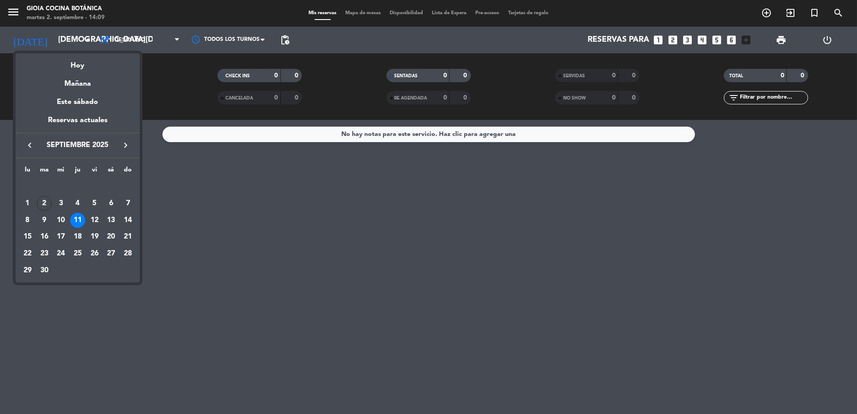
click at [211, 256] on div at bounding box center [428, 207] width 857 height 414
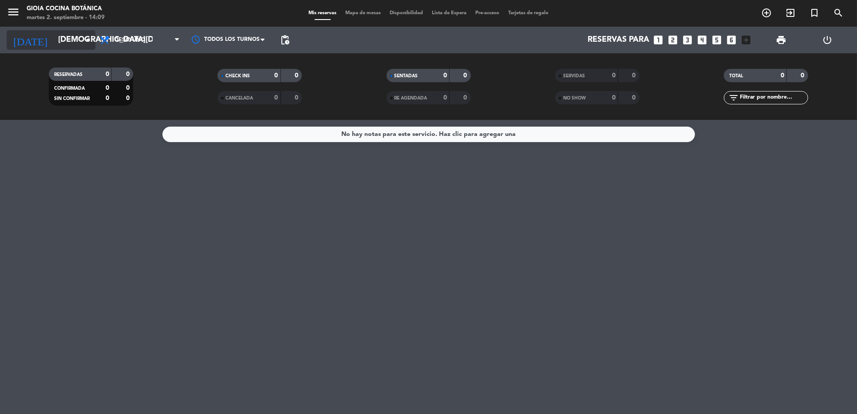
click at [78, 48] on input "[DEMOGRAPHIC_DATA][DATE]" at bounding box center [105, 40] width 103 height 18
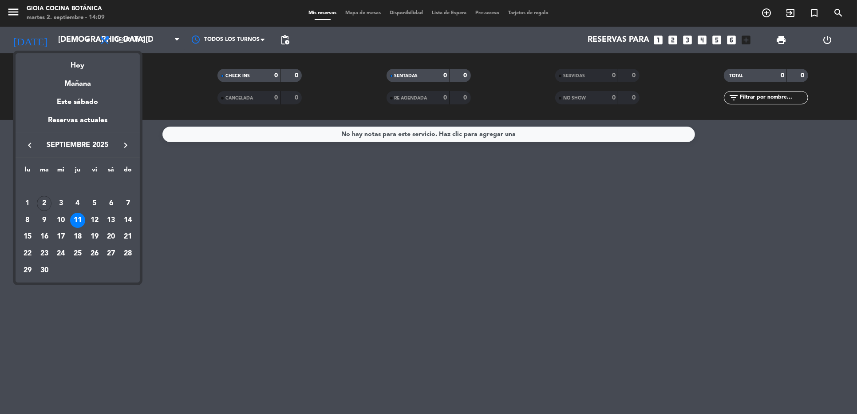
click at [145, 42] on div at bounding box center [428, 207] width 857 height 414
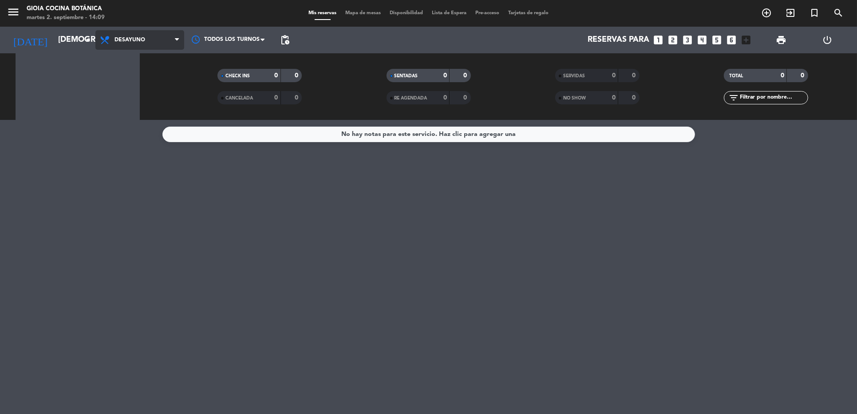
click at [145, 41] on span "Desayuno" at bounding box center [139, 40] width 89 height 20
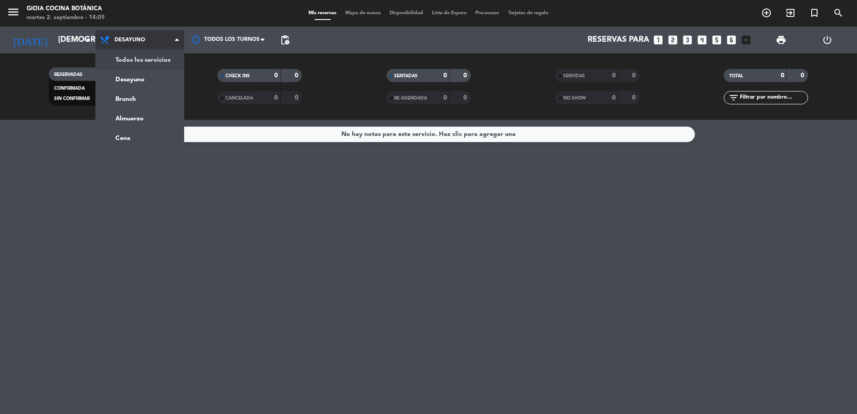
click at [149, 64] on div "menu [PERSON_NAME] Cocina Botánica [DATE] 2. septiembre - 14:09 Mis reservas Ma…" at bounding box center [428, 60] width 857 height 120
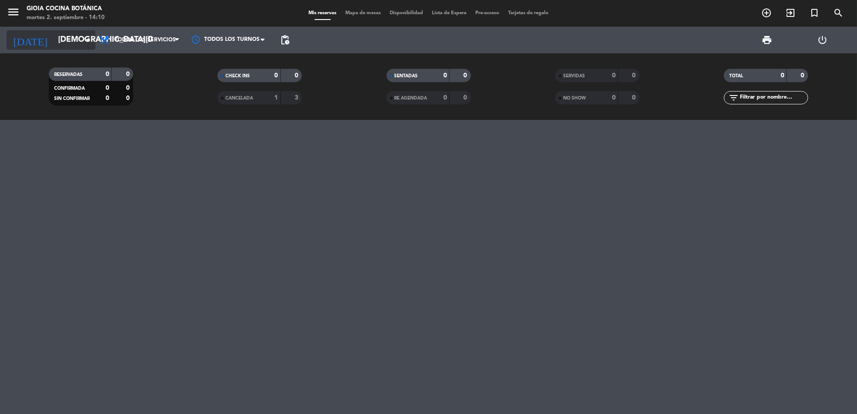
click at [63, 44] on input "[DEMOGRAPHIC_DATA][DATE]" at bounding box center [105, 40] width 103 height 18
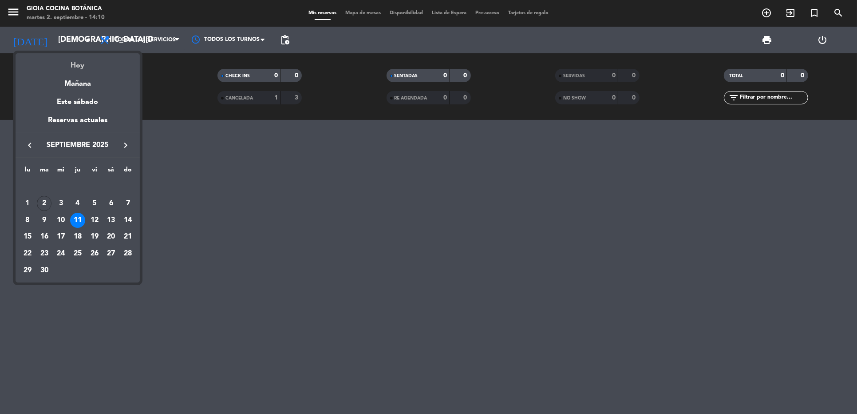
click at [74, 63] on div "Hoy" at bounding box center [78, 62] width 124 height 18
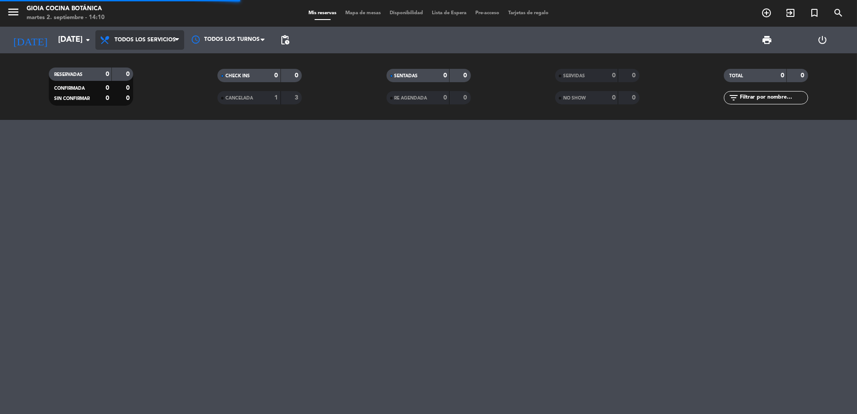
click at [151, 34] on span "Todos los servicios" at bounding box center [139, 40] width 89 height 20
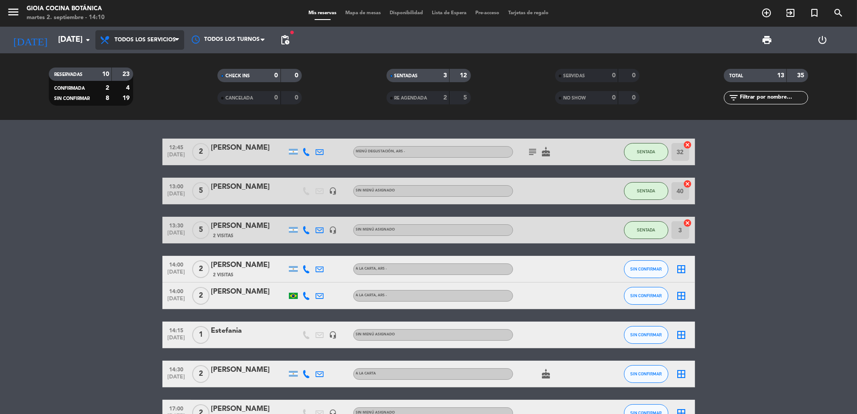
click at [143, 36] on span "Todos los servicios" at bounding box center [139, 40] width 89 height 20
click at [75, 48] on input "[DATE]" at bounding box center [105, 40] width 103 height 18
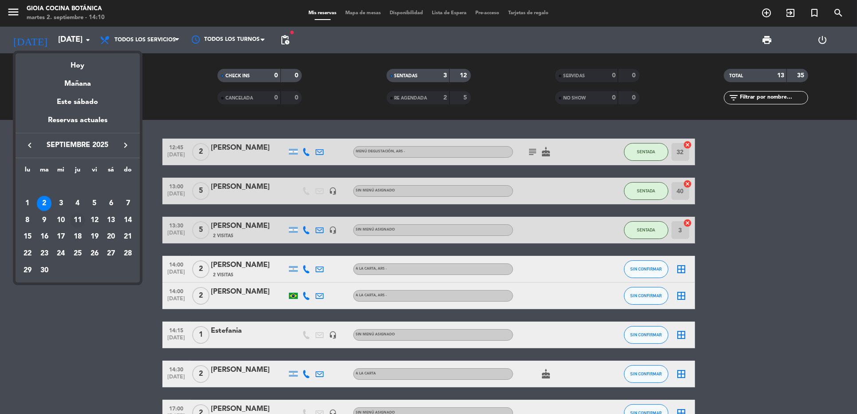
click at [75, 219] on div "11" at bounding box center [77, 220] width 15 height 15
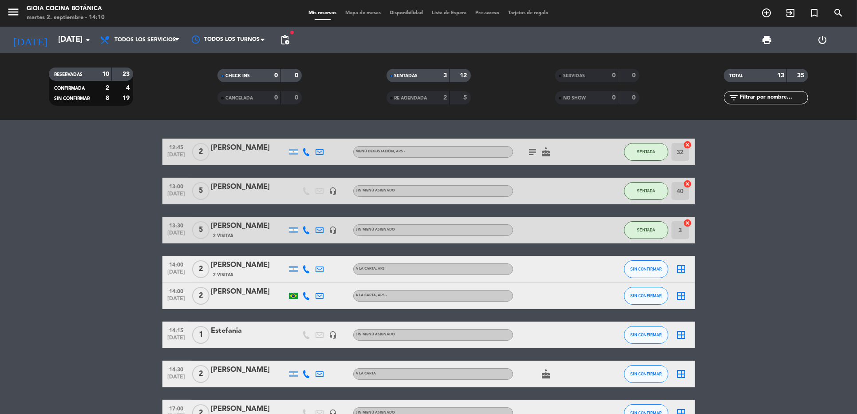
type input "[DEMOGRAPHIC_DATA][DATE]"
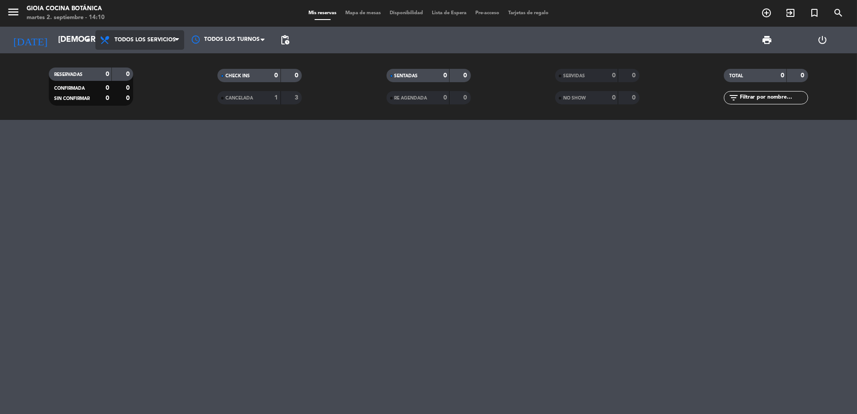
click at [167, 33] on span "Todos los servicios" at bounding box center [139, 40] width 89 height 20
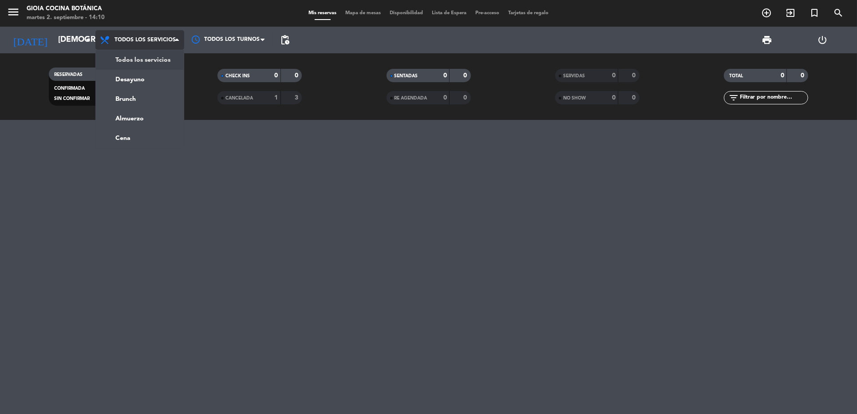
click at [165, 68] on div "menu [PERSON_NAME] Cocina Botánica [DATE] 2. septiembre - 14:10 Mis reservas Ma…" at bounding box center [428, 60] width 857 height 120
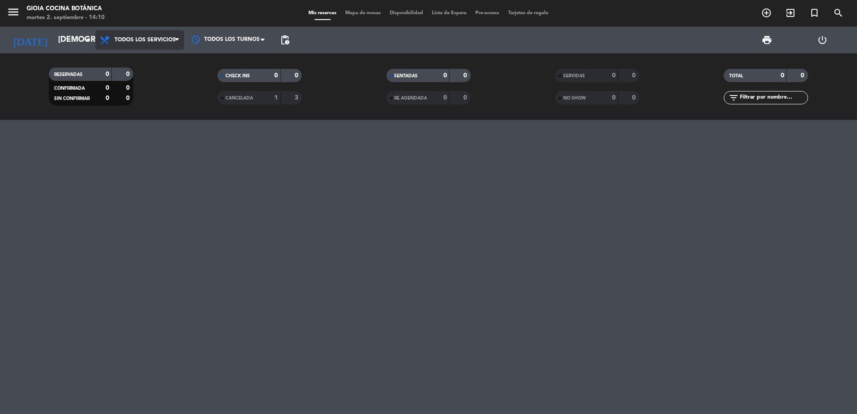
click at [150, 34] on span "Todos los servicios" at bounding box center [139, 40] width 89 height 20
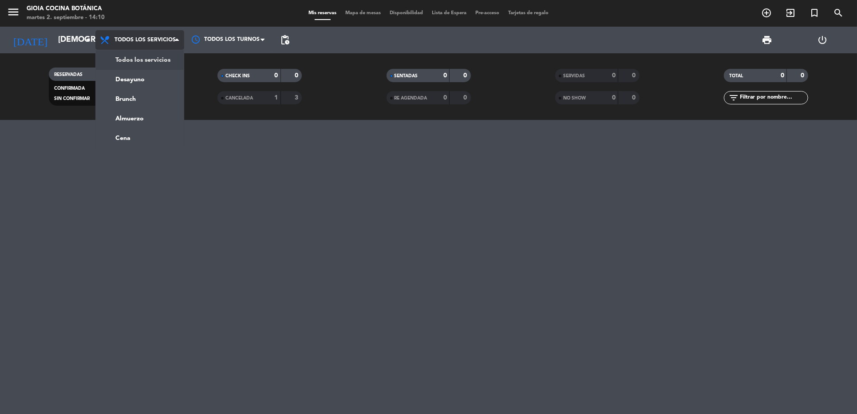
click at [151, 56] on div "menu [PERSON_NAME] Cocina Botánica [DATE] 2. septiembre - 14:10 Mis reservas Ma…" at bounding box center [428, 60] width 857 height 120
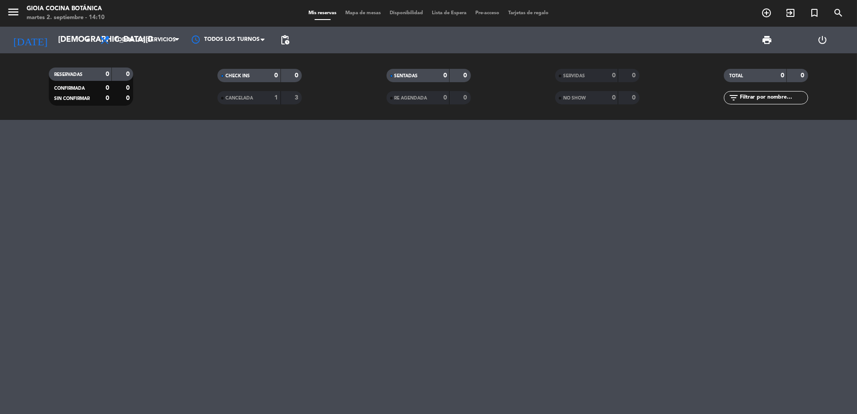
click at [261, 93] on div "1" at bounding box center [270, 98] width 18 height 10
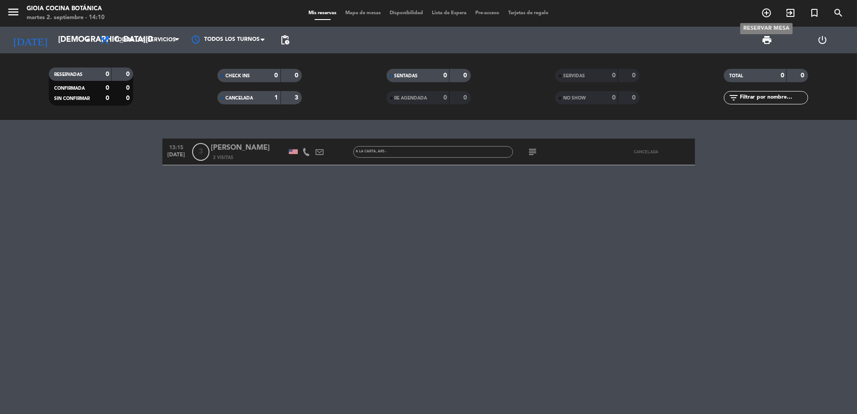
click at [768, 14] on icon "add_circle_outline" at bounding box center [767, 13] width 11 height 11
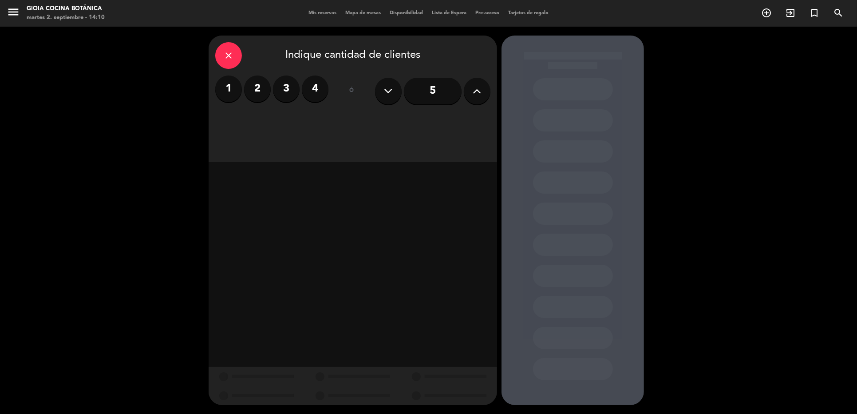
click at [234, 89] on label "1" at bounding box center [228, 88] width 27 height 27
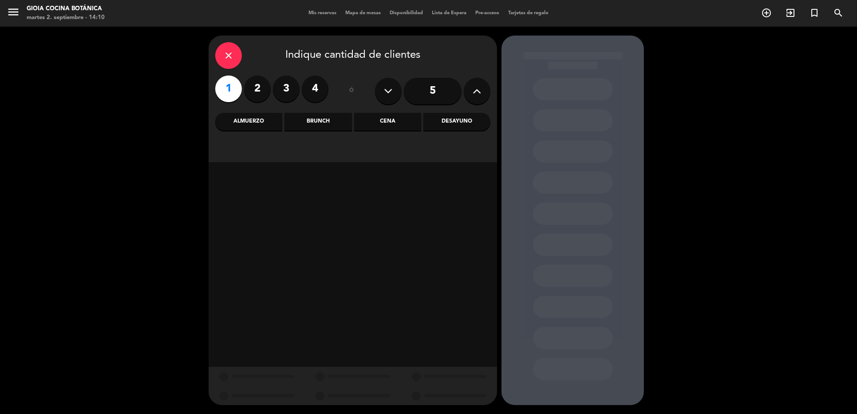
click at [464, 114] on div "Desayuno" at bounding box center [457, 122] width 67 height 18
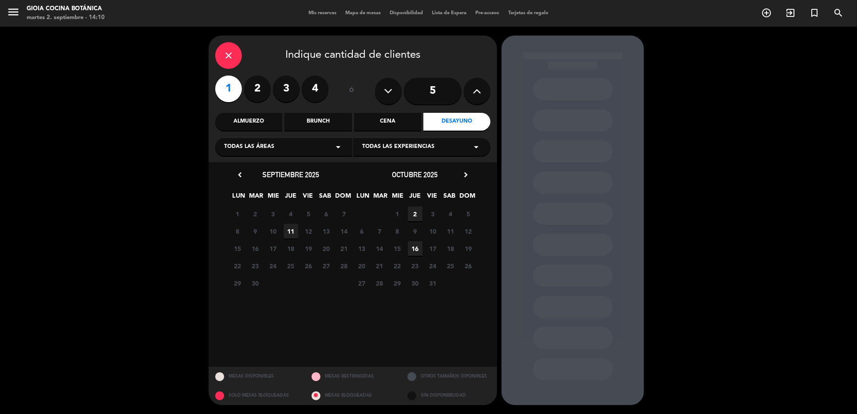
click at [290, 230] on span "11" at bounding box center [291, 231] width 15 height 15
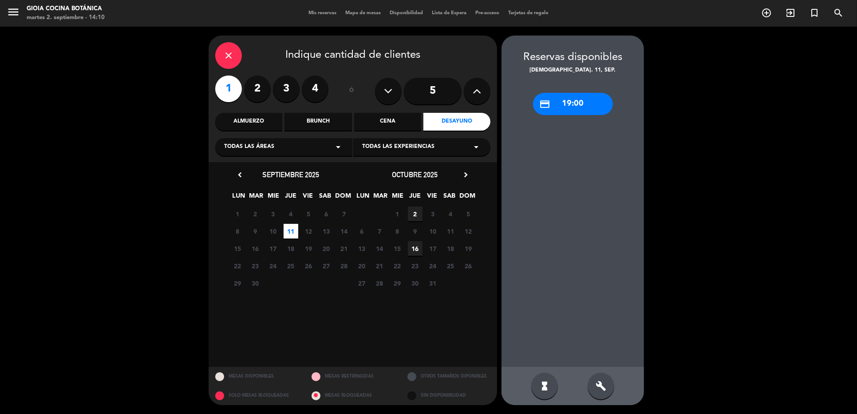
click at [237, 52] on div "close" at bounding box center [228, 55] width 27 height 27
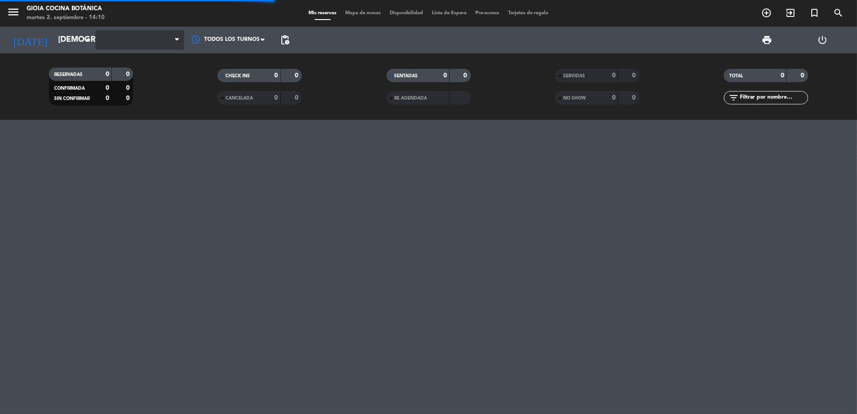
click at [159, 40] on span at bounding box center [139, 40] width 89 height 20
click at [151, 46] on span "Todos los servicios" at bounding box center [139, 40] width 89 height 20
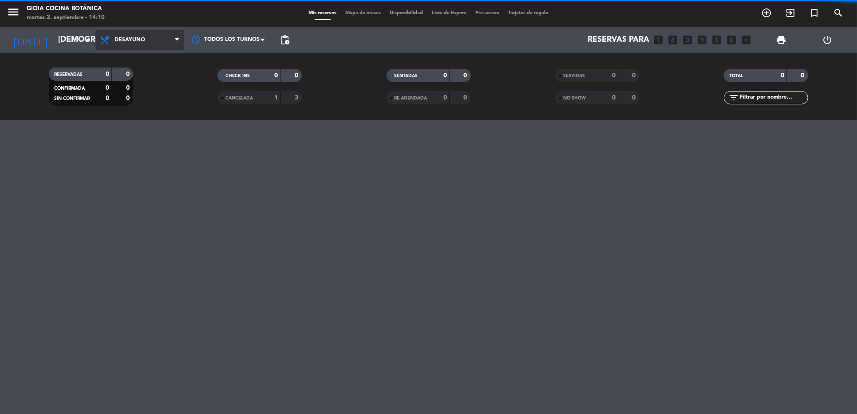
click at [146, 80] on div "menu [PERSON_NAME] Cocina Botánica [DATE] 2. septiembre - 14:10 Mis reservas Ma…" at bounding box center [428, 60] width 857 height 120
